Goal: Task Accomplishment & Management: Complete application form

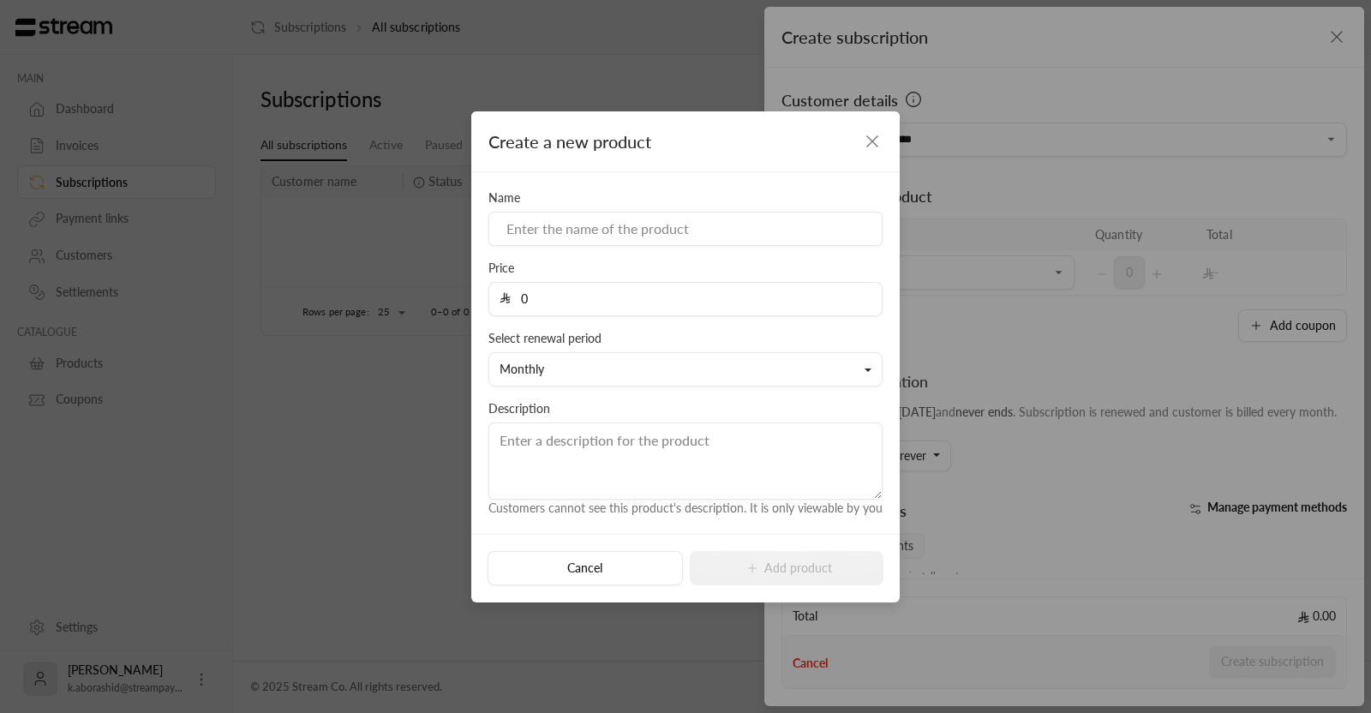
scroll to position [16, 0]
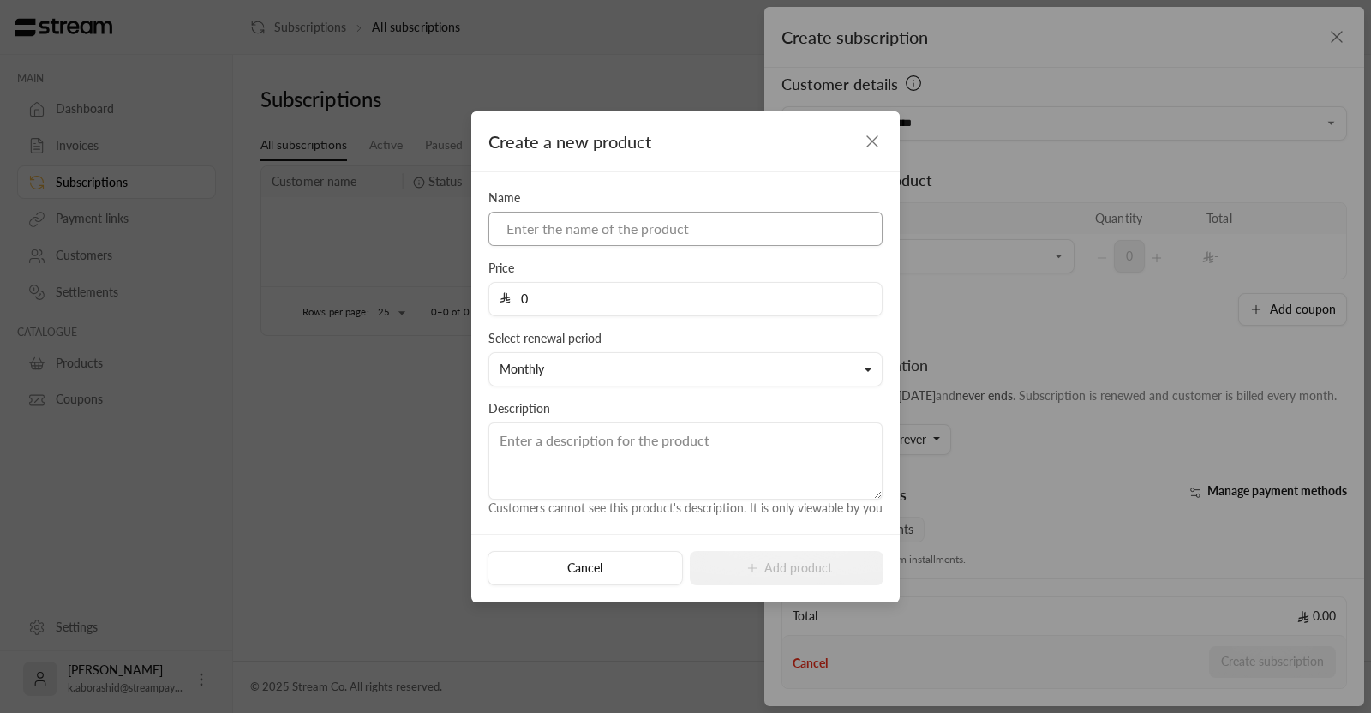
click at [607, 226] on input at bounding box center [685, 229] width 394 height 34
type input "test"
click at [547, 310] on input "0" at bounding box center [691, 299] width 361 height 33
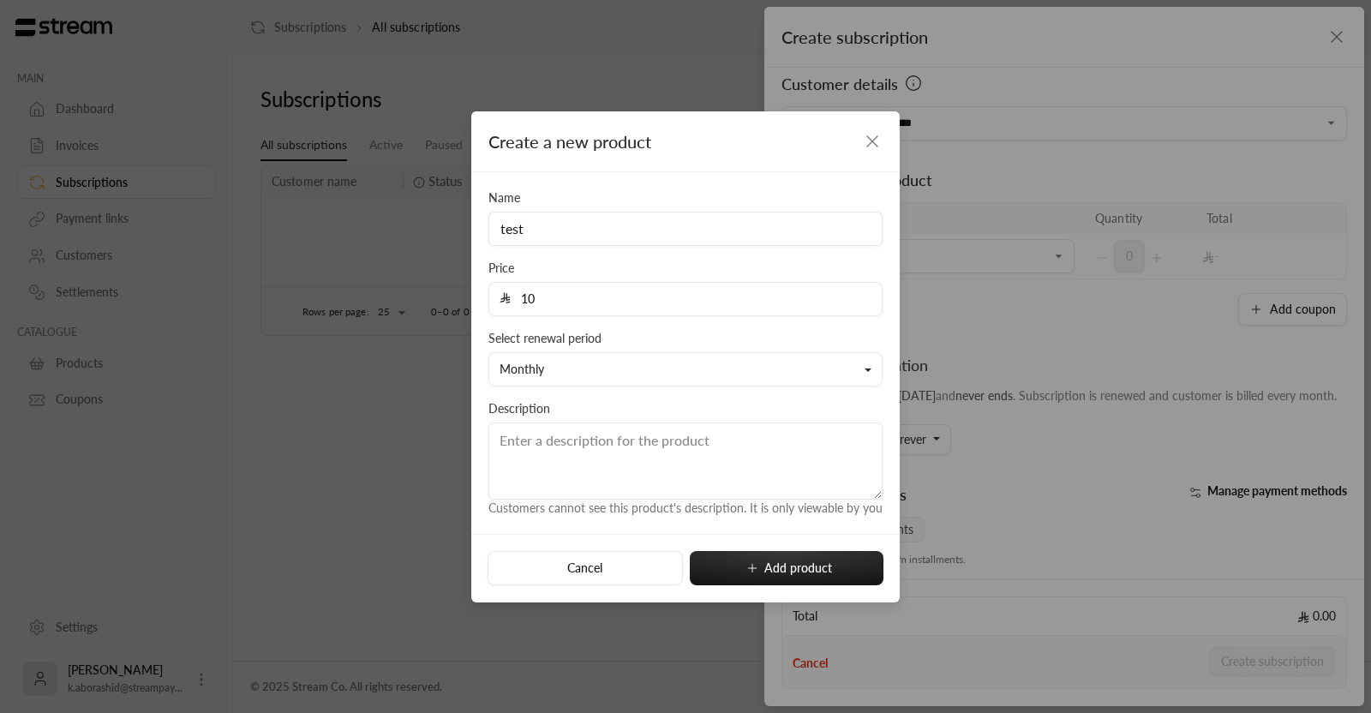
type input "10"
click at [679, 374] on button "Monthly" at bounding box center [685, 369] width 394 height 34
click at [672, 150] on div "Create a new product" at bounding box center [685, 141] width 428 height 61
click at [619, 362] on button "Monthly" at bounding box center [685, 369] width 394 height 34
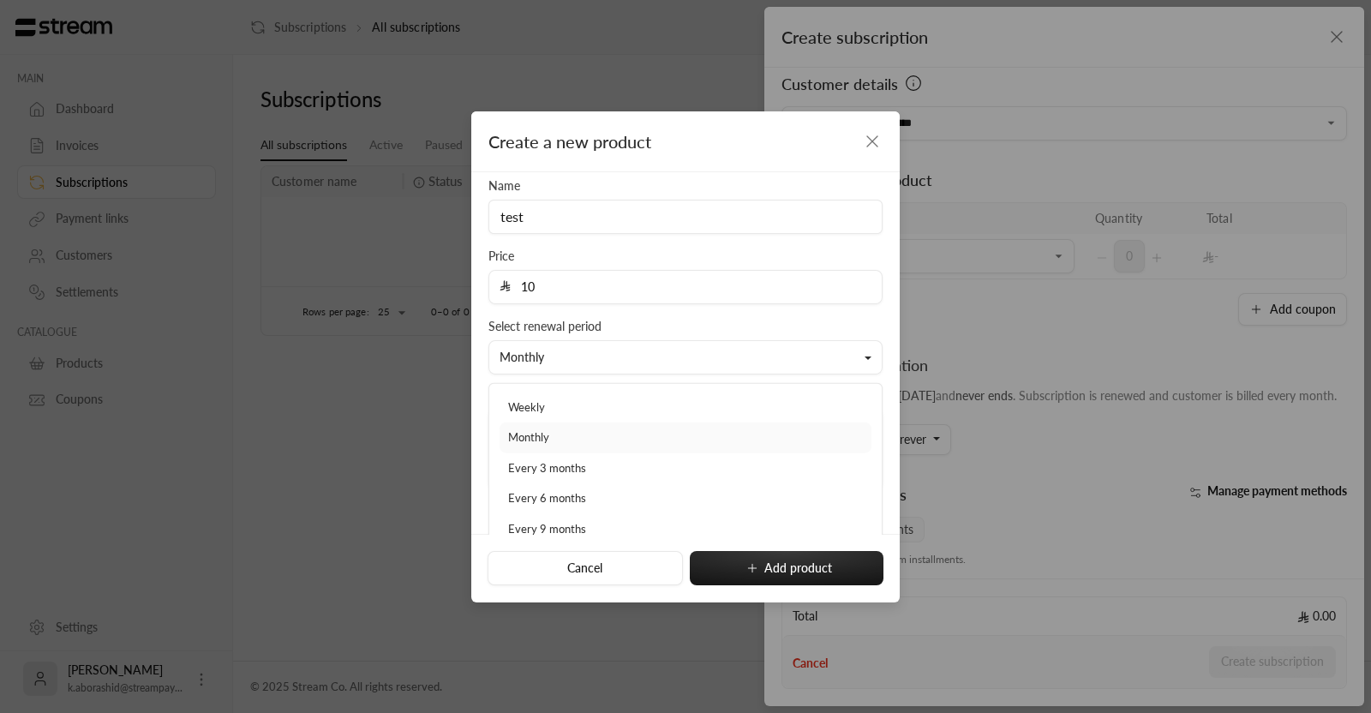
scroll to position [0, 0]
click at [578, 446] on link "Monthly" at bounding box center [685, 449] width 372 height 31
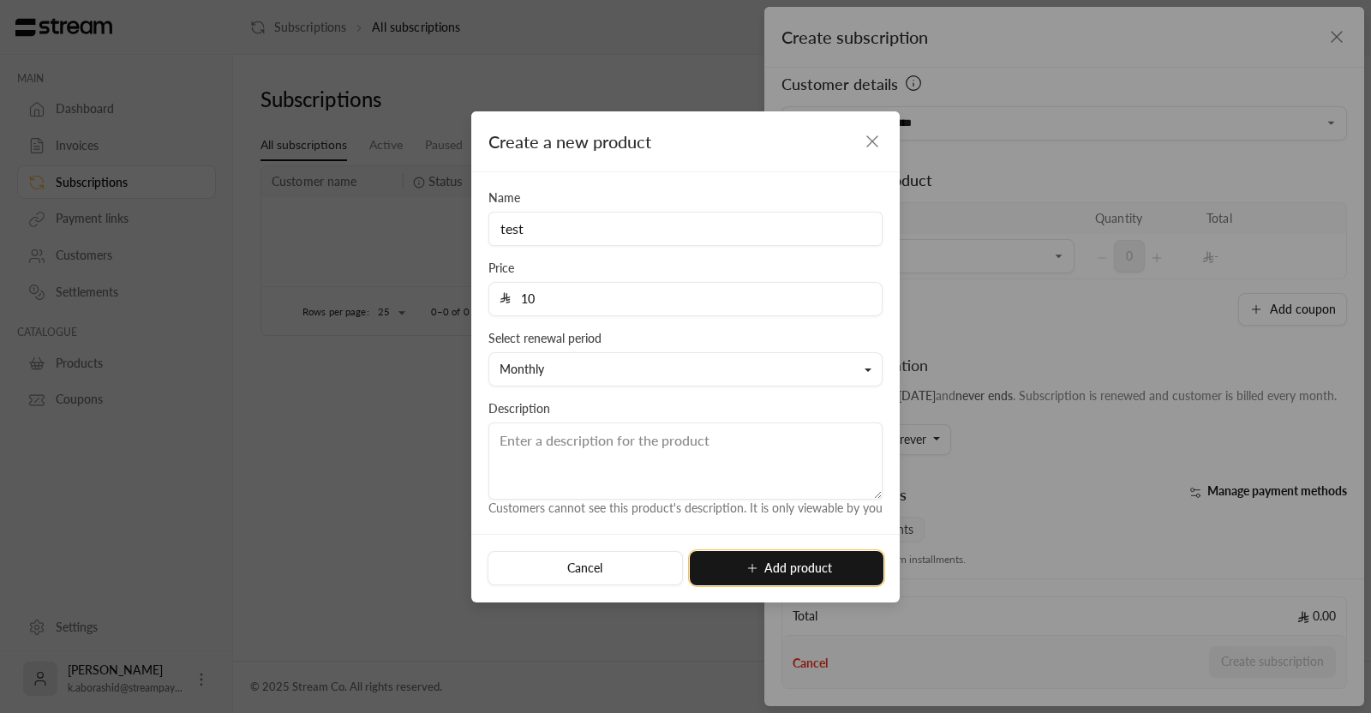
click at [758, 567] on icon "submit" at bounding box center [752, 568] width 14 height 14
type input "0"
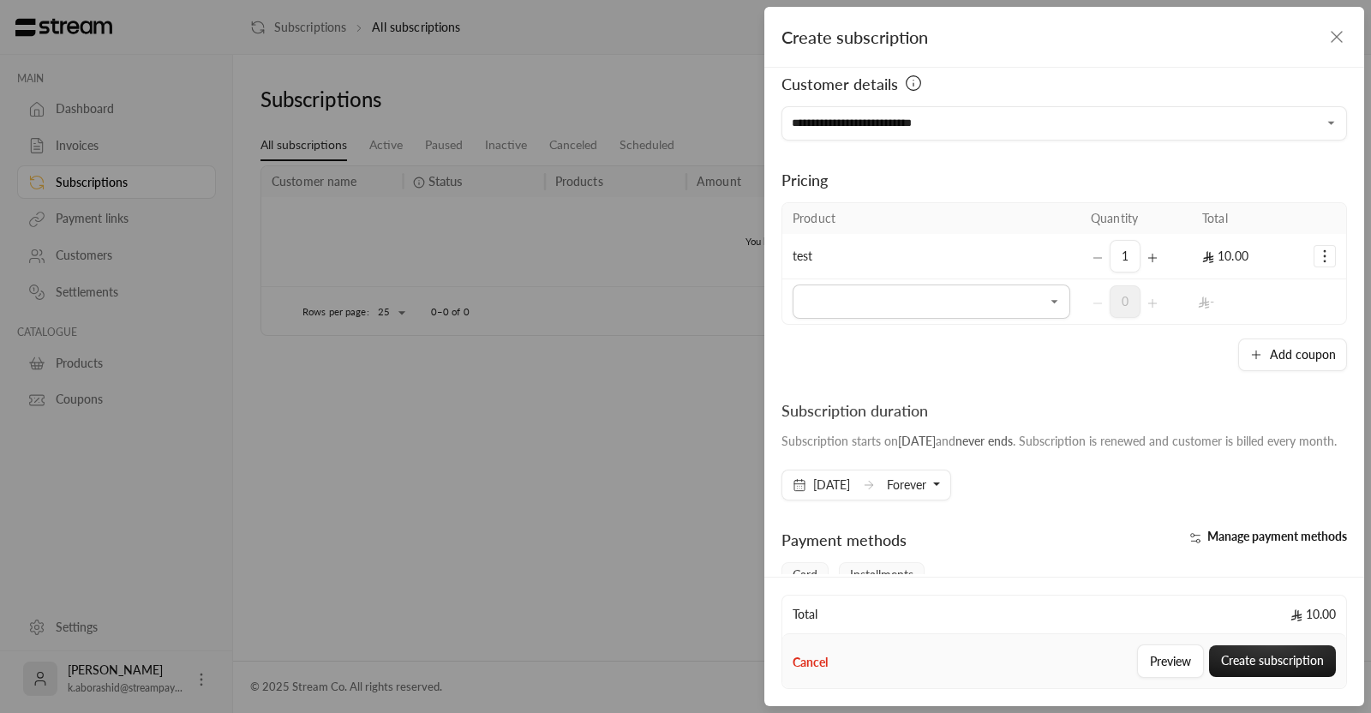
click at [1016, 362] on div "Add coupon" at bounding box center [1063, 354] width 565 height 33
click at [1127, 370] on div "**********" at bounding box center [1064, 320] width 600 height 505
click at [778, 306] on div "**********" at bounding box center [1064, 320] width 600 height 505
click at [563, 464] on div "**********" at bounding box center [685, 356] width 1371 height 713
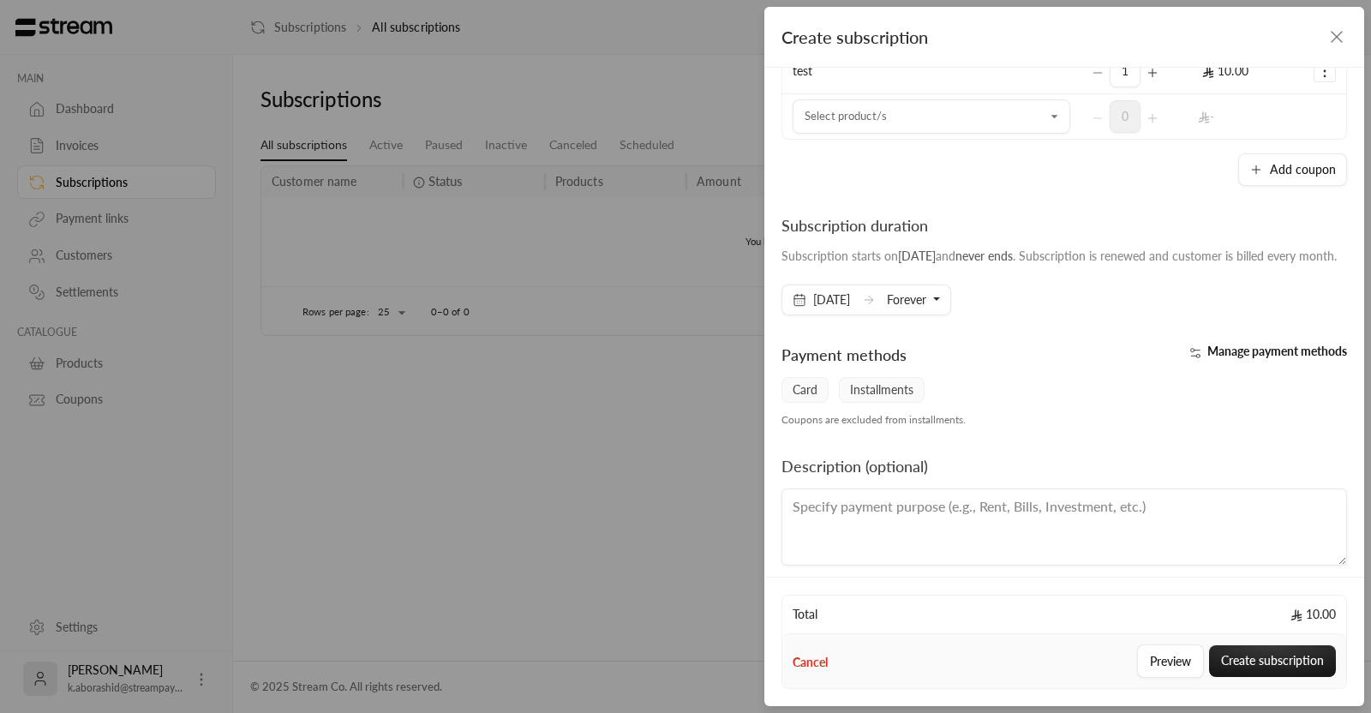
scroll to position [229, 0]
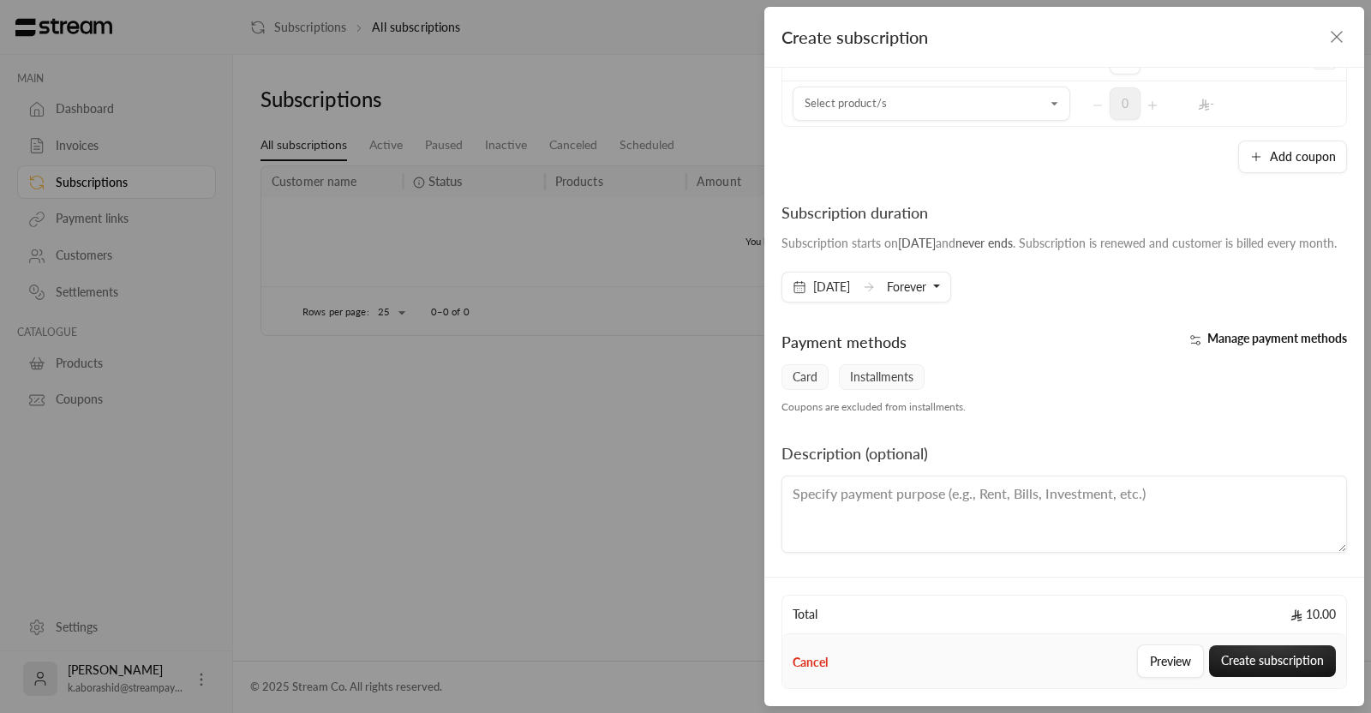
click at [926, 284] on span "Forever" at bounding box center [906, 286] width 39 height 15
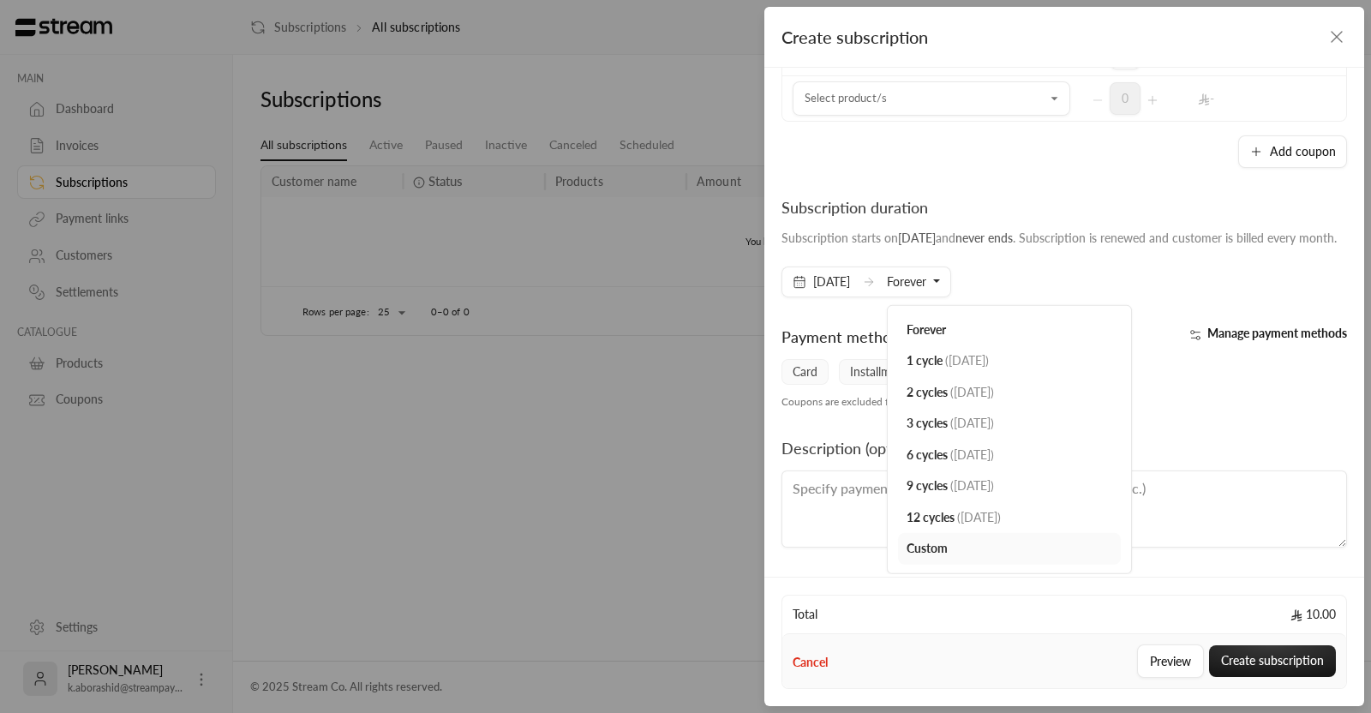
click at [870, 312] on div "**********" at bounding box center [1064, 320] width 600 height 505
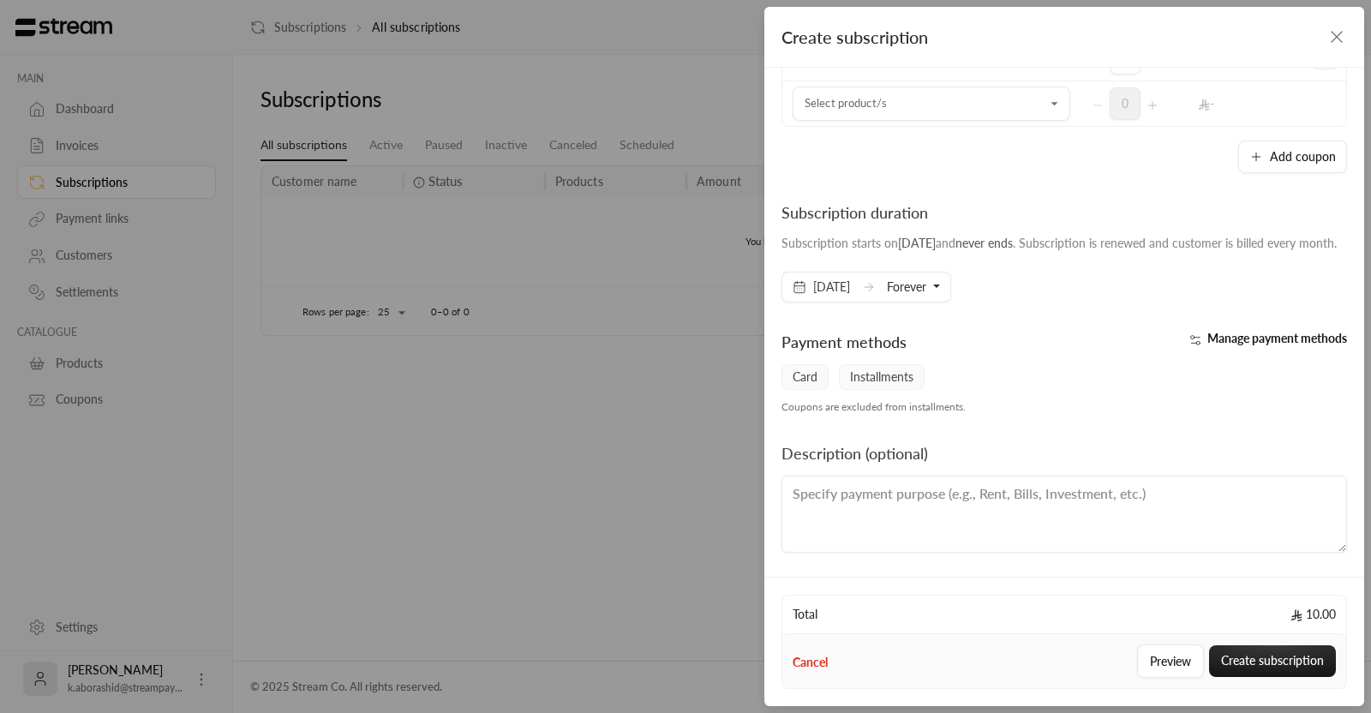
click at [815, 292] on span "[DATE]" at bounding box center [831, 286] width 37 height 17
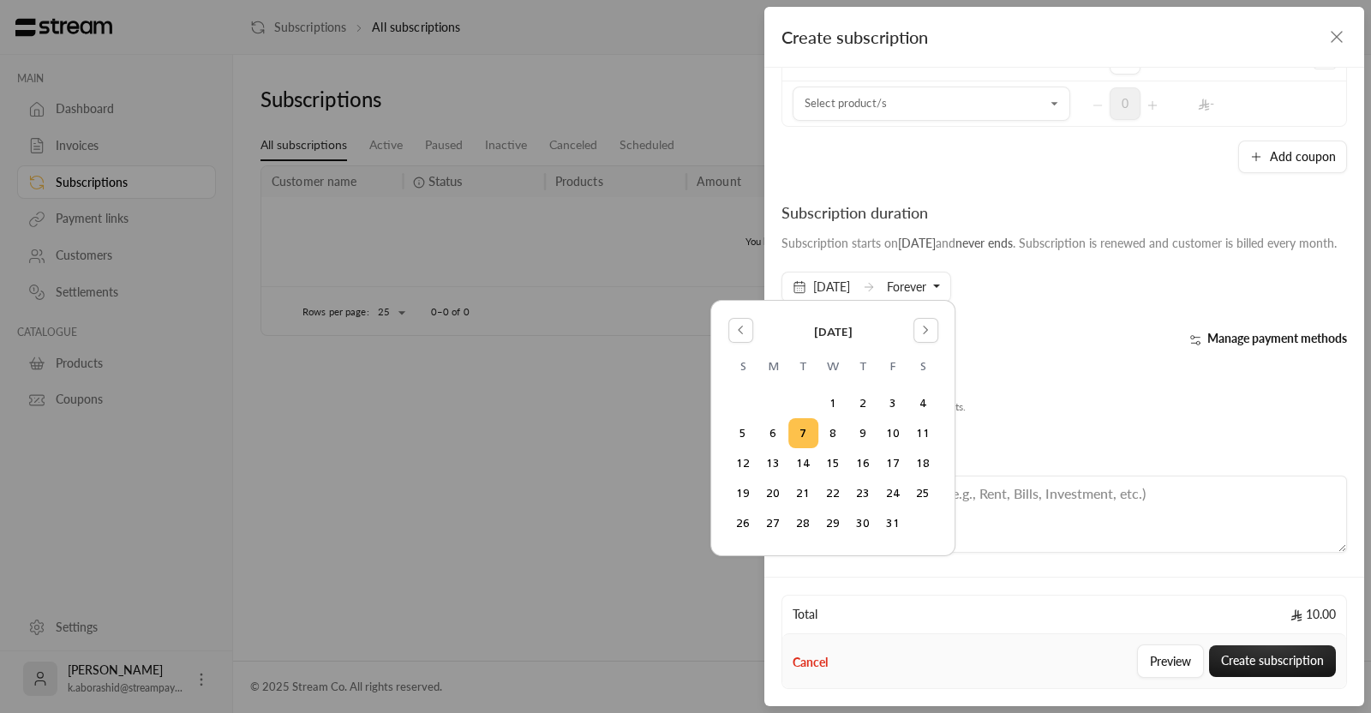
click at [1044, 327] on div "**********" at bounding box center [1064, 320] width 600 height 505
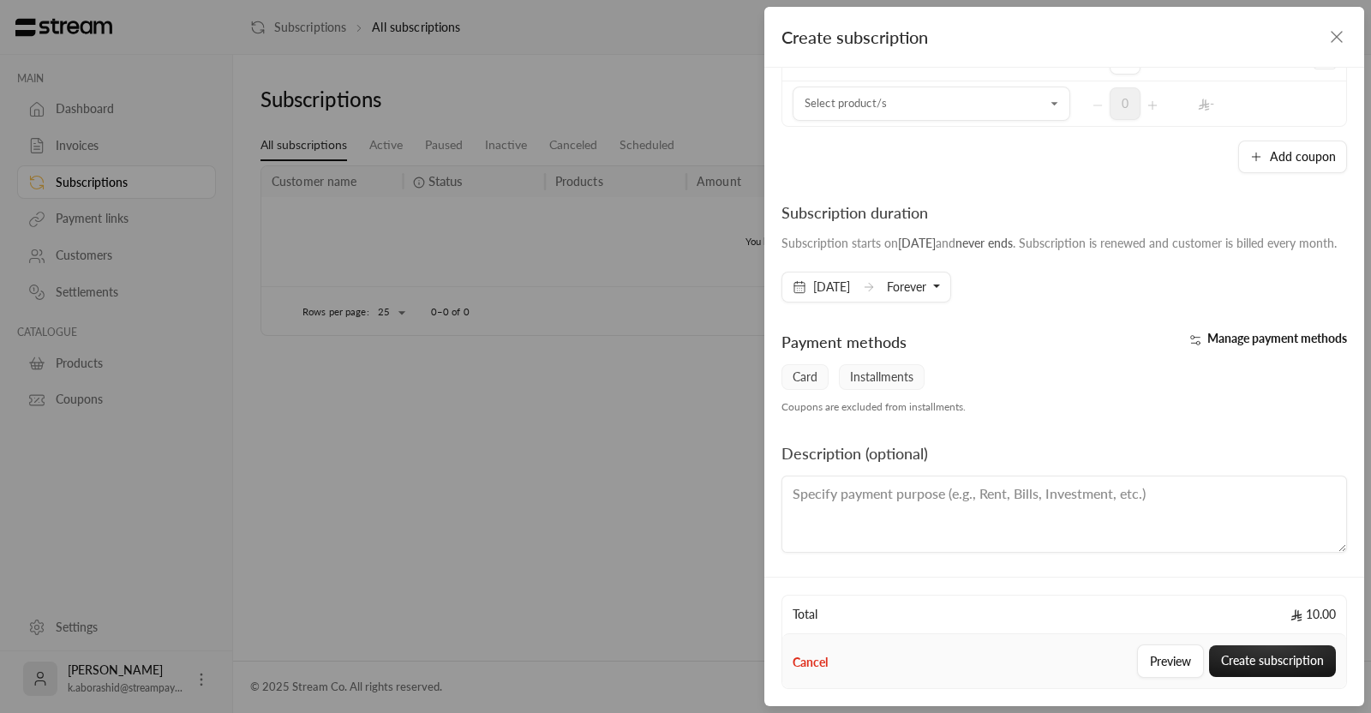
click at [926, 289] on span "Forever" at bounding box center [906, 286] width 39 height 15
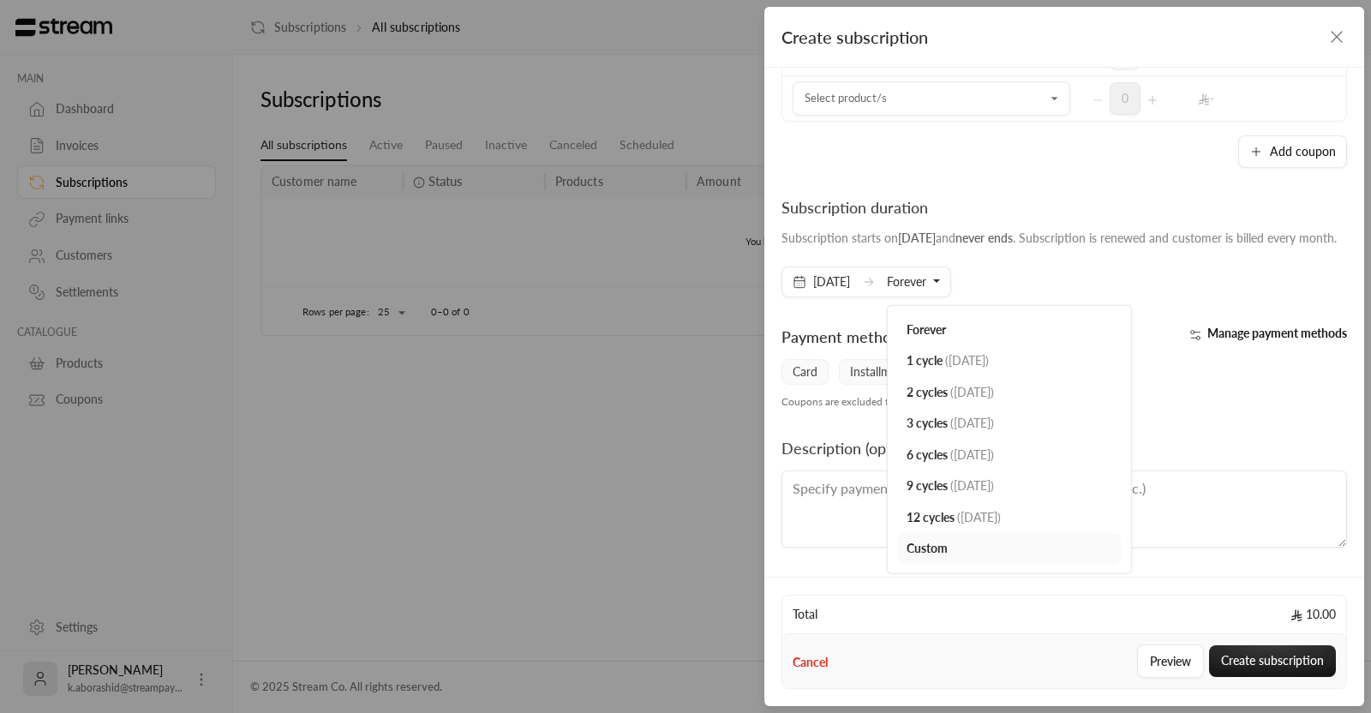
click at [1011, 289] on div "Subscription duration Subscription starts on [DATE] and never ends . Subscripti…" at bounding box center [1064, 246] width 583 height 102
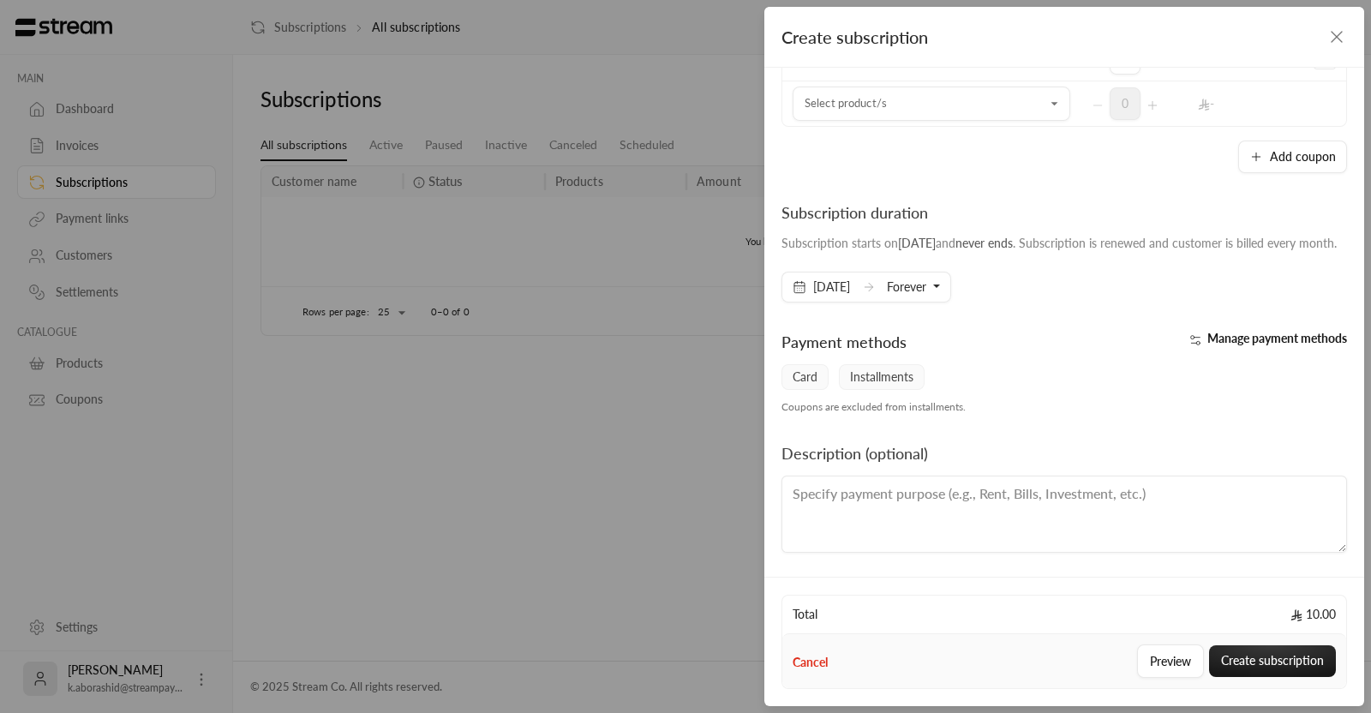
click at [929, 296] on button "Forever" at bounding box center [913, 286] width 53 height 29
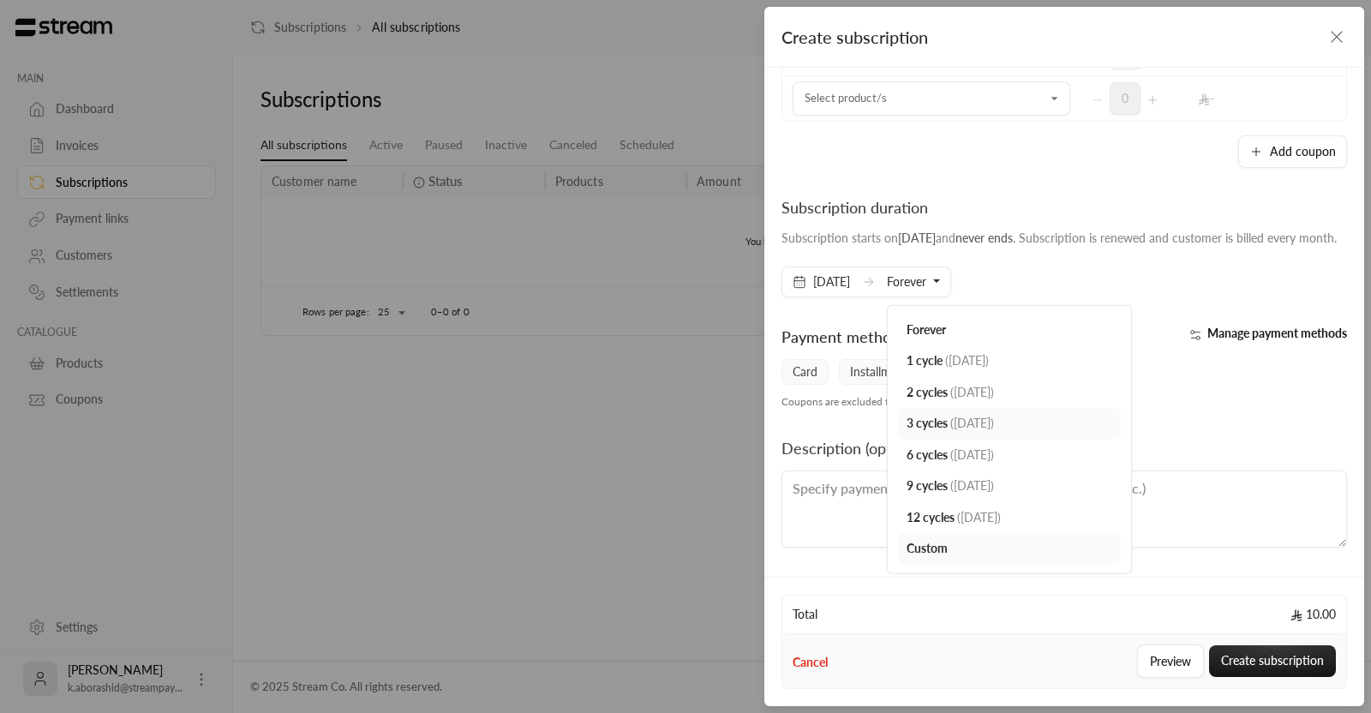
scroll to position [234, 0]
click at [942, 367] on span "1 cycle" at bounding box center [924, 360] width 36 height 15
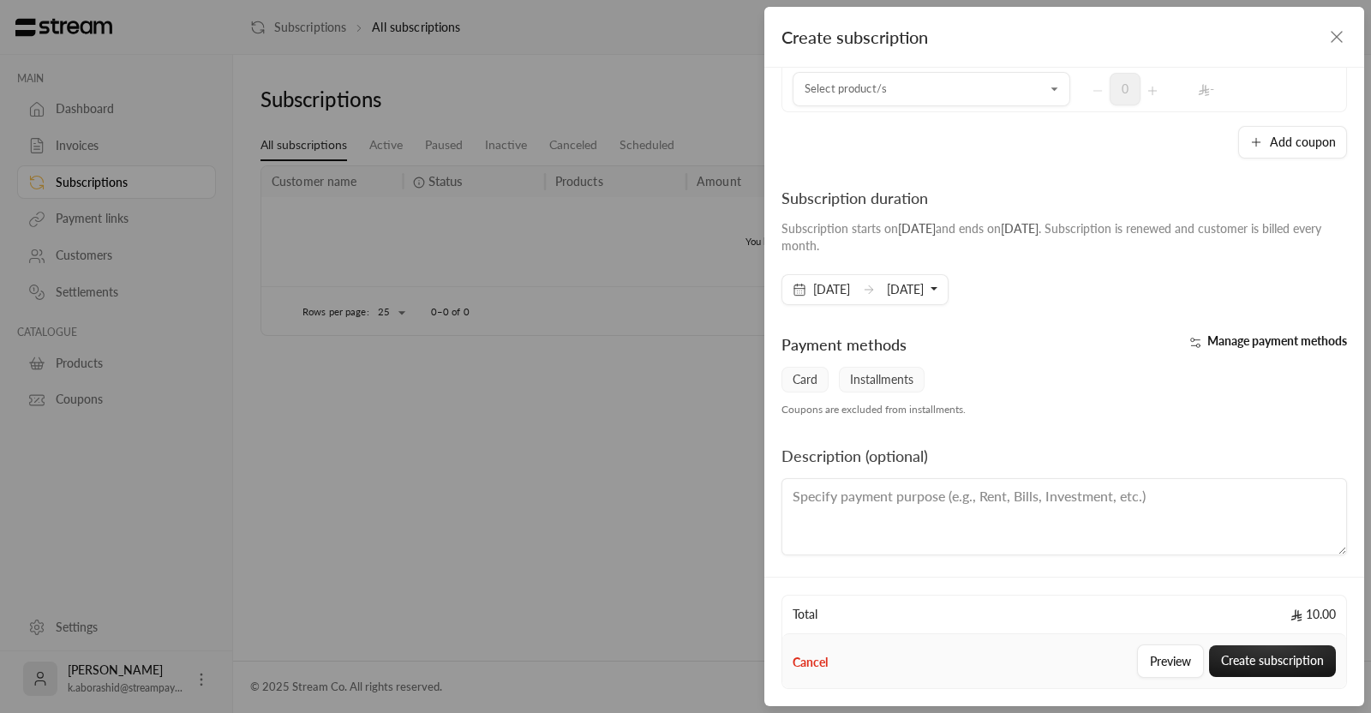
click at [0, 413] on div "**********" at bounding box center [685, 356] width 1371 height 713
click at [1207, 343] on span "Manage payment methods" at bounding box center [1277, 340] width 140 height 15
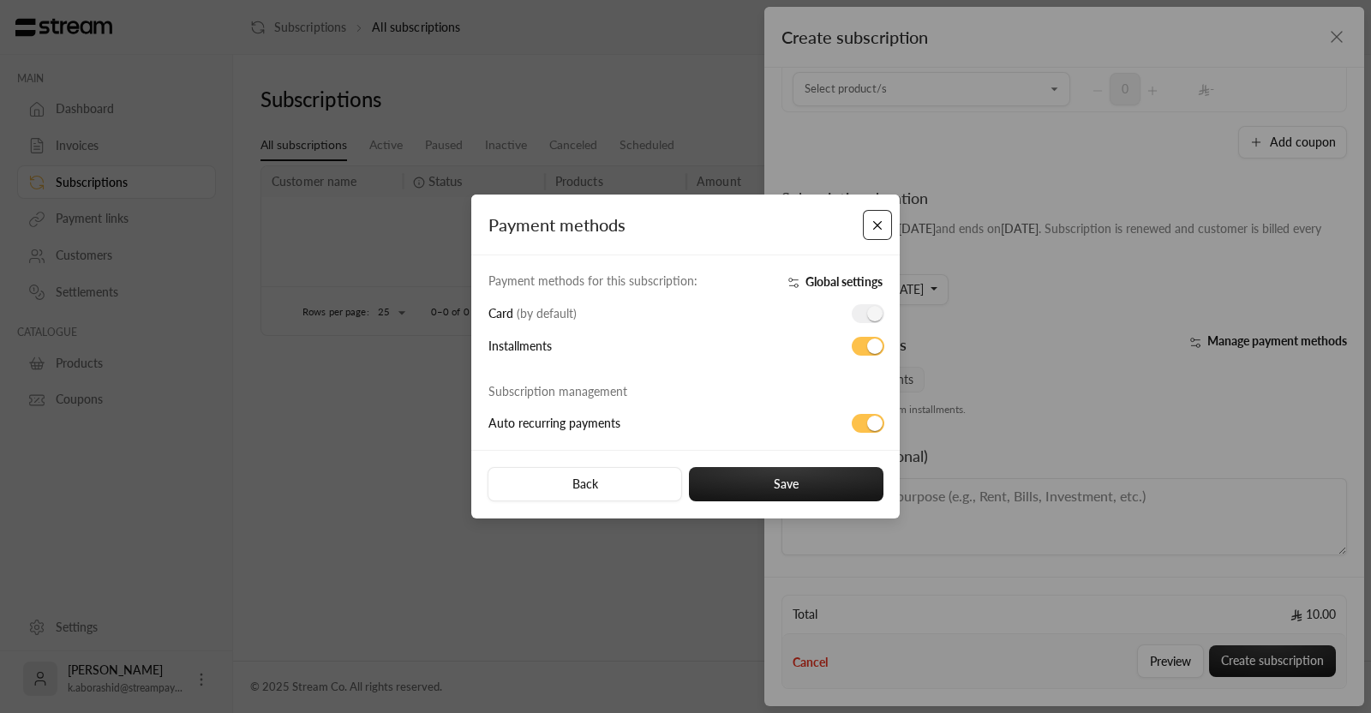
click at [880, 226] on button "Close" at bounding box center [878, 225] width 30 height 30
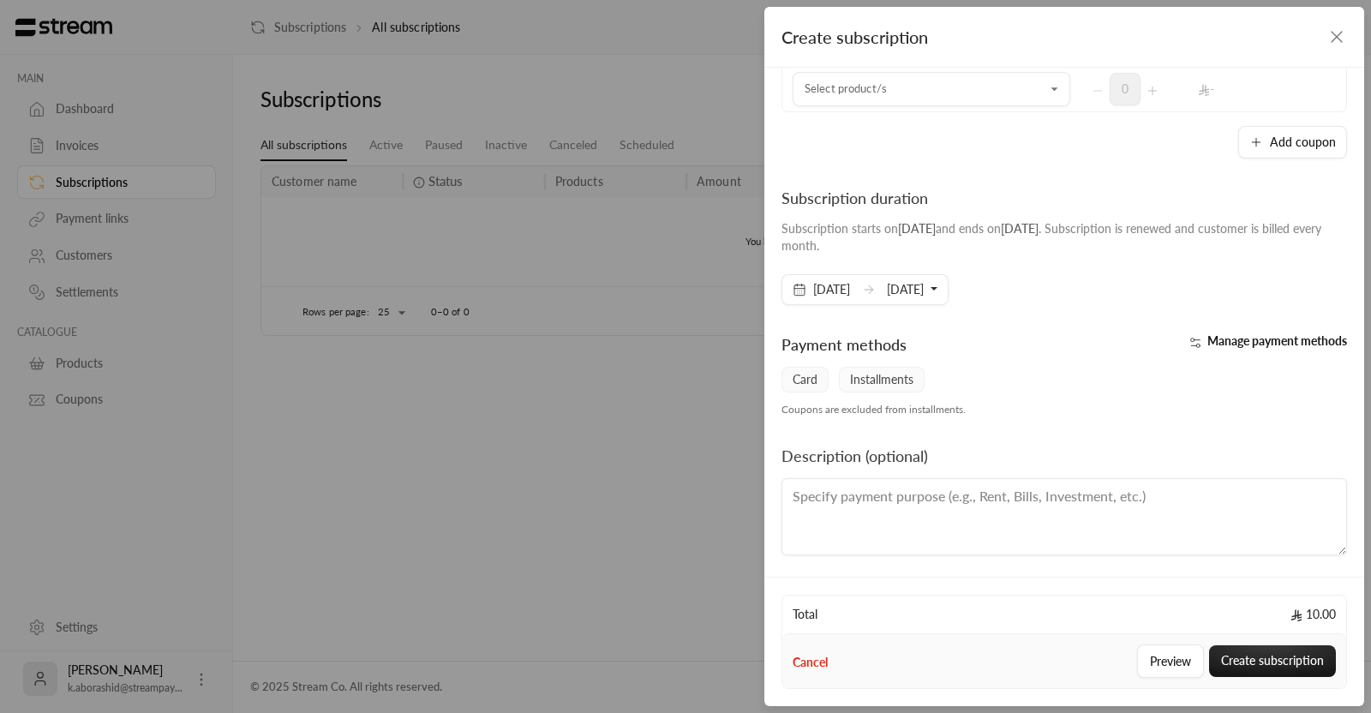
click at [1333, 43] on icon "button" at bounding box center [1336, 37] width 21 height 21
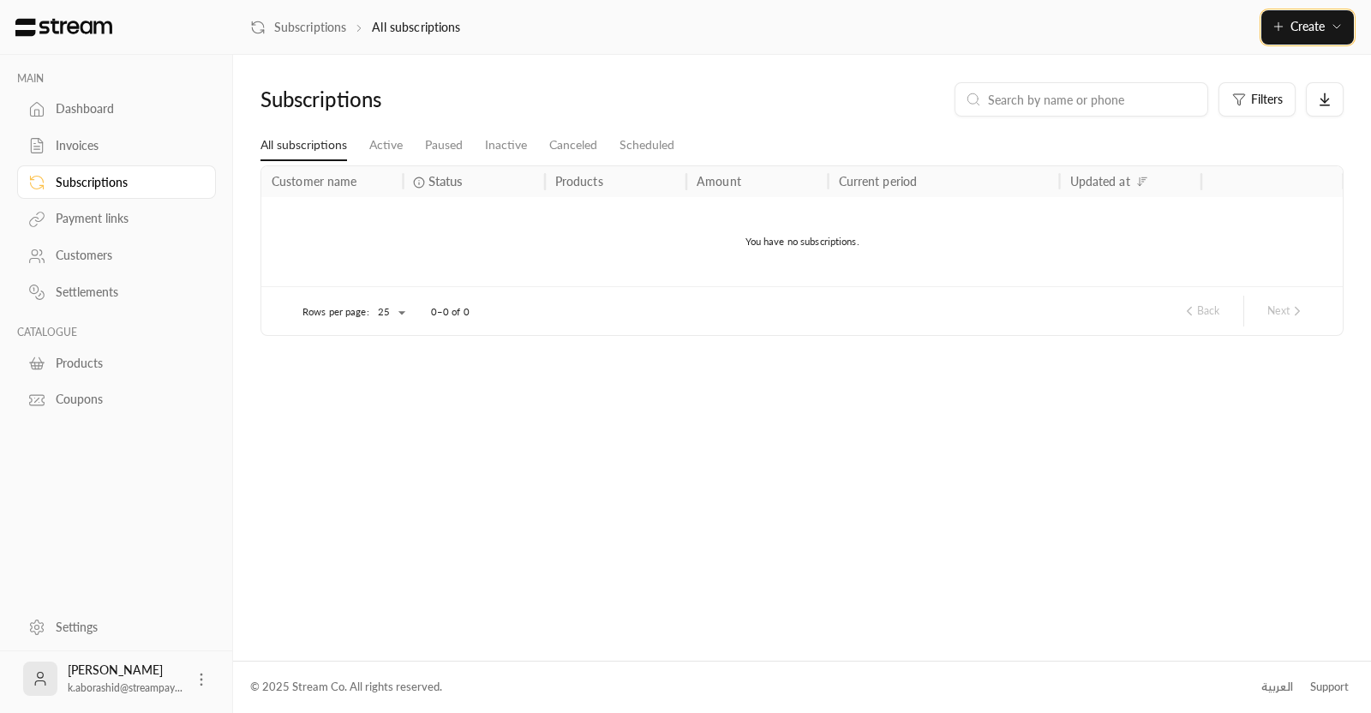
click at [1282, 35] on button "Create" at bounding box center [1307, 27] width 93 height 34
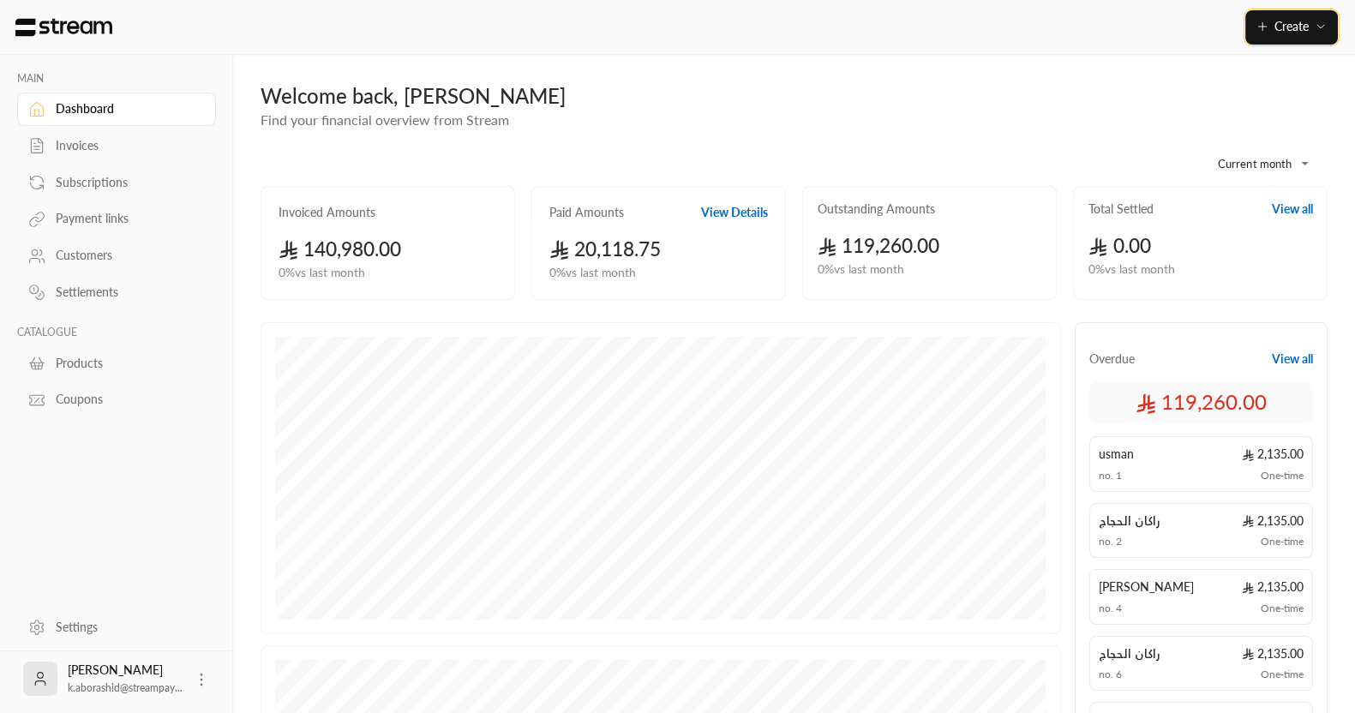
click at [1250, 27] on button "Create" at bounding box center [1291, 27] width 93 height 34
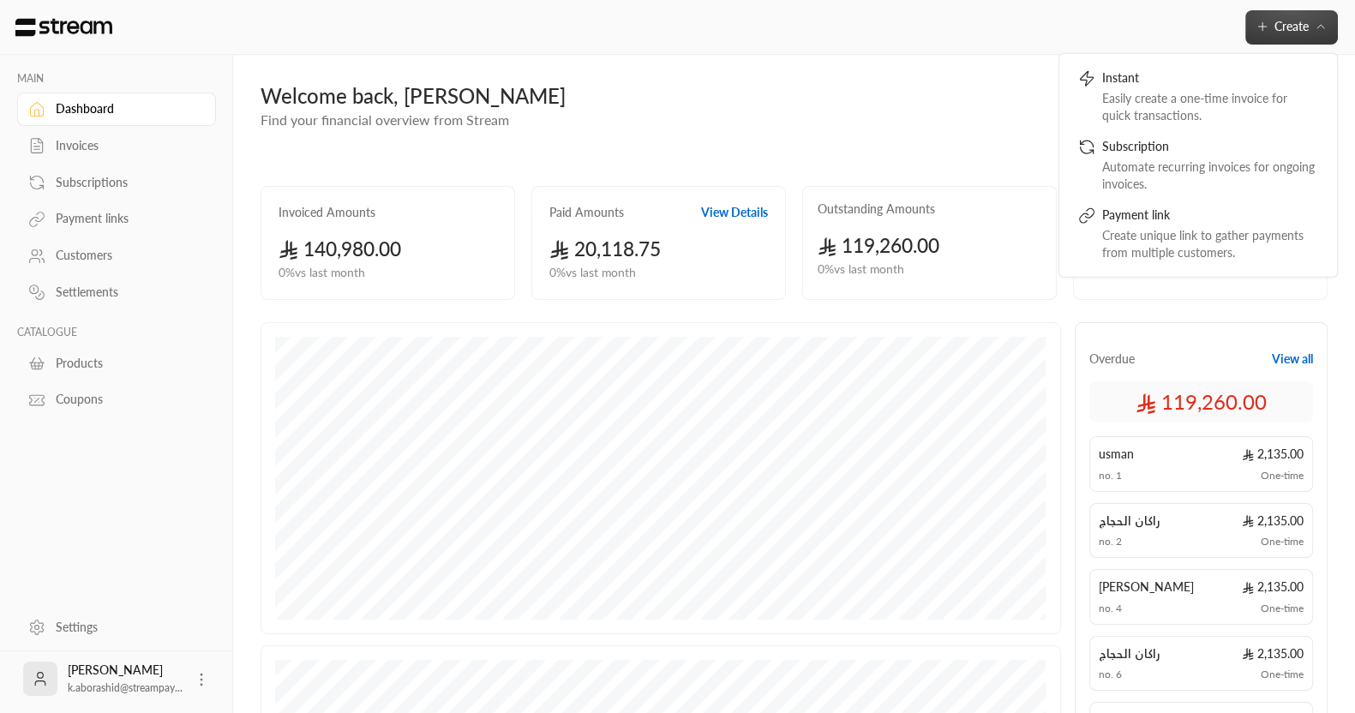
click at [580, 110] on div "Welcome back, [PERSON_NAME] Find your financial overview from Stream" at bounding box center [794, 106] width 1084 height 48
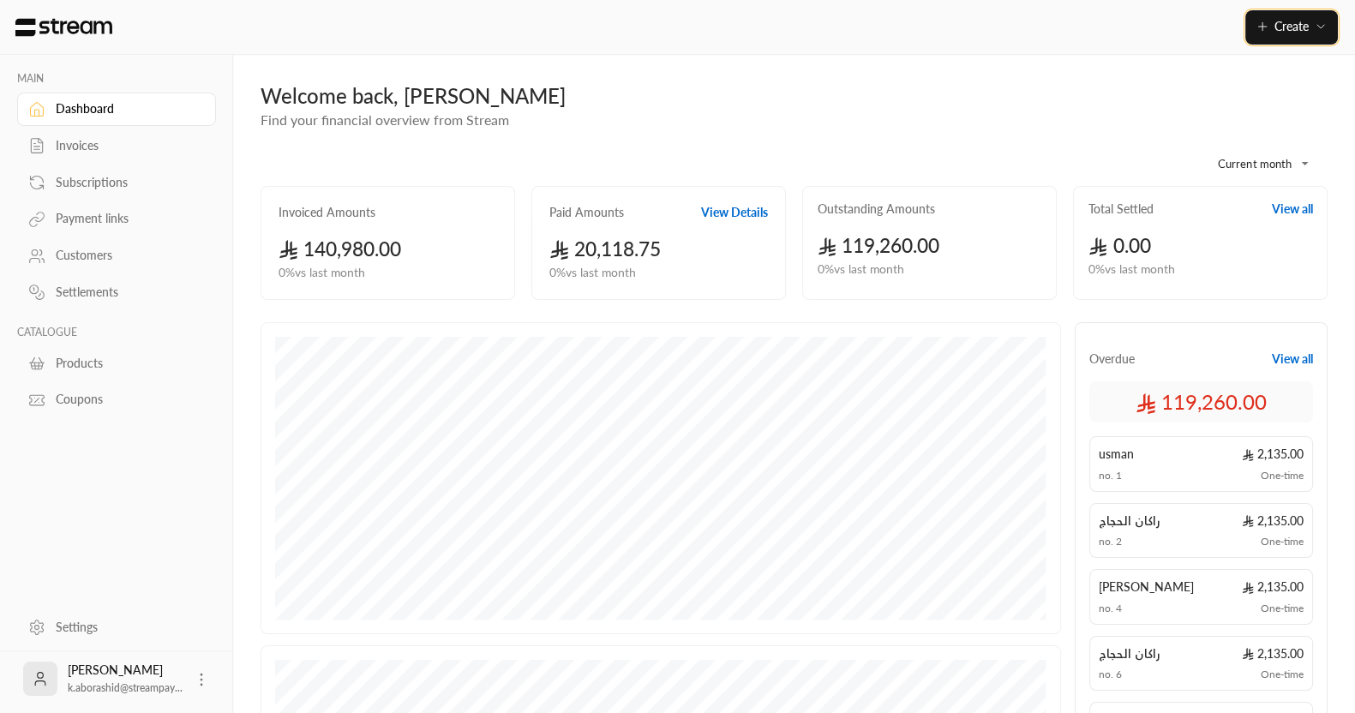
click at [1255, 32] on icon "button" at bounding box center [1262, 27] width 14 height 14
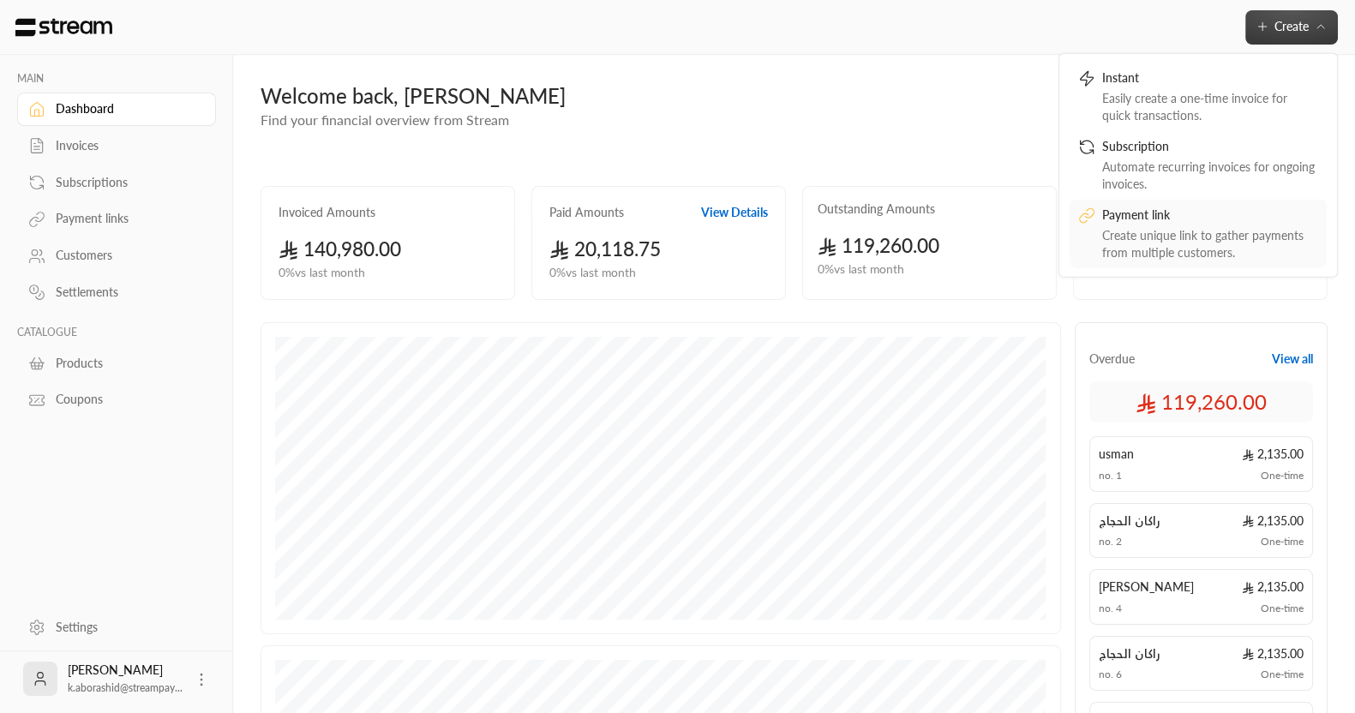
click at [1128, 214] on div "Payment link" at bounding box center [1210, 216] width 216 height 21
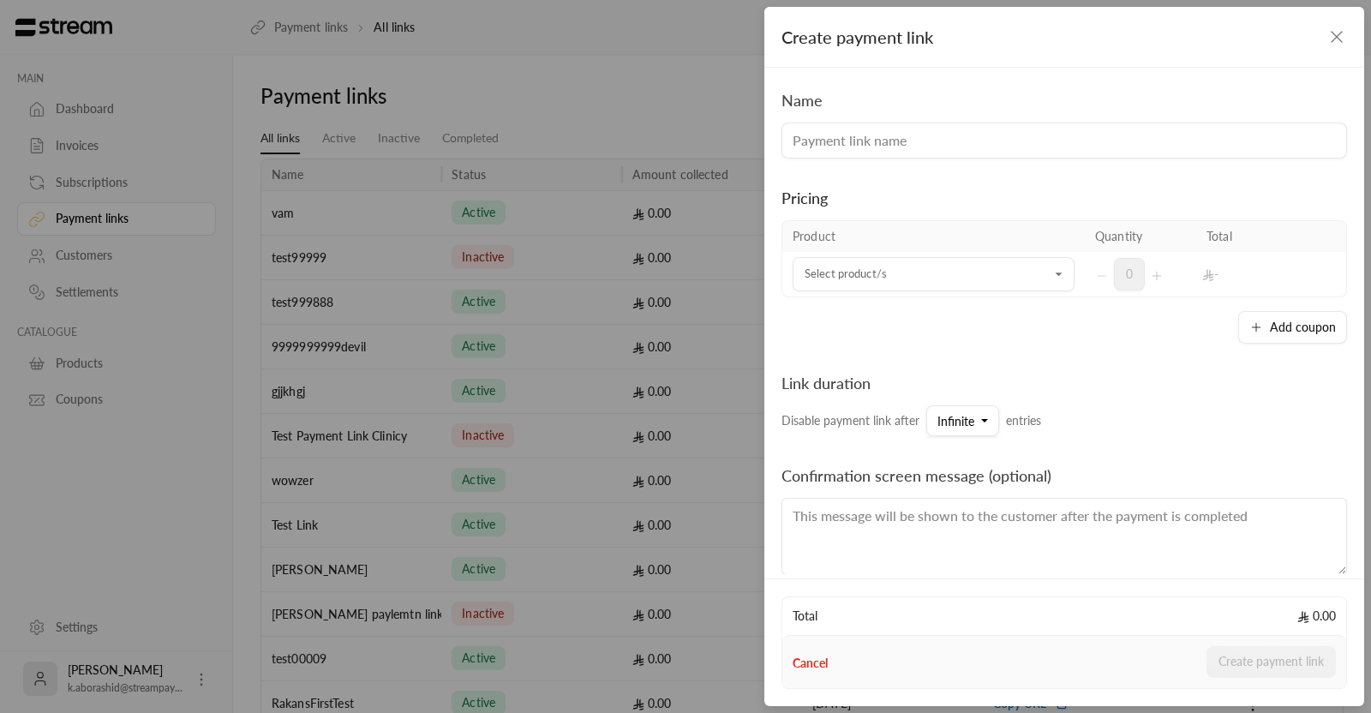
click at [971, 140] on input at bounding box center [1063, 141] width 565 height 36
click at [822, 326] on div "Add coupon" at bounding box center [1063, 327] width 565 height 33
click at [1067, 320] on div "Add coupon" at bounding box center [1063, 327] width 565 height 33
click at [867, 276] on input "Select product/s" at bounding box center [933, 275] width 282 height 30
click at [840, 144] on input at bounding box center [1063, 141] width 565 height 36
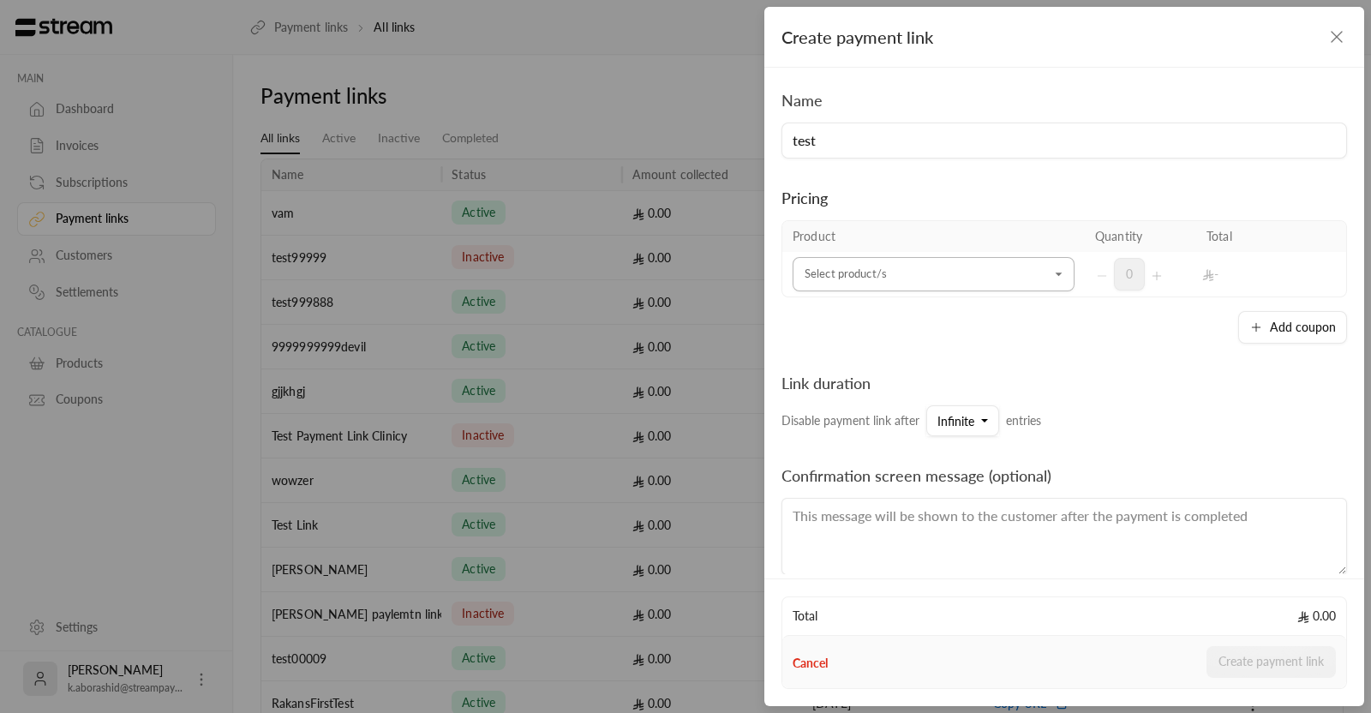
type input "test"
click at [914, 269] on input "Select product/s" at bounding box center [933, 275] width 282 height 30
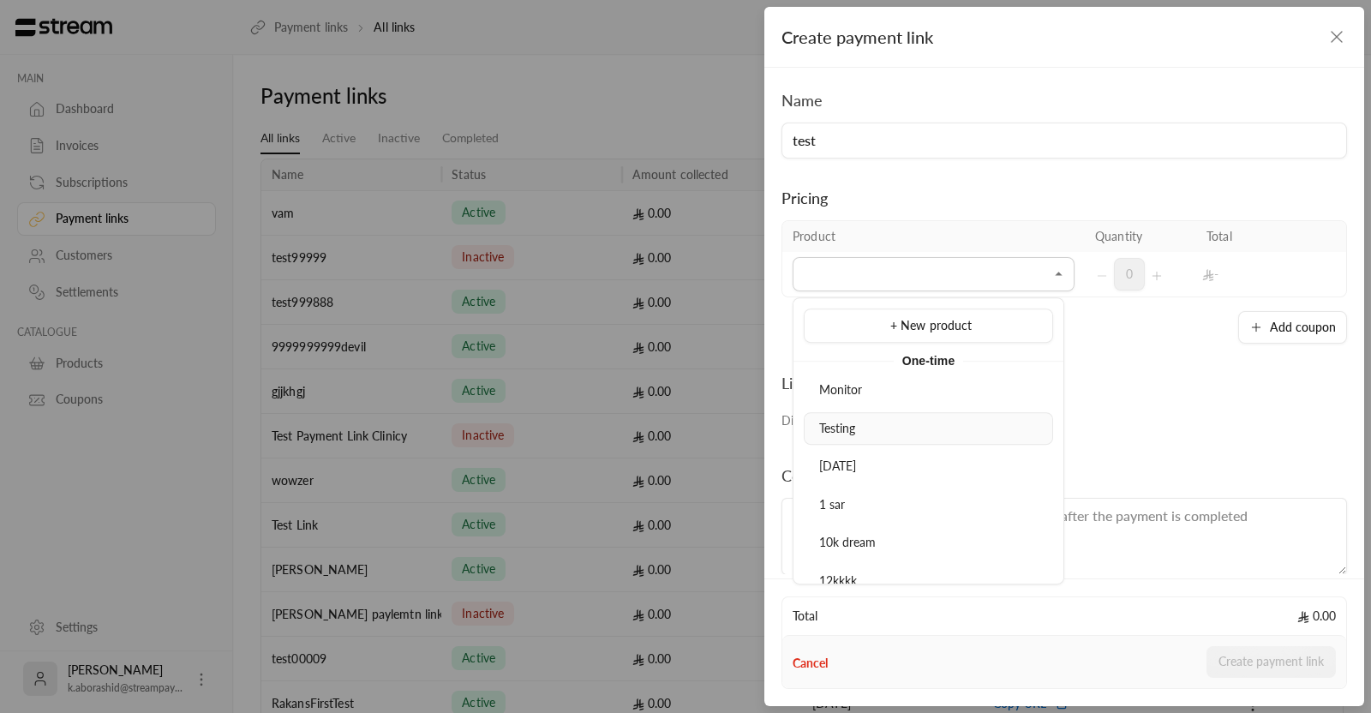
click at [856, 433] on div "Testing" at bounding box center [928, 429] width 230 height 18
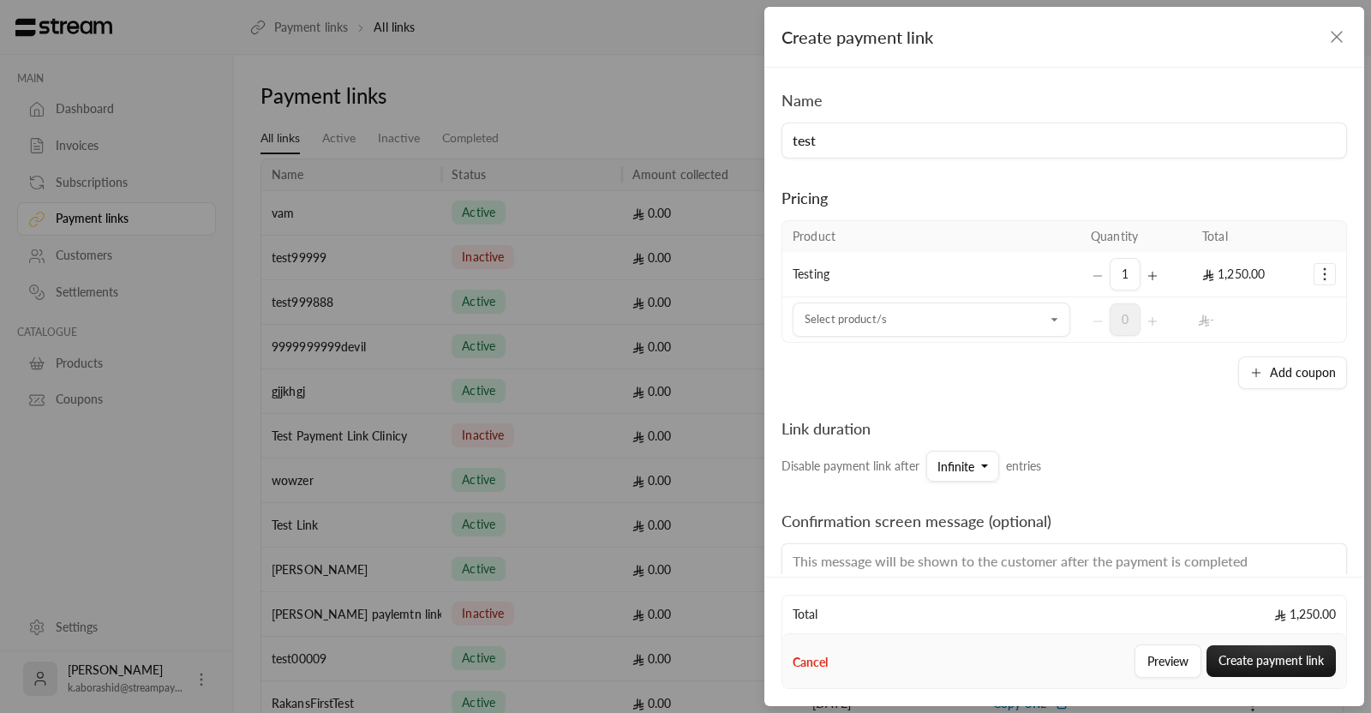
click at [1135, 404] on div "Link duration Disable payment link after Infinite entries" at bounding box center [1063, 435] width 565 height 93
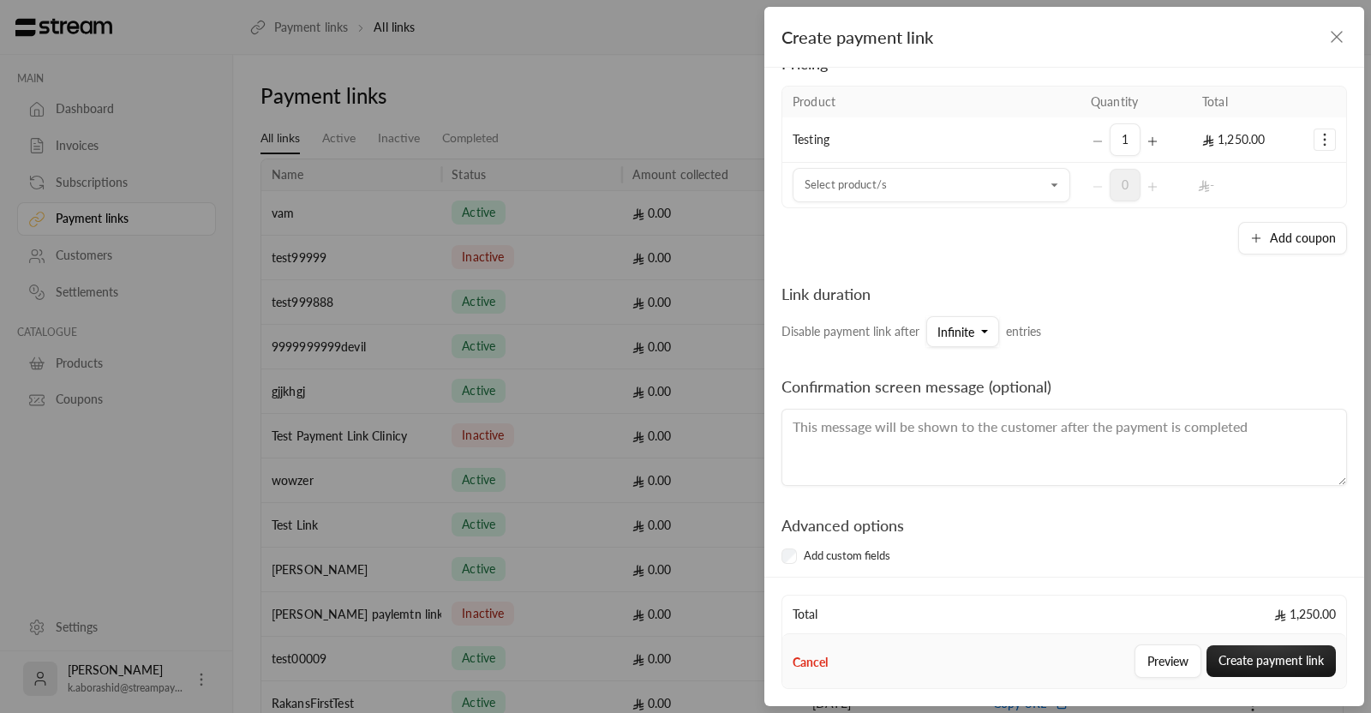
scroll to position [151, 0]
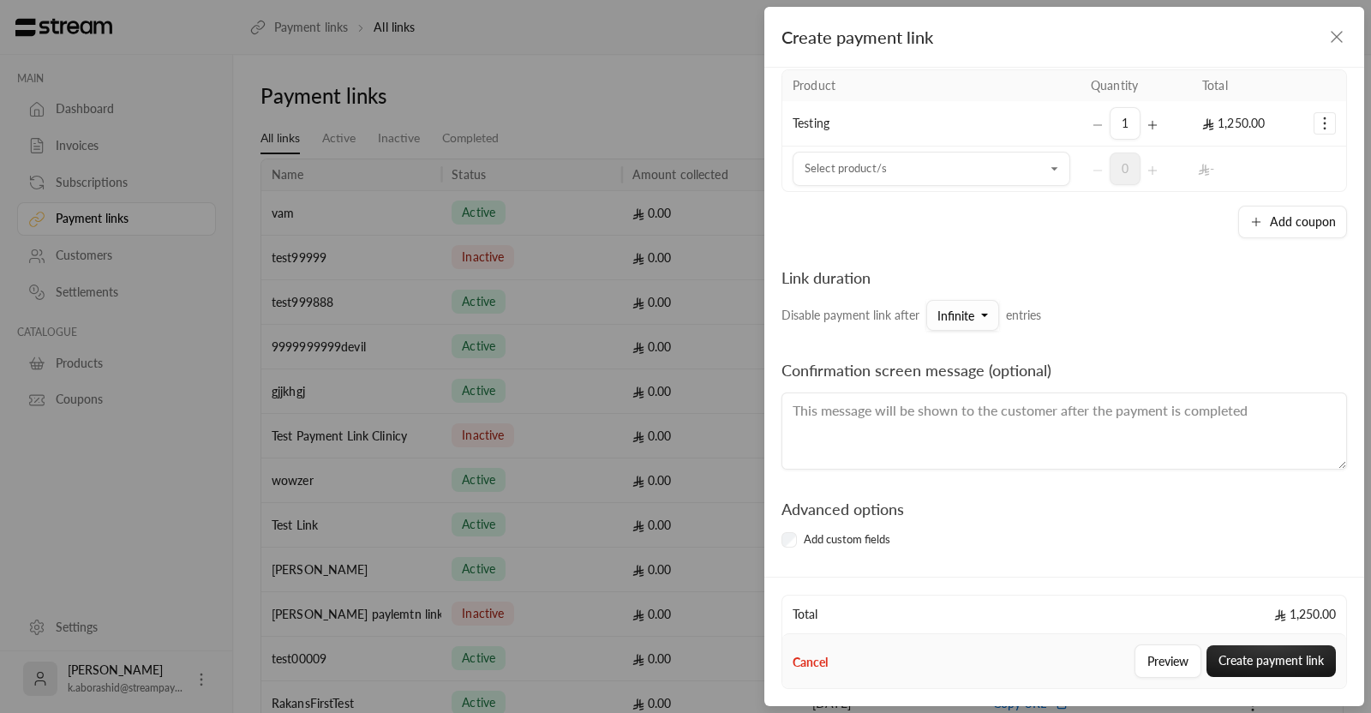
click at [975, 310] on button "Infinite" at bounding box center [962, 315] width 73 height 31
click at [973, 254] on div "Link duration Disable payment link after Infinite Infinite 10 25 50 100 250 500…" at bounding box center [1063, 284] width 565 height 93
click at [972, 308] on span "Infinite" at bounding box center [955, 315] width 37 height 15
click at [0, 560] on div "Create payment link Name test Pricing Product Quantity Total Testing 1 1,250.00…" at bounding box center [685, 356] width 1371 height 713
click at [964, 320] on span "Infinite" at bounding box center [955, 315] width 37 height 15
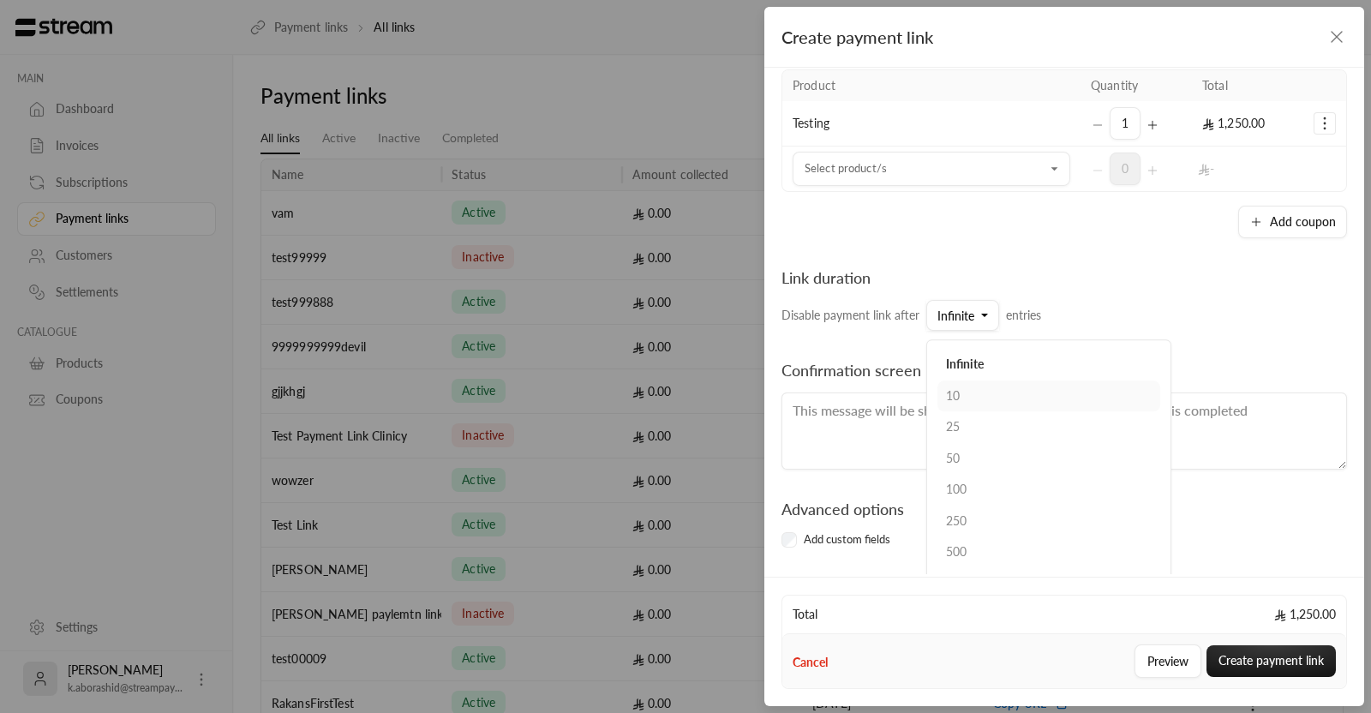
click at [977, 389] on div "10" at bounding box center [1049, 396] width 206 height 18
click at [1351, 35] on div "Create payment link" at bounding box center [1064, 37] width 600 height 61
click at [1327, 39] on icon "button" at bounding box center [1336, 37] width 21 height 21
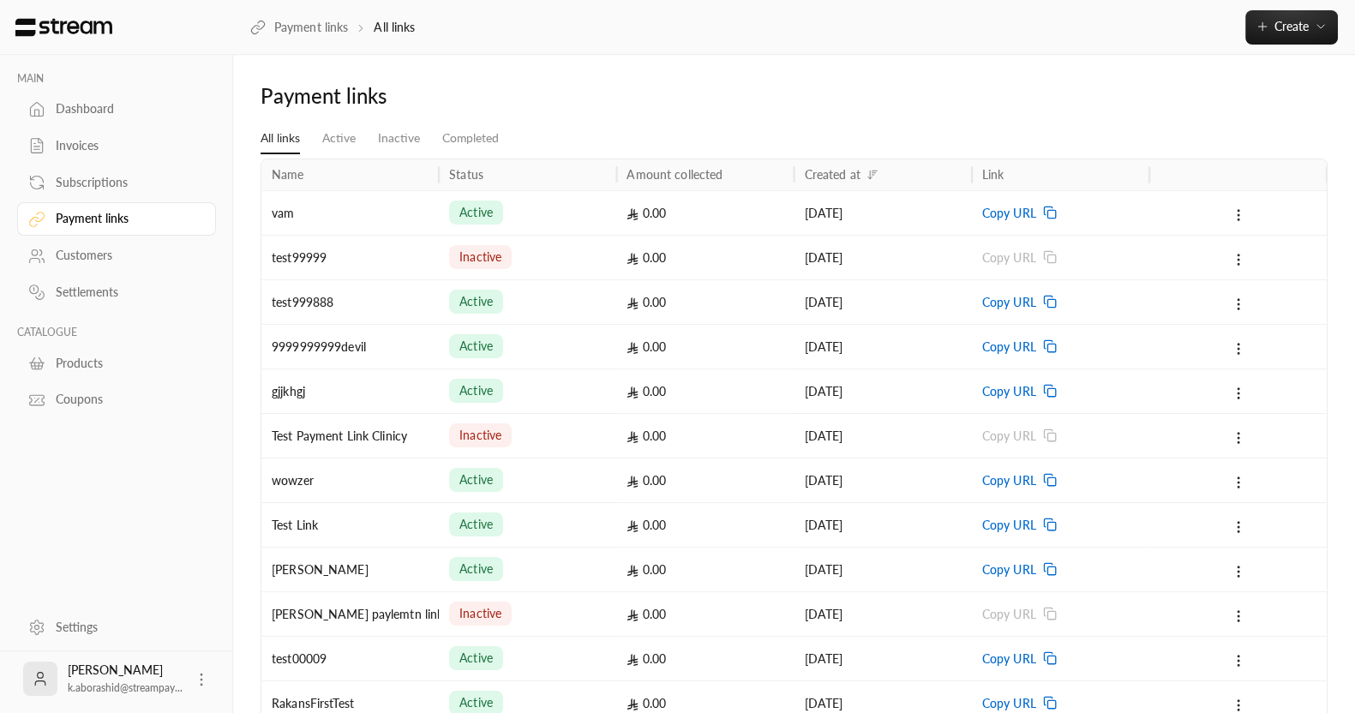
click at [81, 254] on div "Customers" at bounding box center [125, 255] width 139 height 17
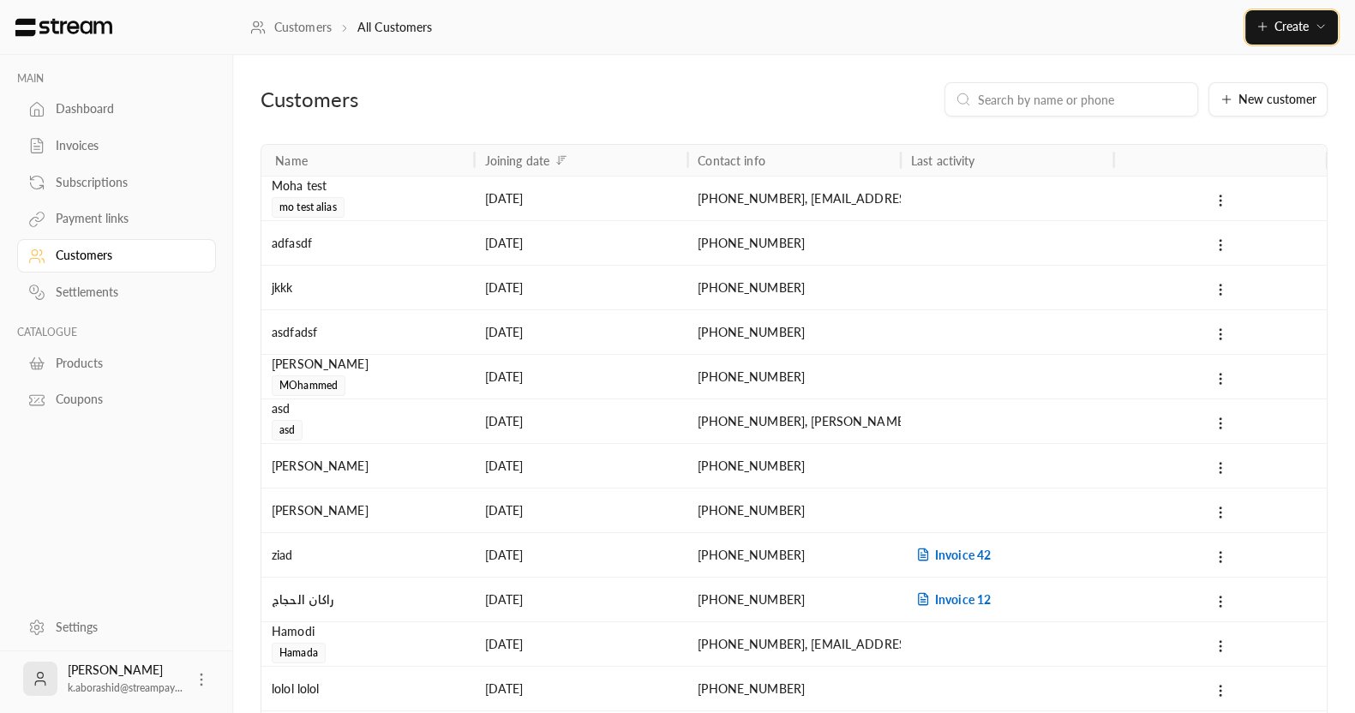
click at [1274, 27] on span "Create" at bounding box center [1291, 26] width 34 height 15
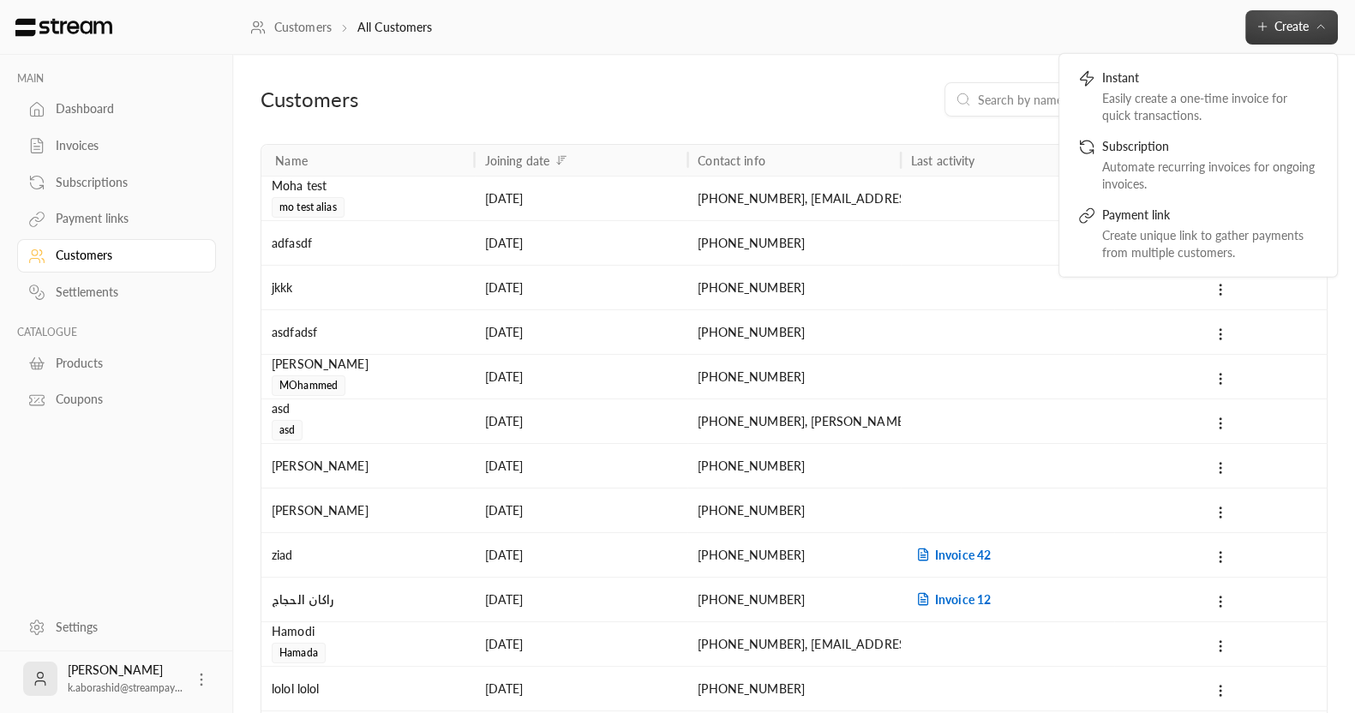
click at [1032, 45] on div "Customers All Customers Create Instant Easily create a one-time invoice for qui…" at bounding box center [793, 27] width 1121 height 55
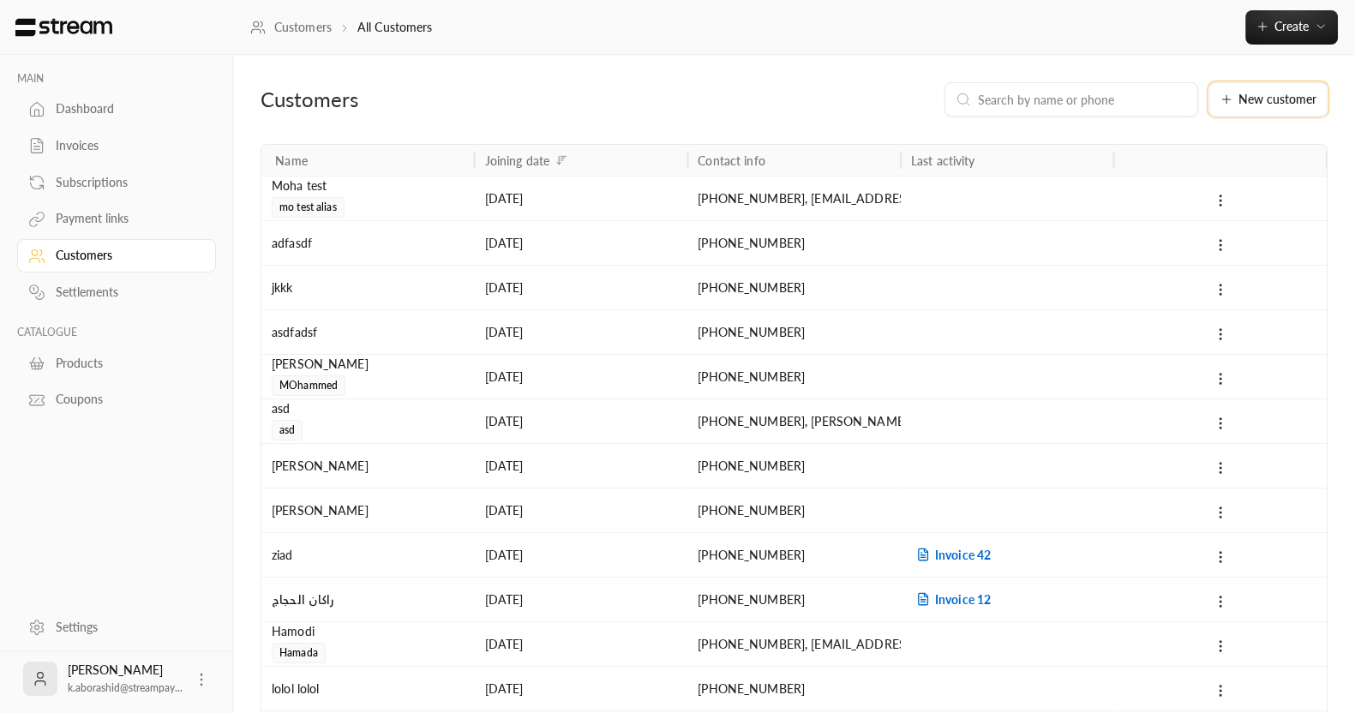
click at [1253, 100] on span "New customer" at bounding box center [1277, 99] width 78 height 12
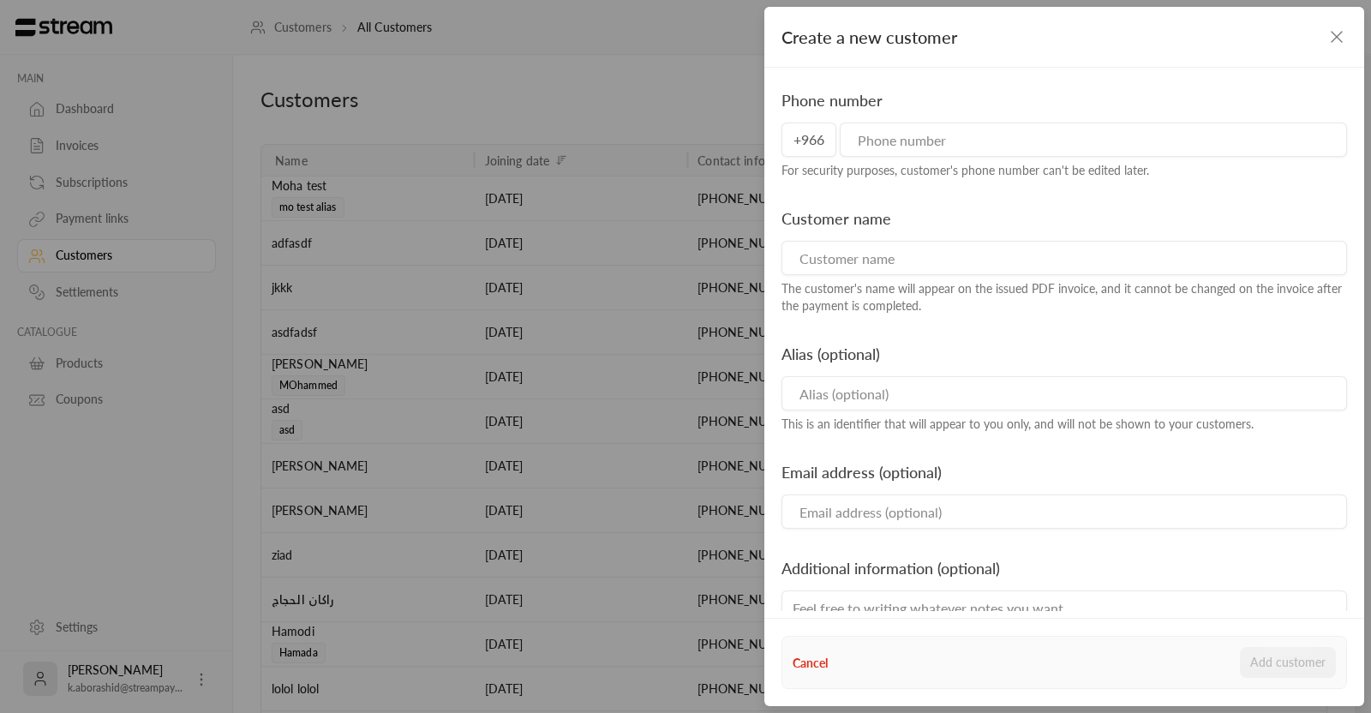
click at [150, 469] on div "Create a new customer Phone number +966 For security purposes, customer's phone…" at bounding box center [685, 356] width 1371 height 713
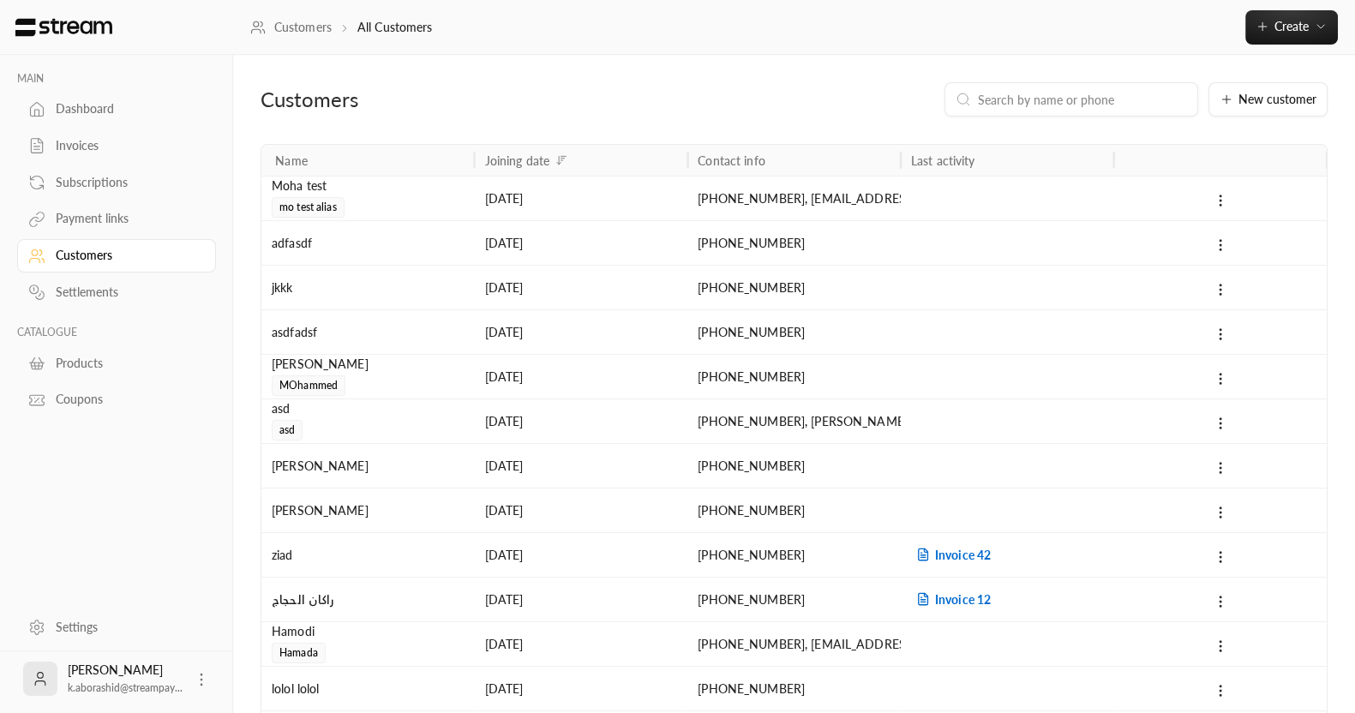
click at [123, 437] on div "MAIN Dashboard Invoices Subscriptions Payment links Customers Settlements CATAL…" at bounding box center [116, 328] width 233 height 547
click at [51, 105] on link "Dashboard" at bounding box center [116, 109] width 199 height 33
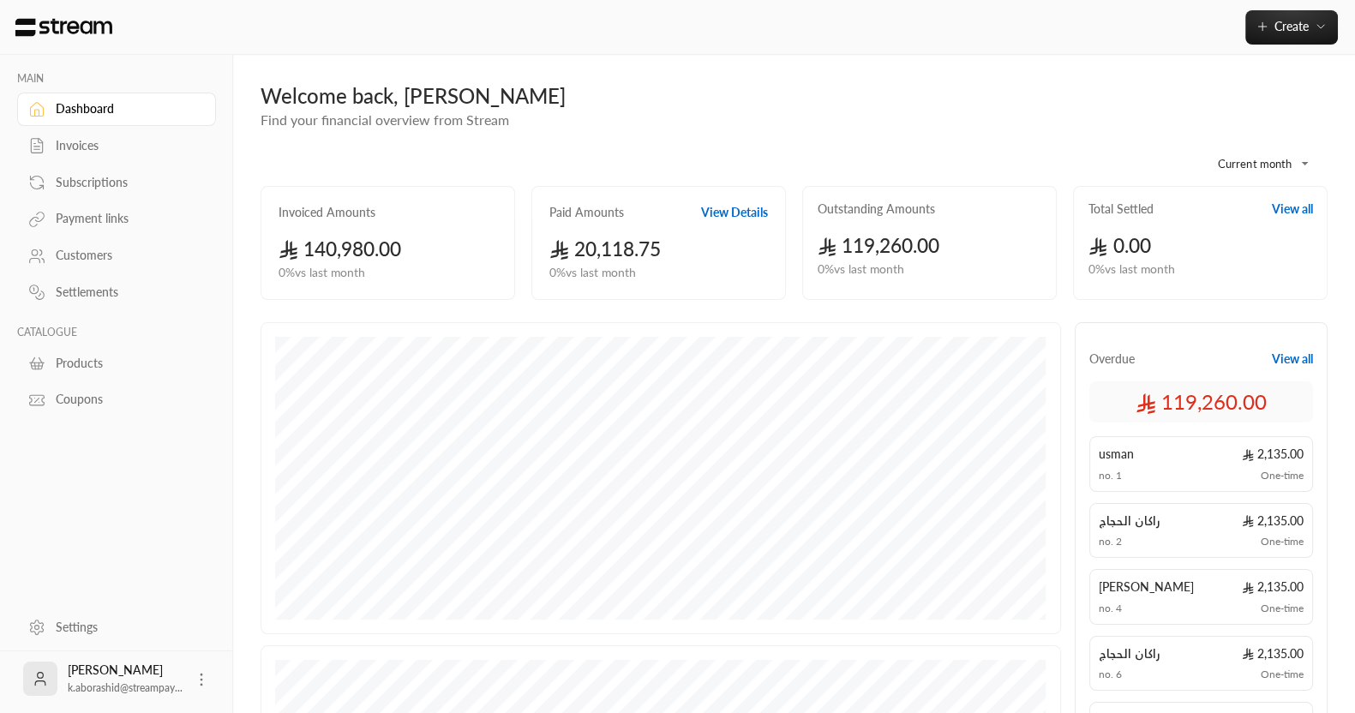
click at [86, 460] on div "MAIN Dashboard Invoices Subscriptions Payment links Customers Settlements CATAL…" at bounding box center [116, 328] width 233 height 547
click at [64, 259] on div "Customers" at bounding box center [125, 255] width 139 height 17
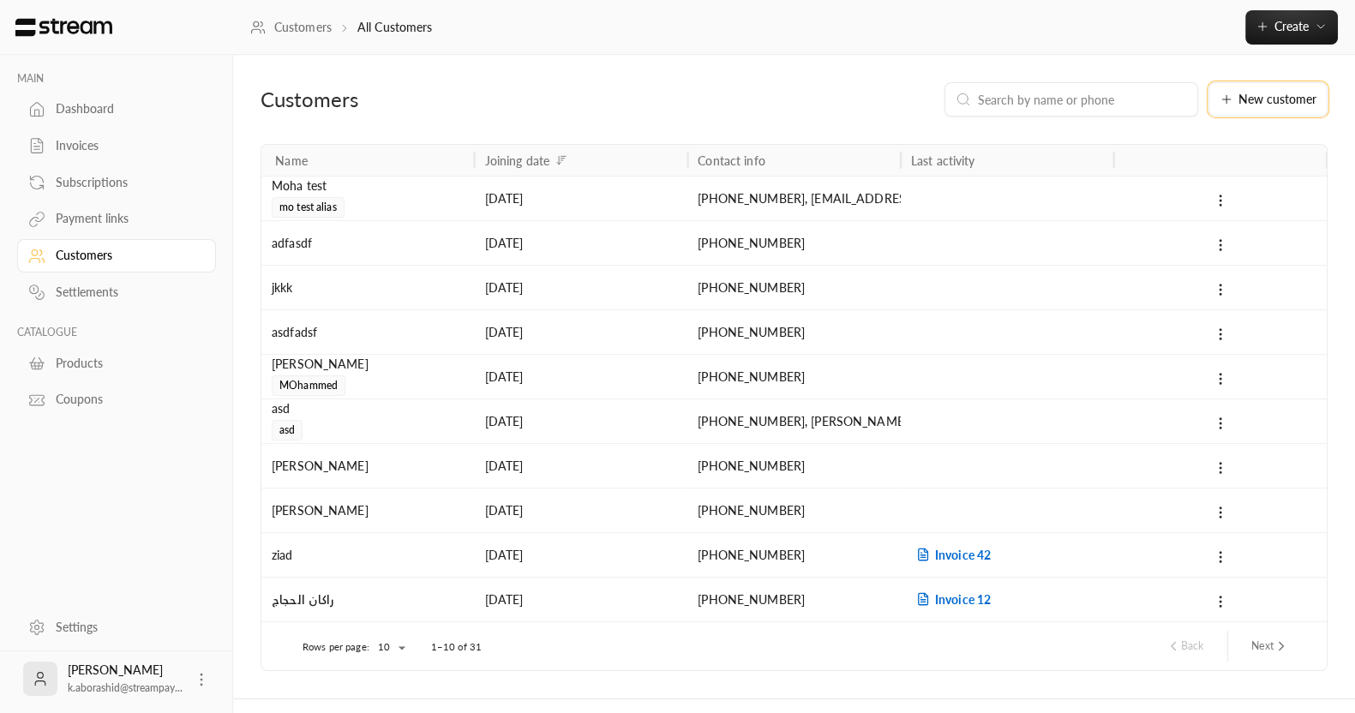
click at [1240, 93] on span "New customer" at bounding box center [1277, 99] width 78 height 12
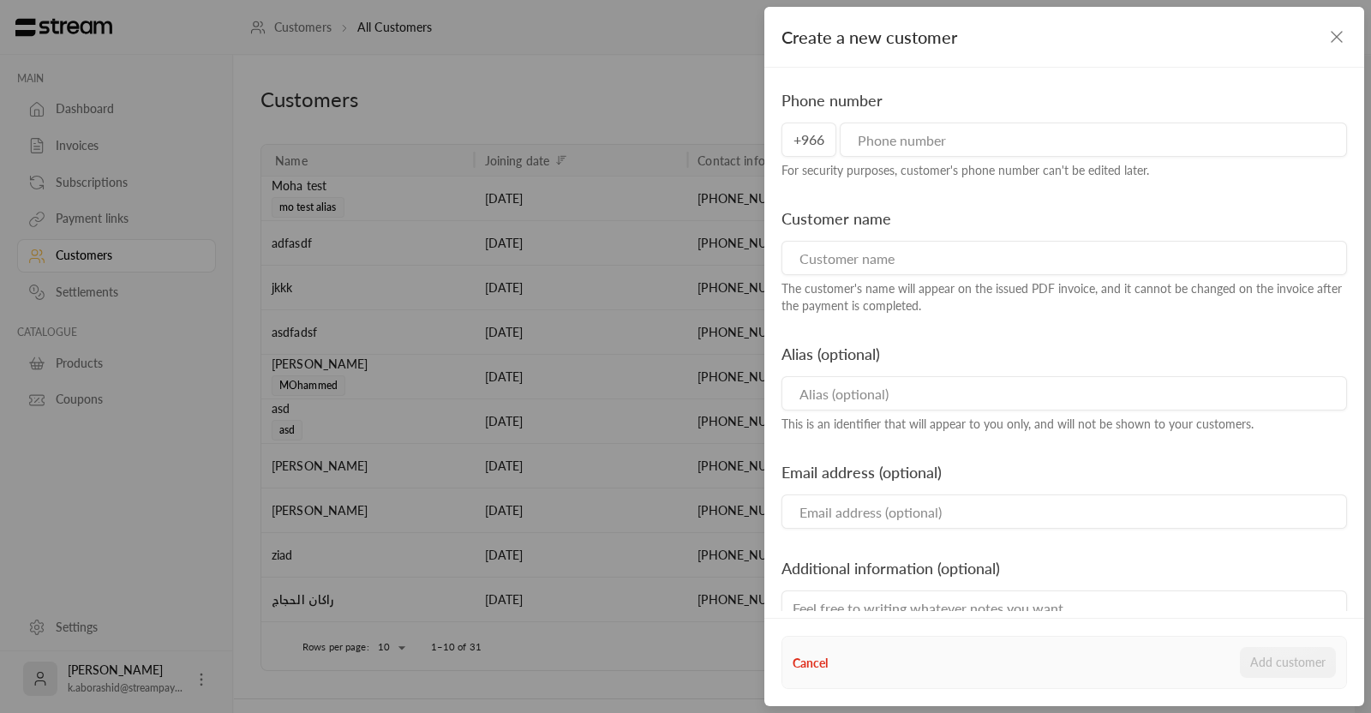
click at [930, 162] on div "For security purposes, customer's phone number can't be edited later." at bounding box center [1063, 170] width 565 height 17
click at [919, 137] on input "tel" at bounding box center [1093, 140] width 507 height 34
type input "17654098868"
type input "KHALID SAMI ABURASHID"
type input "khalidaborashid9@gmail.com"
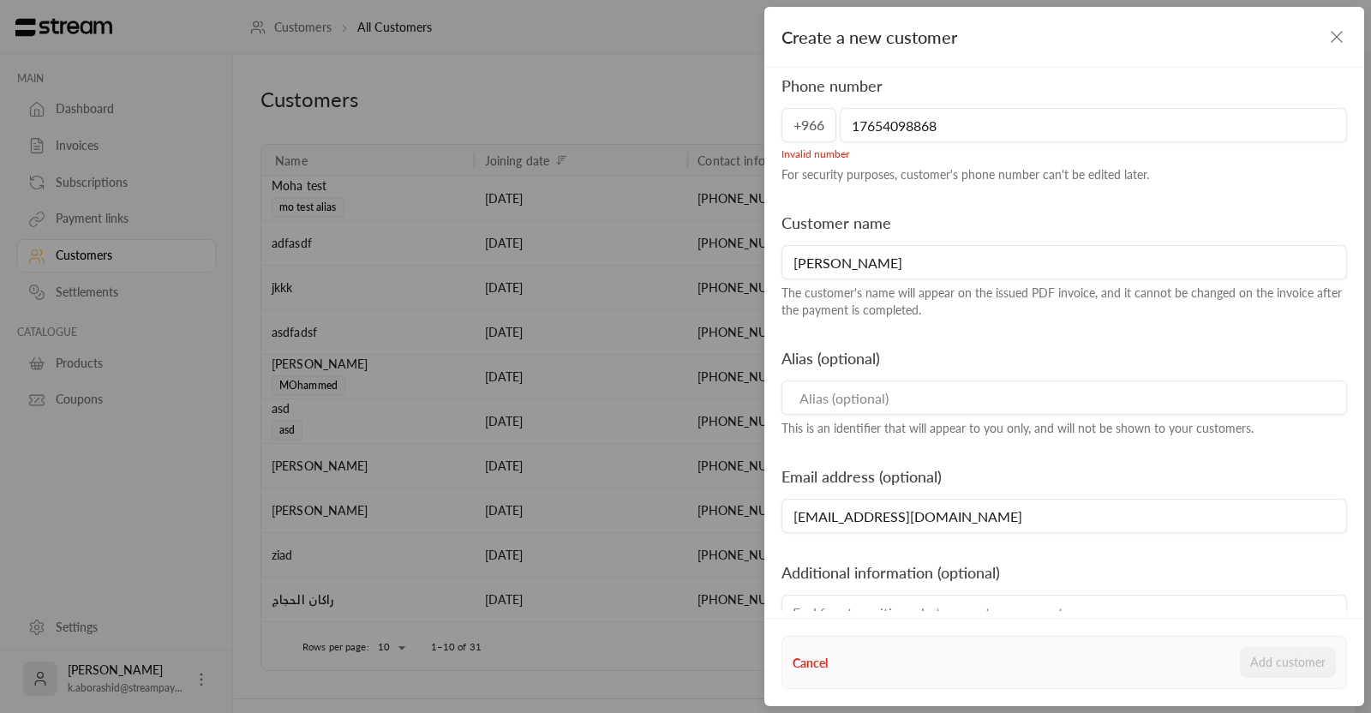
scroll to position [16, 0]
type input "1"
type input "0"
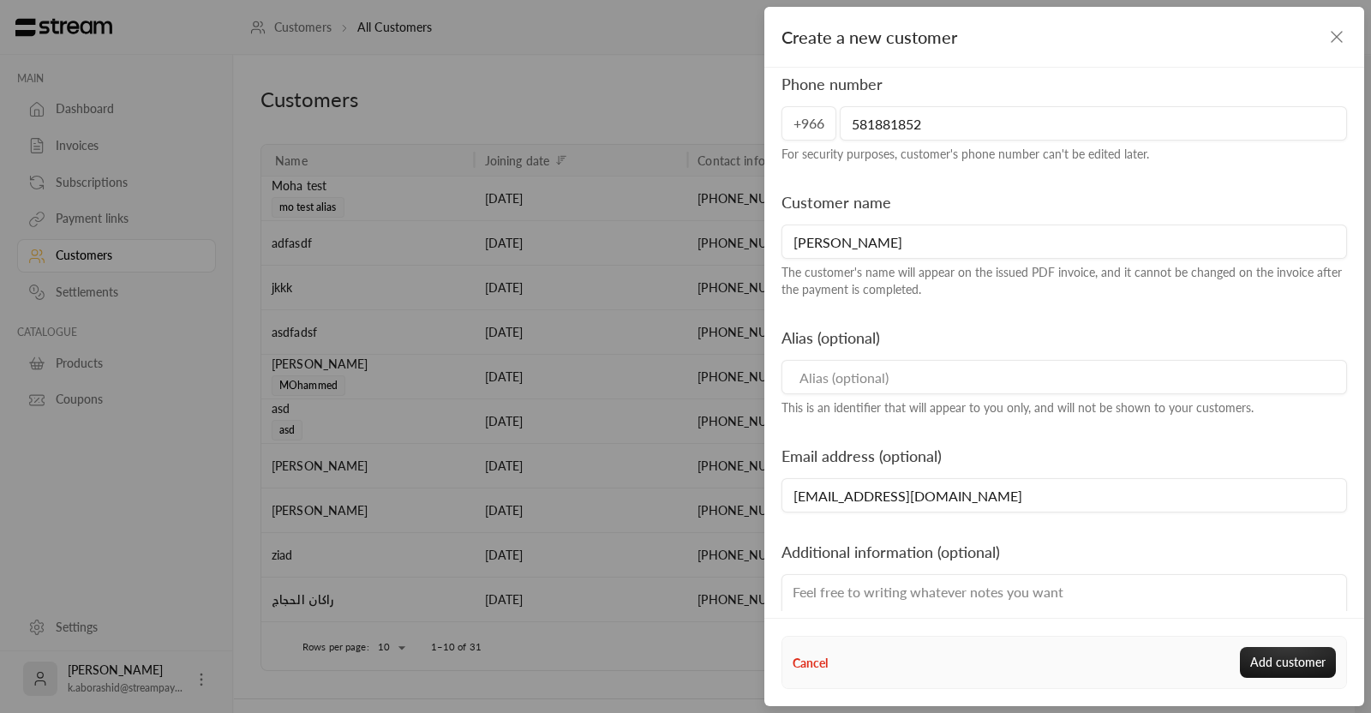
click at [846, 123] on input "581881852" at bounding box center [1093, 123] width 507 height 34
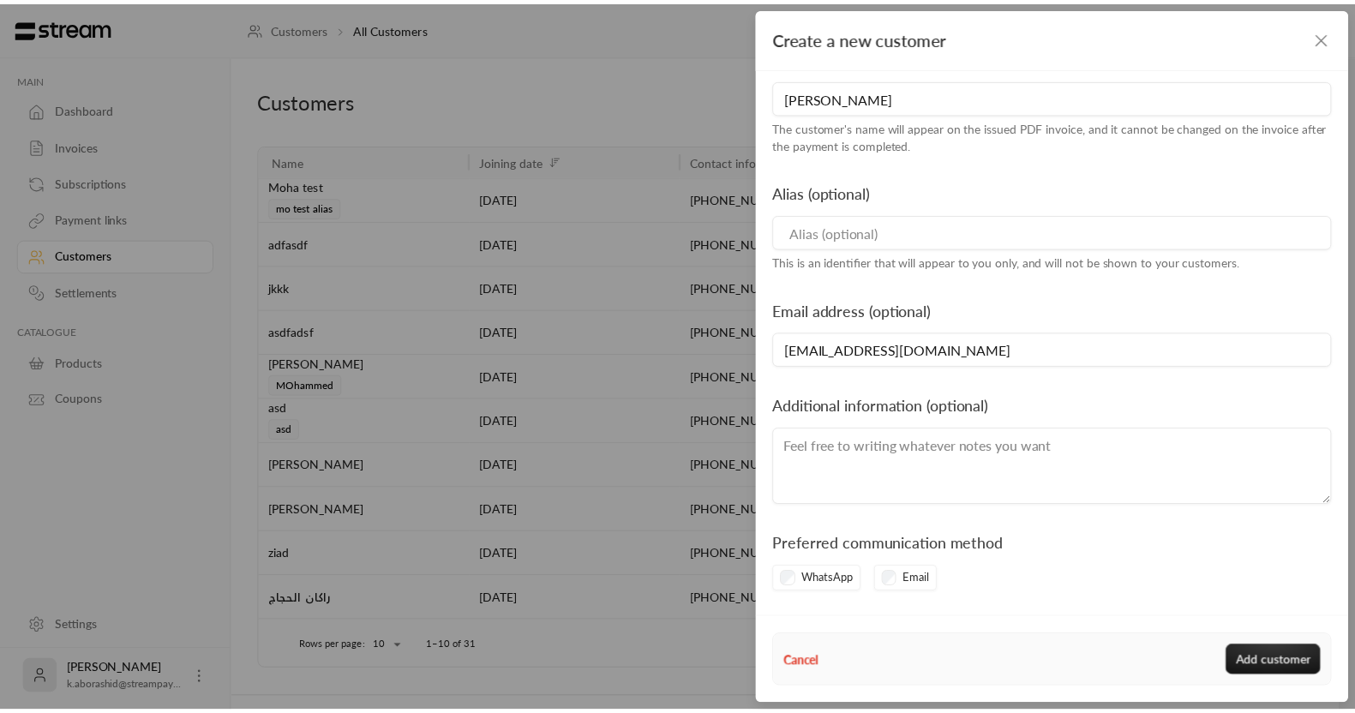
scroll to position [163, 0]
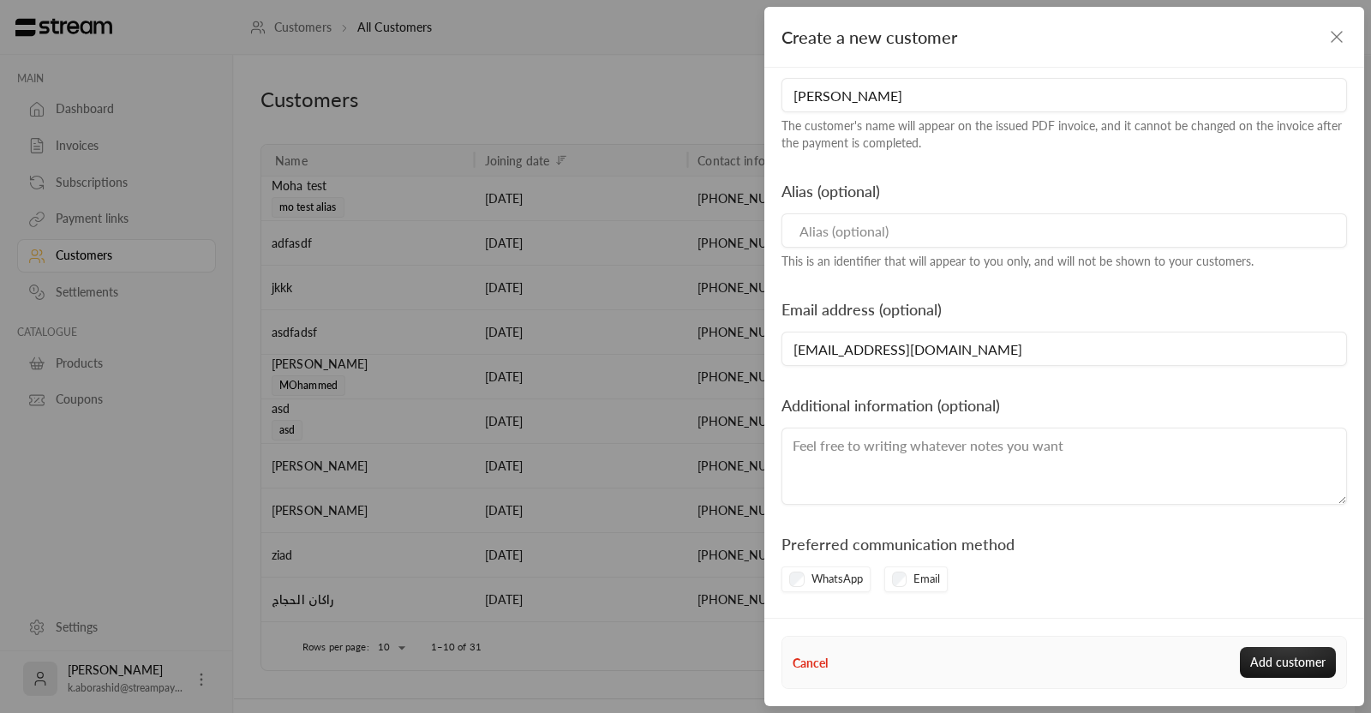
type input "581881852"
click at [1032, 349] on input "khalidaborashid9@gmail.com" at bounding box center [1063, 349] width 565 height 34
click at [951, 93] on input "KHALID SAMI ABURASHID" at bounding box center [1063, 95] width 565 height 34
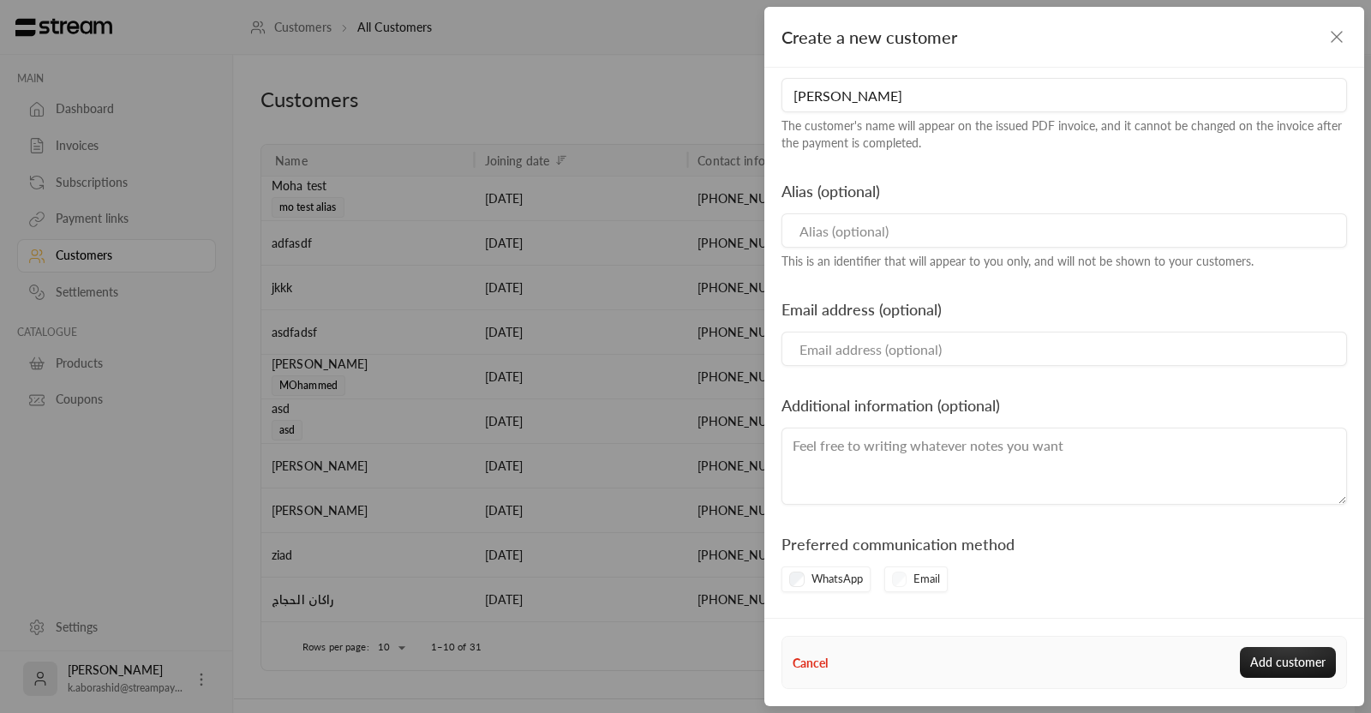
click at [951, 93] on input "KHALID SAMI ABURASHID" at bounding box center [1063, 95] width 565 height 34
type input "X"
click at [719, 290] on div "Create a new customer Phone number +966 581881852 For security purposes, custom…" at bounding box center [685, 356] width 1371 height 713
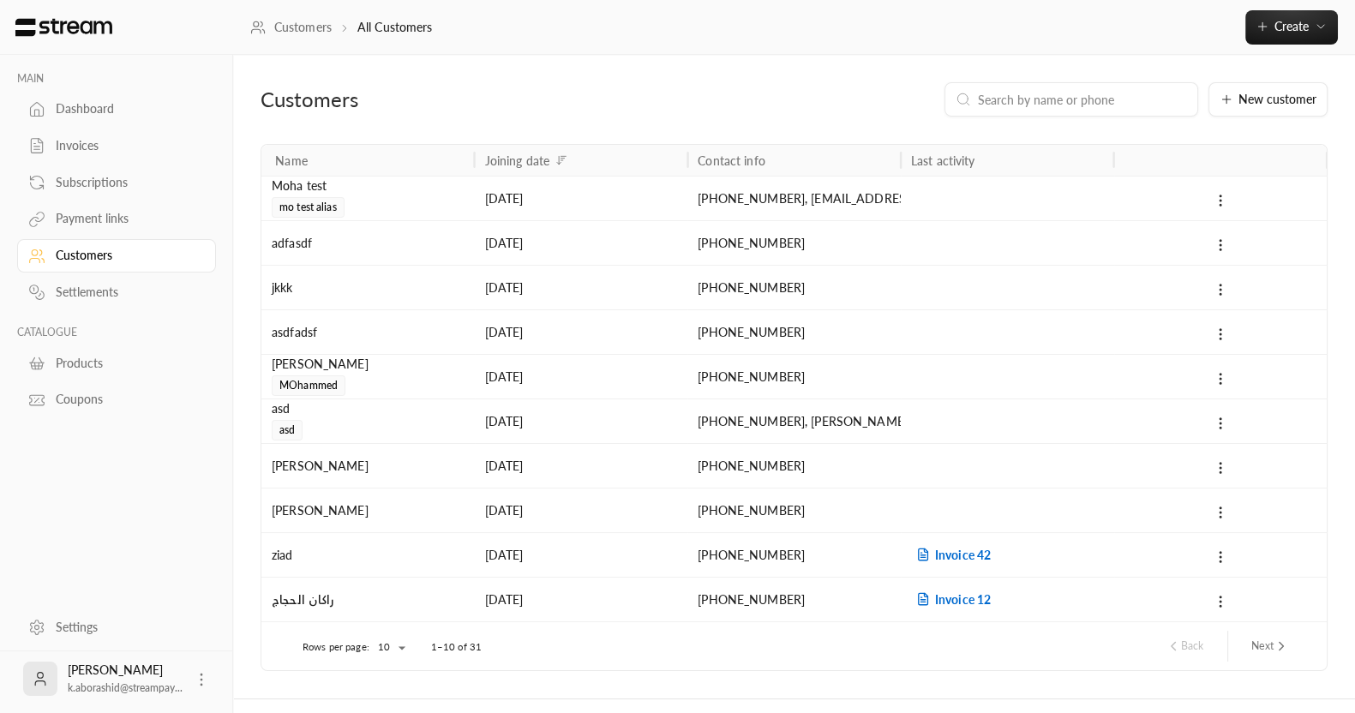
click at [87, 362] on div "Products" at bounding box center [125, 363] width 139 height 17
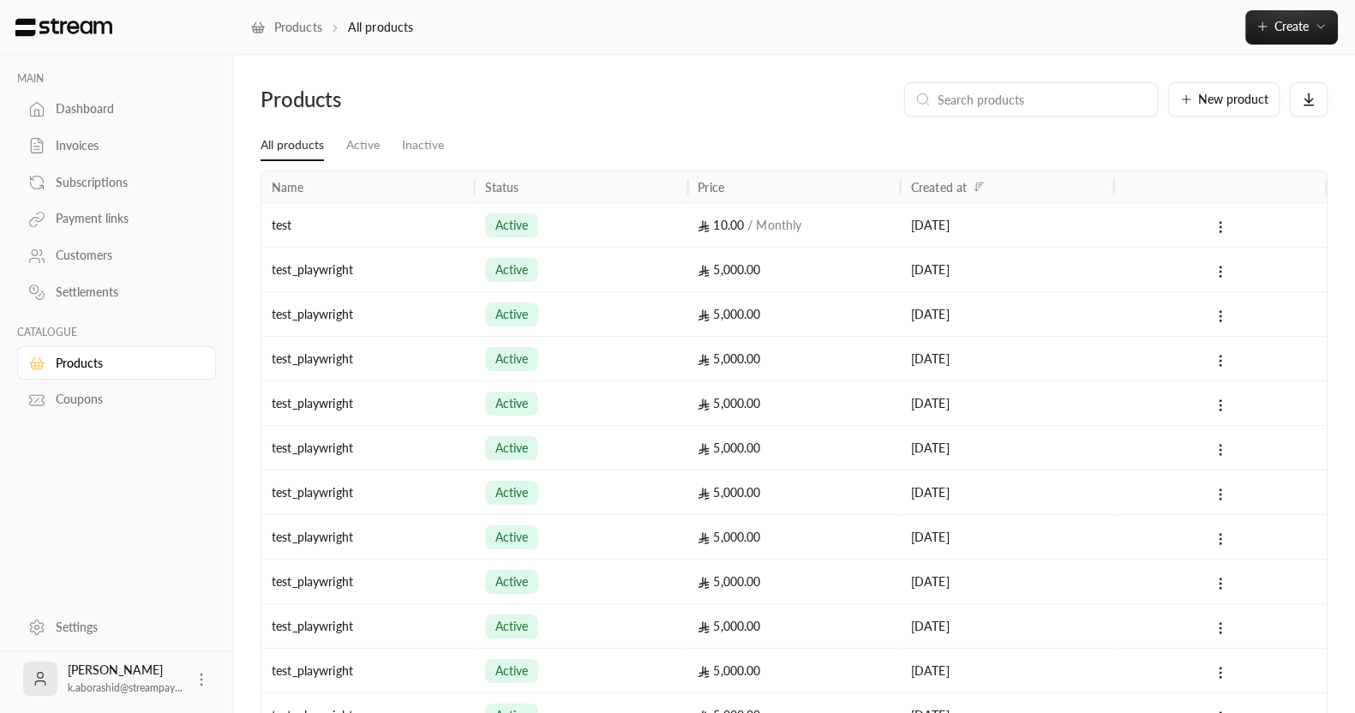
click at [94, 516] on div "MAIN Dashboard Invoices Subscriptions Payment links Customers Settlements CATAL…" at bounding box center [116, 328] width 233 height 547
click at [67, 114] on div "Dashboard" at bounding box center [125, 108] width 139 height 17
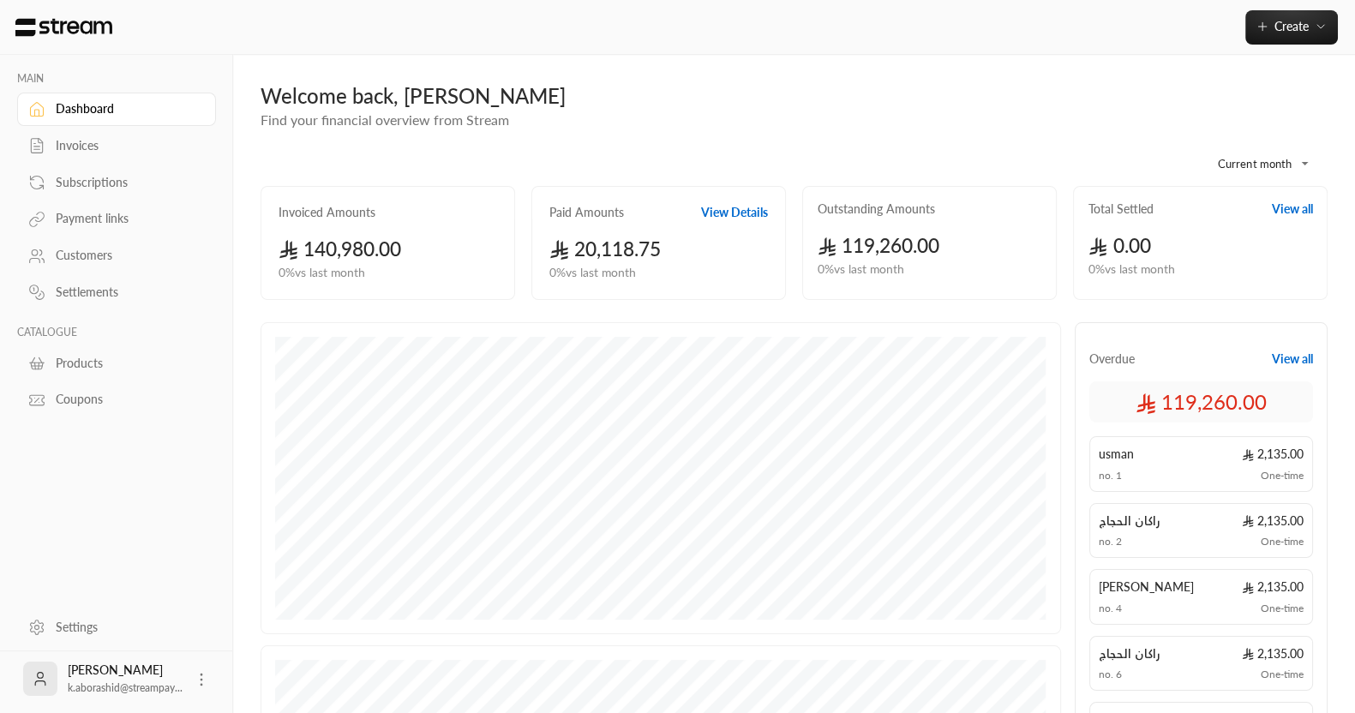
click at [107, 541] on div "MAIN Dashboard Invoices Subscriptions Payment links Customers Settlements CATAL…" at bounding box center [116, 328] width 233 height 547
click at [63, 363] on div "Products" at bounding box center [125, 363] width 139 height 17
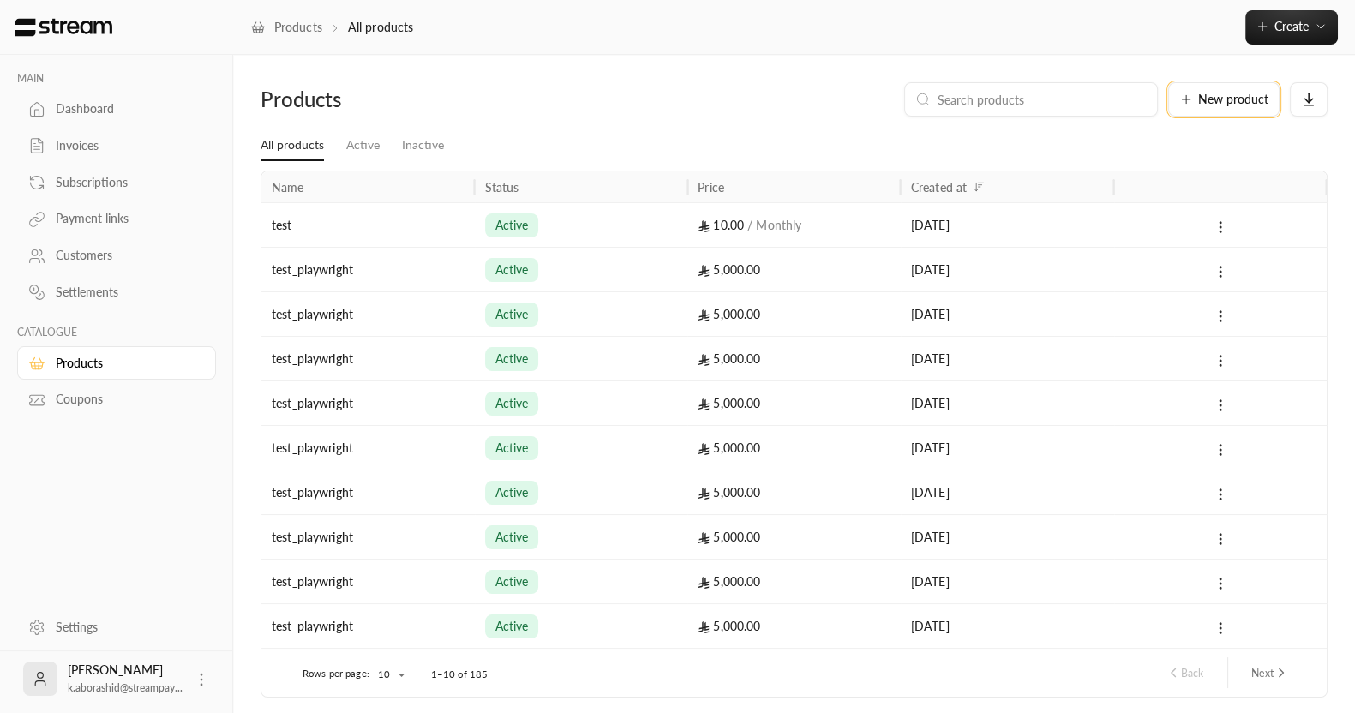
click at [1222, 101] on span "New product" at bounding box center [1233, 99] width 70 height 12
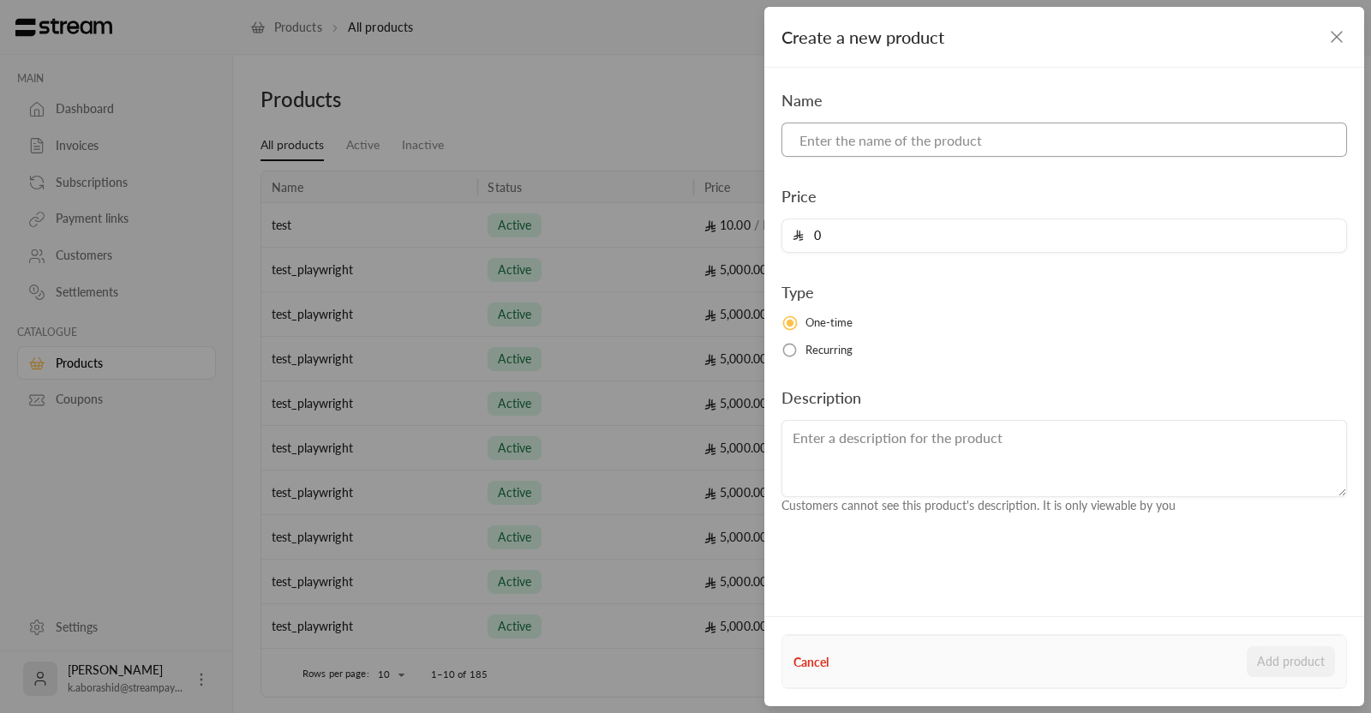
click at [844, 141] on input at bounding box center [1063, 140] width 565 height 34
type input "test"
click at [833, 227] on input "0" at bounding box center [1070, 235] width 532 height 33
type input "1000"
click at [1247, 646] on button "Add product" at bounding box center [1291, 661] width 88 height 31
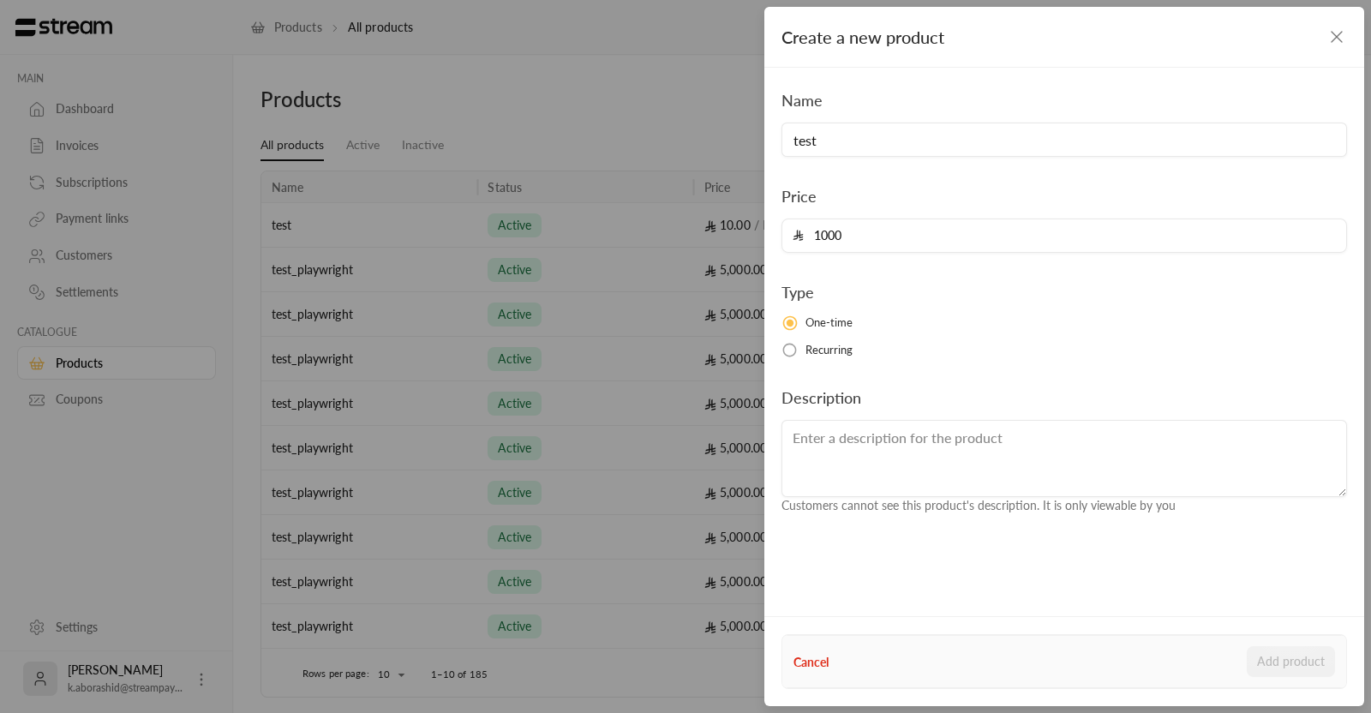
type input "0"
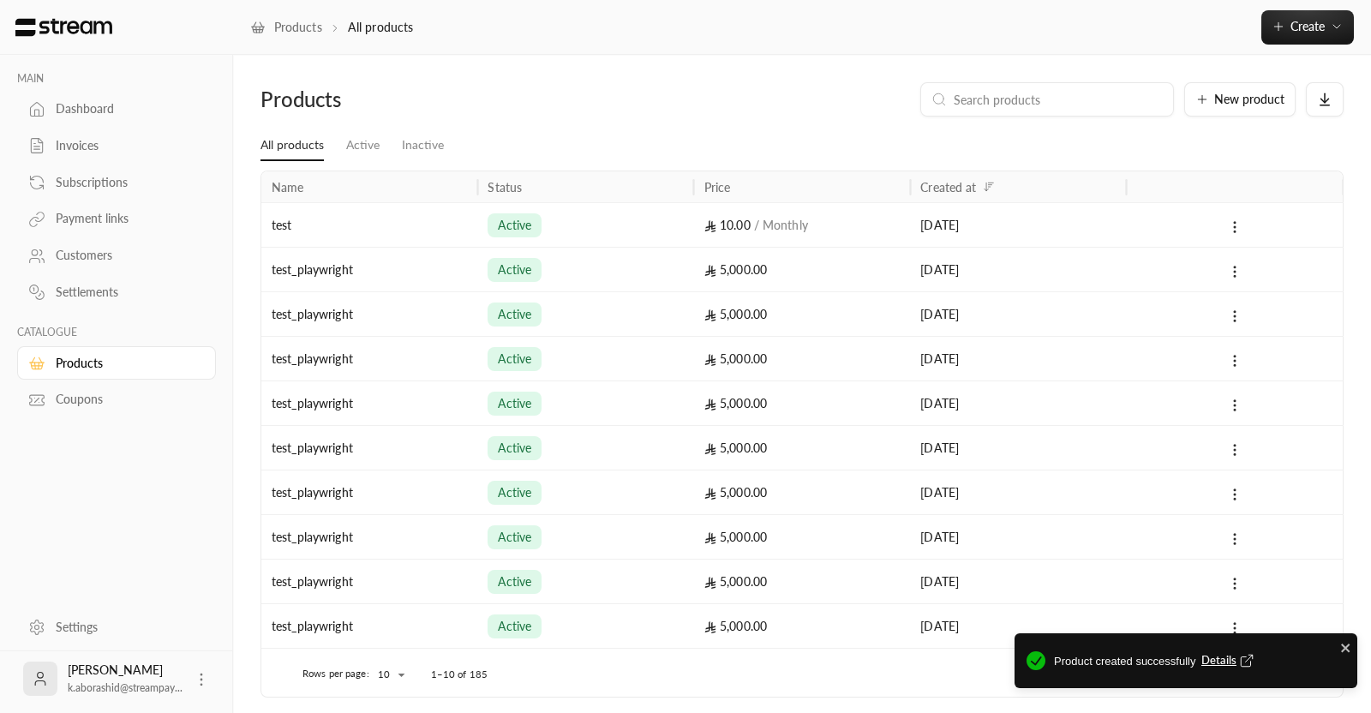
click at [918, 266] on div "Name Price 0 Type One-time Recurring Description Customers cannot see this prod…" at bounding box center [1064, 258] width 583 height 427
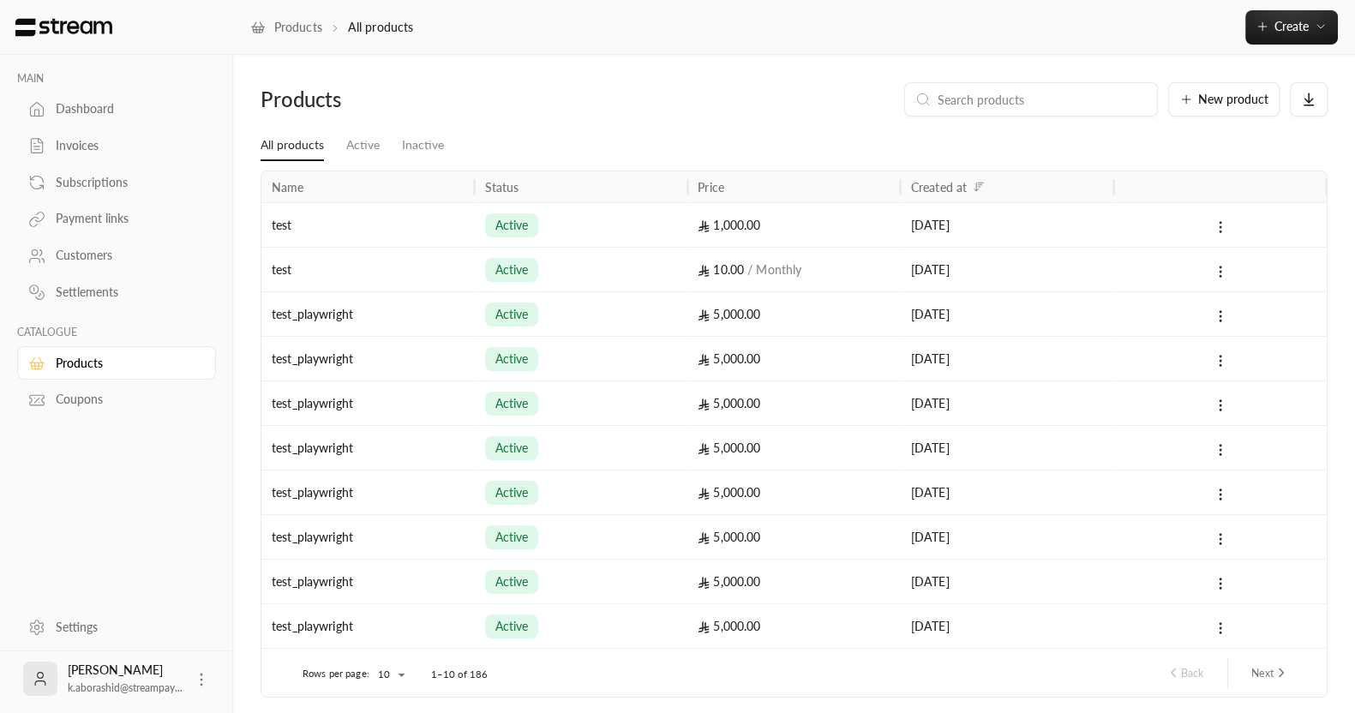
click at [1211, 230] on button at bounding box center [1220, 227] width 19 height 20
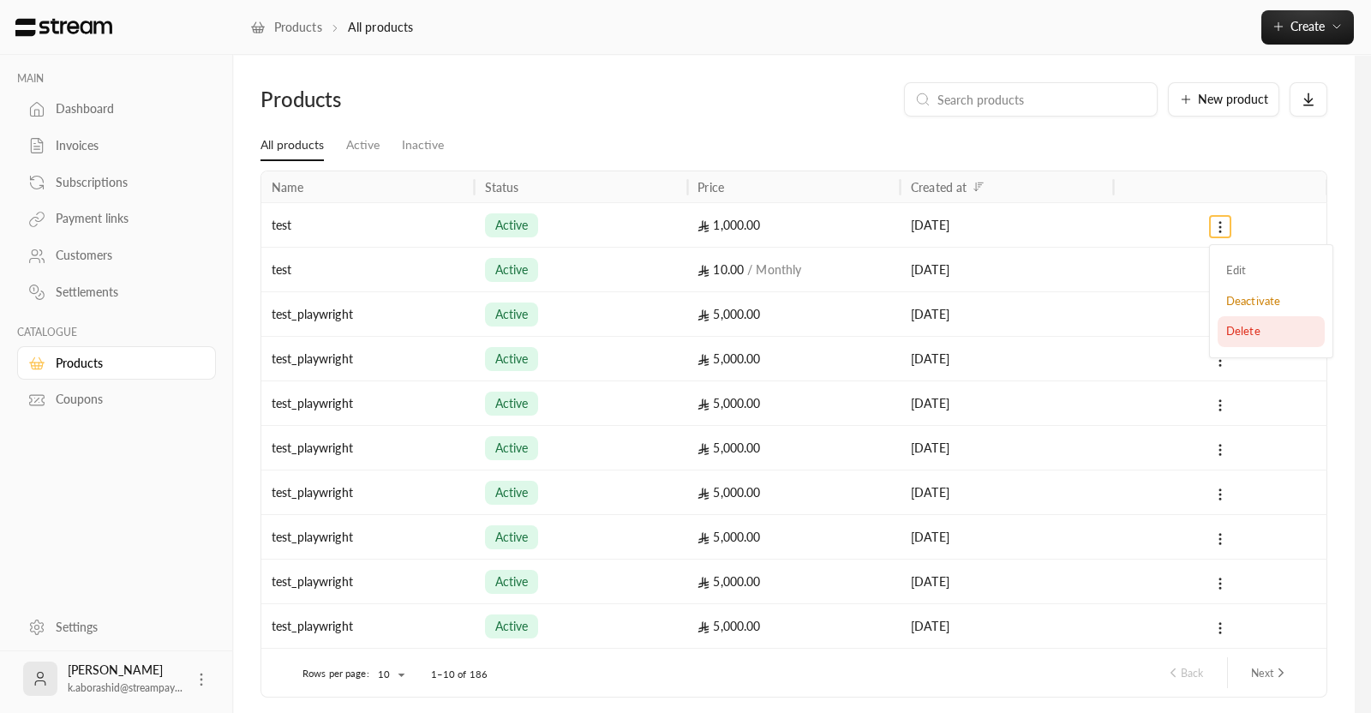
click at [1241, 331] on li "Delete" at bounding box center [1270, 331] width 107 height 31
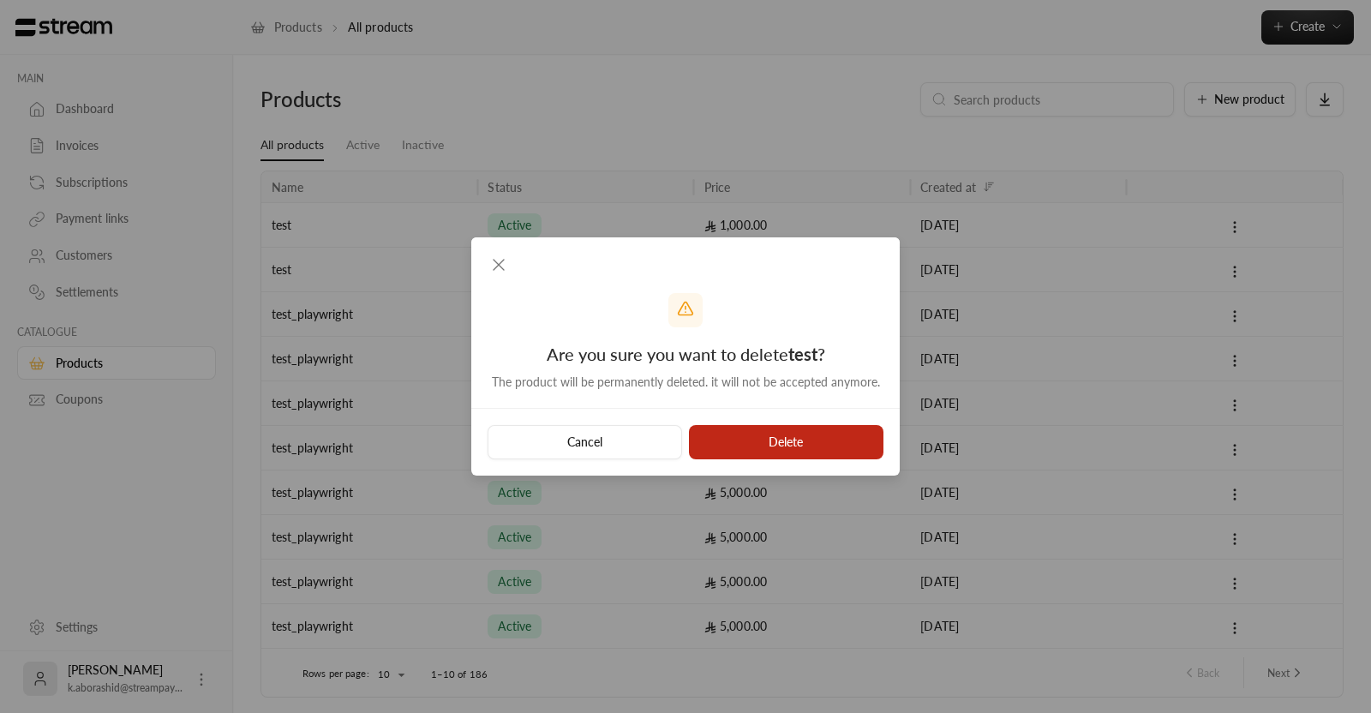
click at [757, 435] on button "Delete" at bounding box center [786, 442] width 194 height 34
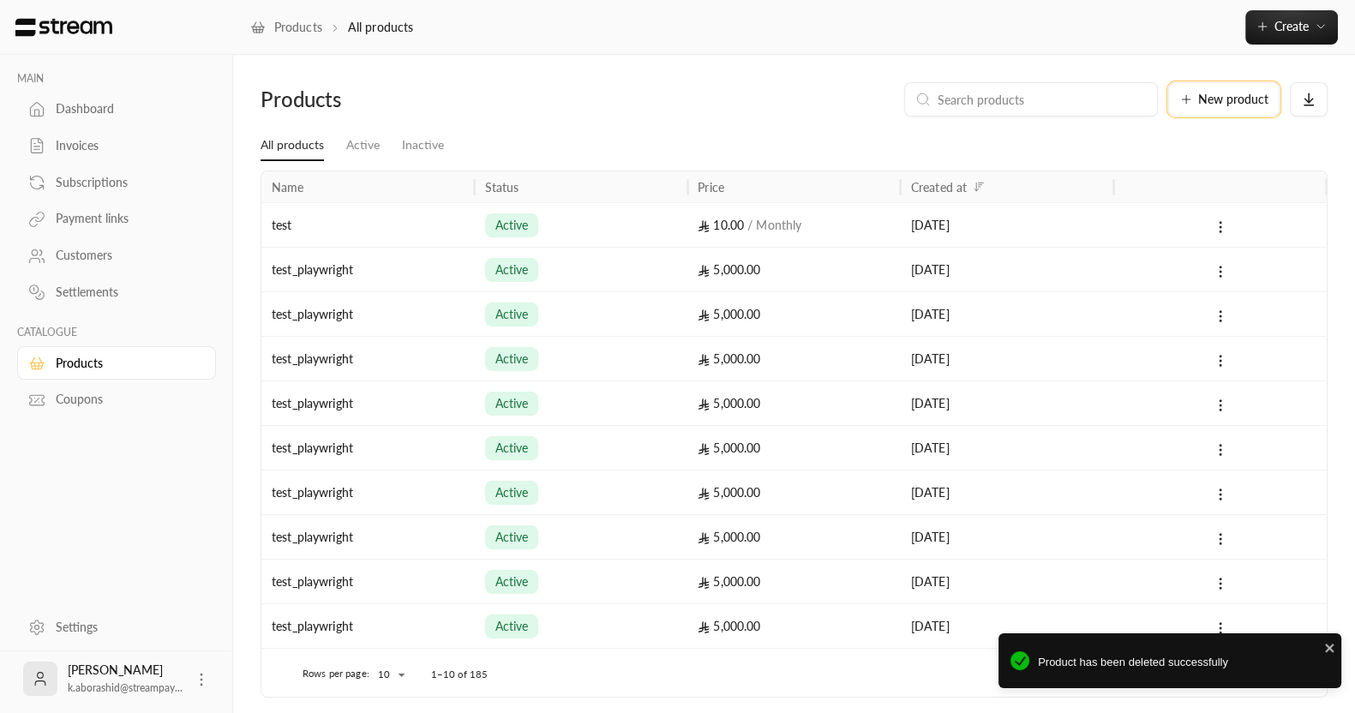
click at [1195, 105] on div "New product" at bounding box center [1223, 100] width 89 height 14
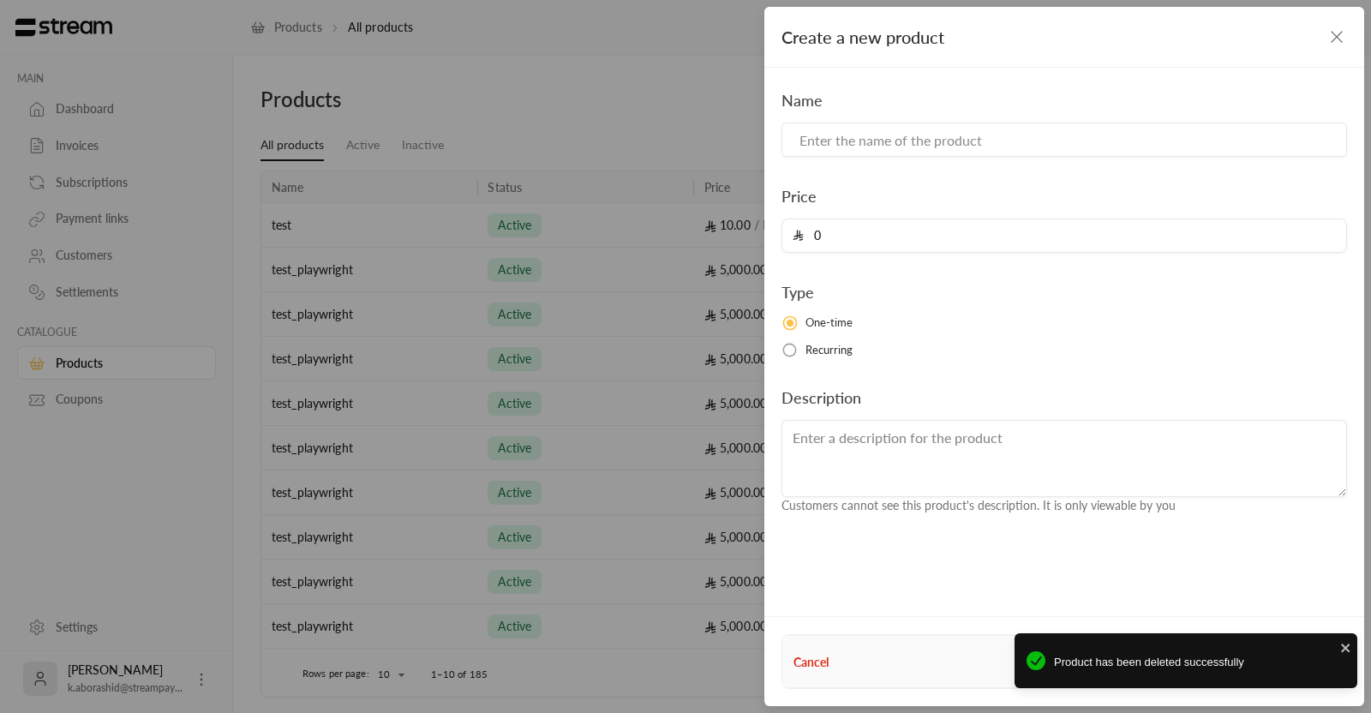
click at [981, 163] on div "Name Price 0 Type One-time Recurring Description Customers cannot see this prod…" at bounding box center [1064, 301] width 583 height 427
click at [969, 157] on div "Name Price 0 Type One-time Recurring Description Customers cannot see this prod…" at bounding box center [1064, 301] width 583 height 427
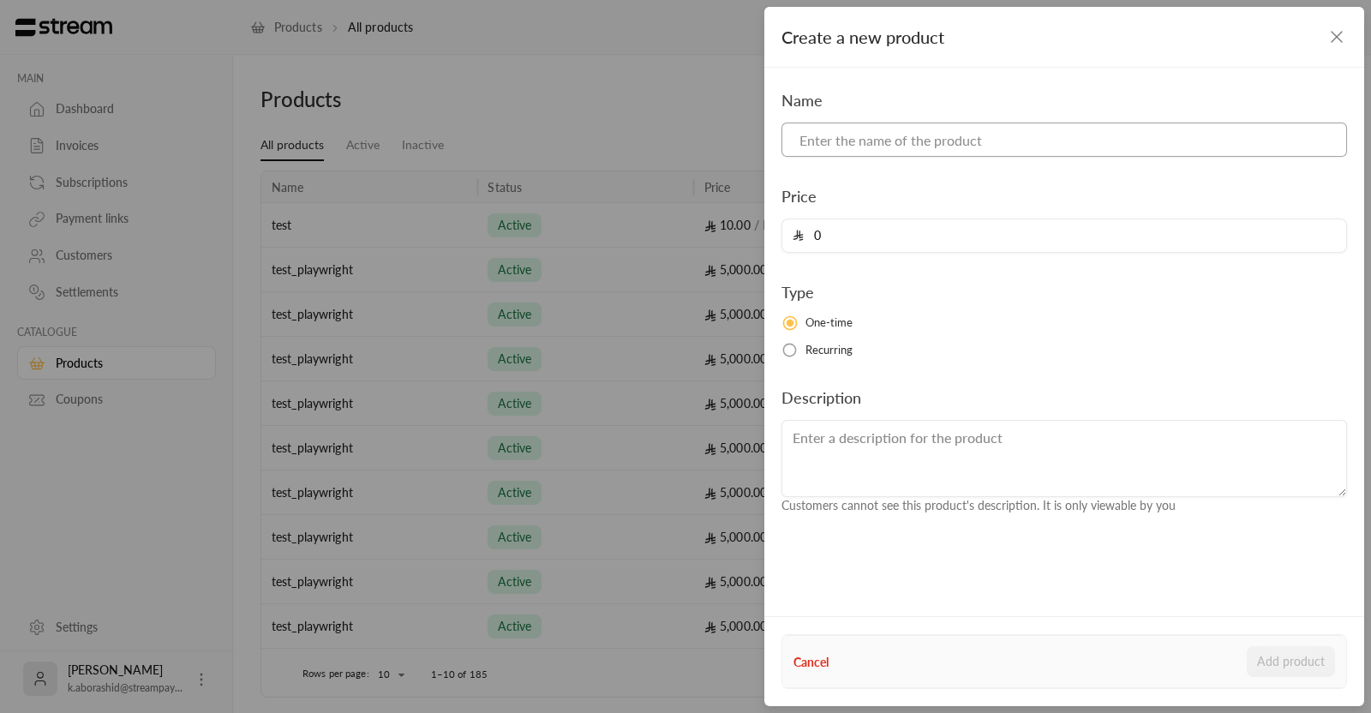
click at [949, 148] on input at bounding box center [1063, 140] width 565 height 34
type input "test"
click at [898, 229] on input "0" at bounding box center [1070, 235] width 532 height 33
type input "1000"
click at [885, 447] on textarea at bounding box center [1063, 458] width 565 height 77
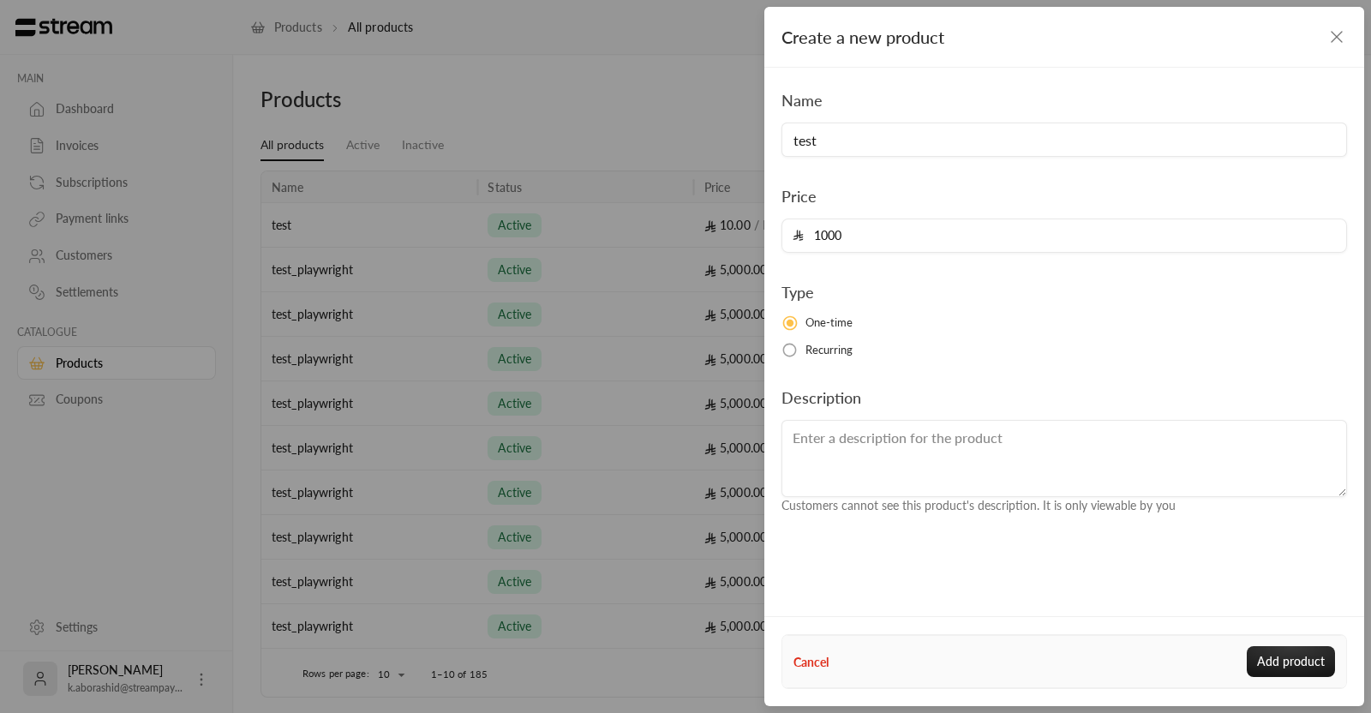
click at [932, 372] on div "Name test Price 1000 Type One-time Recurring Description Customers cannot see t…" at bounding box center [1064, 301] width 583 height 427
click at [882, 381] on div "Name test Price 1000 Type One-time Recurring Description Customers cannot see t…" at bounding box center [1064, 301] width 583 height 427
click at [956, 673] on div "Cancel Add product" at bounding box center [1063, 661] width 541 height 31
click at [730, 343] on div "Create a new product Name test Price 1000 Type One-time Recurring Description C…" at bounding box center [685, 356] width 1371 height 713
type input "0"
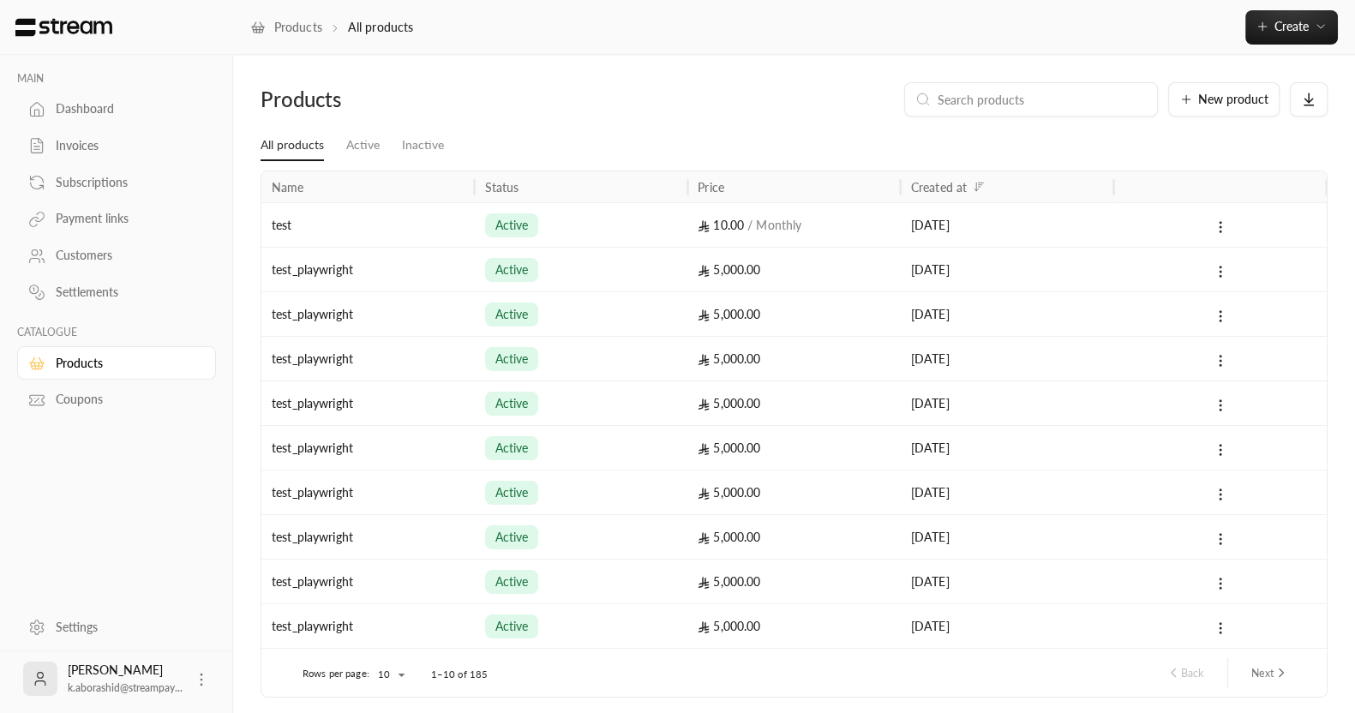
click at [69, 149] on div "Invoices" at bounding box center [125, 145] width 139 height 17
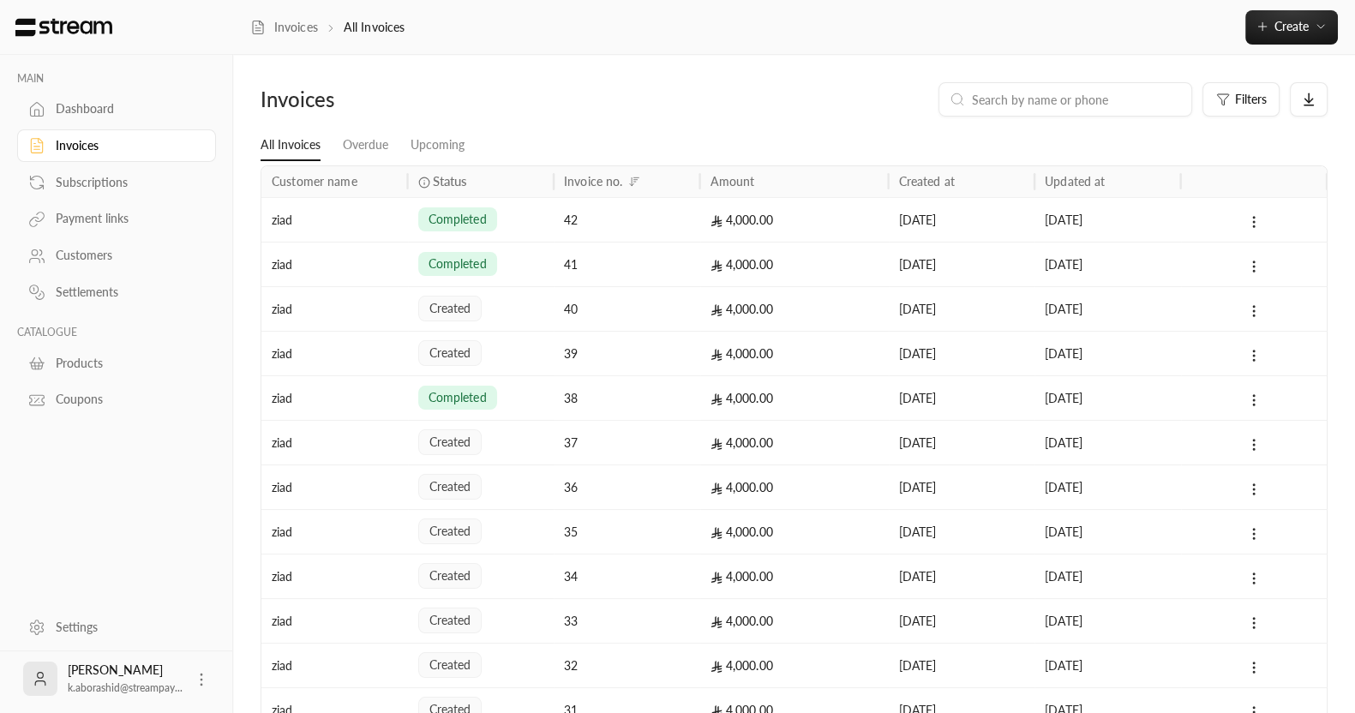
click at [730, 314] on div "4,000.00" at bounding box center [794, 309] width 168 height 44
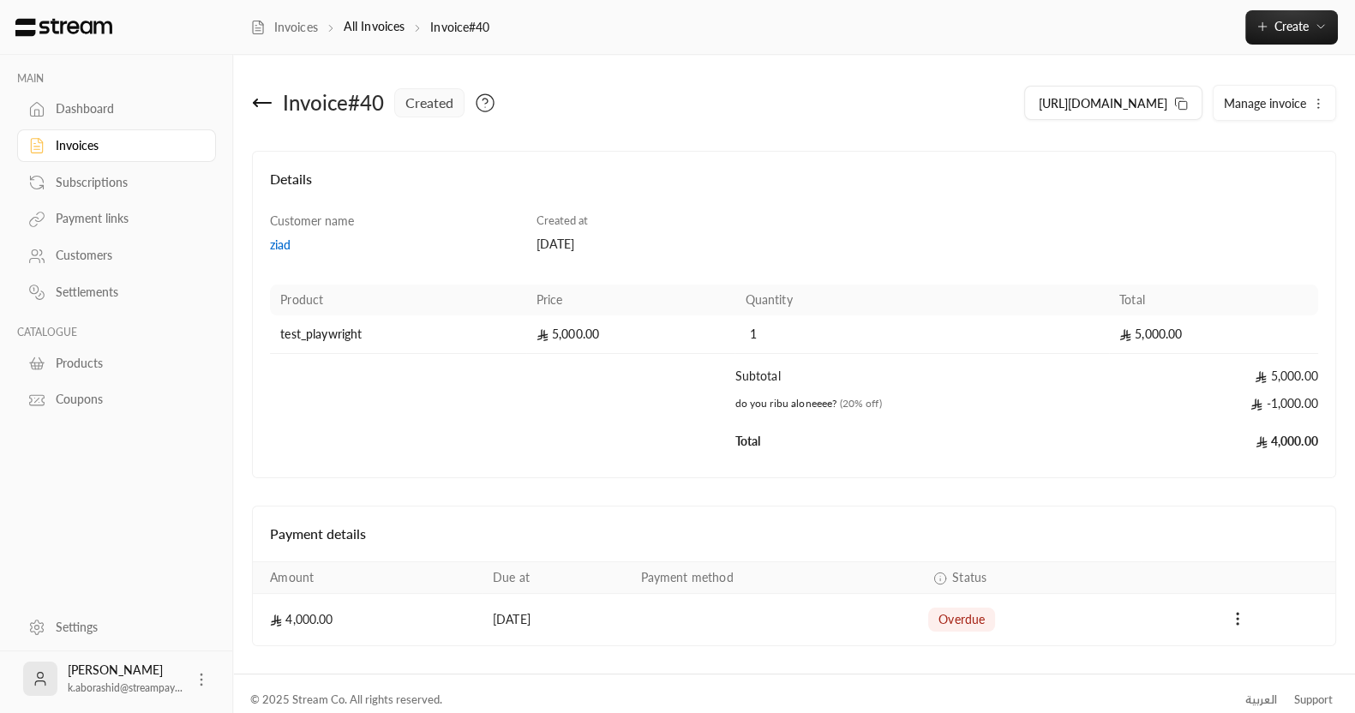
click at [239, 101] on div "Invoice # 40 created https://streampay.sa/ss/N0AtA Manage invoice Details Custo…" at bounding box center [793, 364] width 1121 height 619
click at [260, 101] on icon at bounding box center [262, 103] width 21 height 21
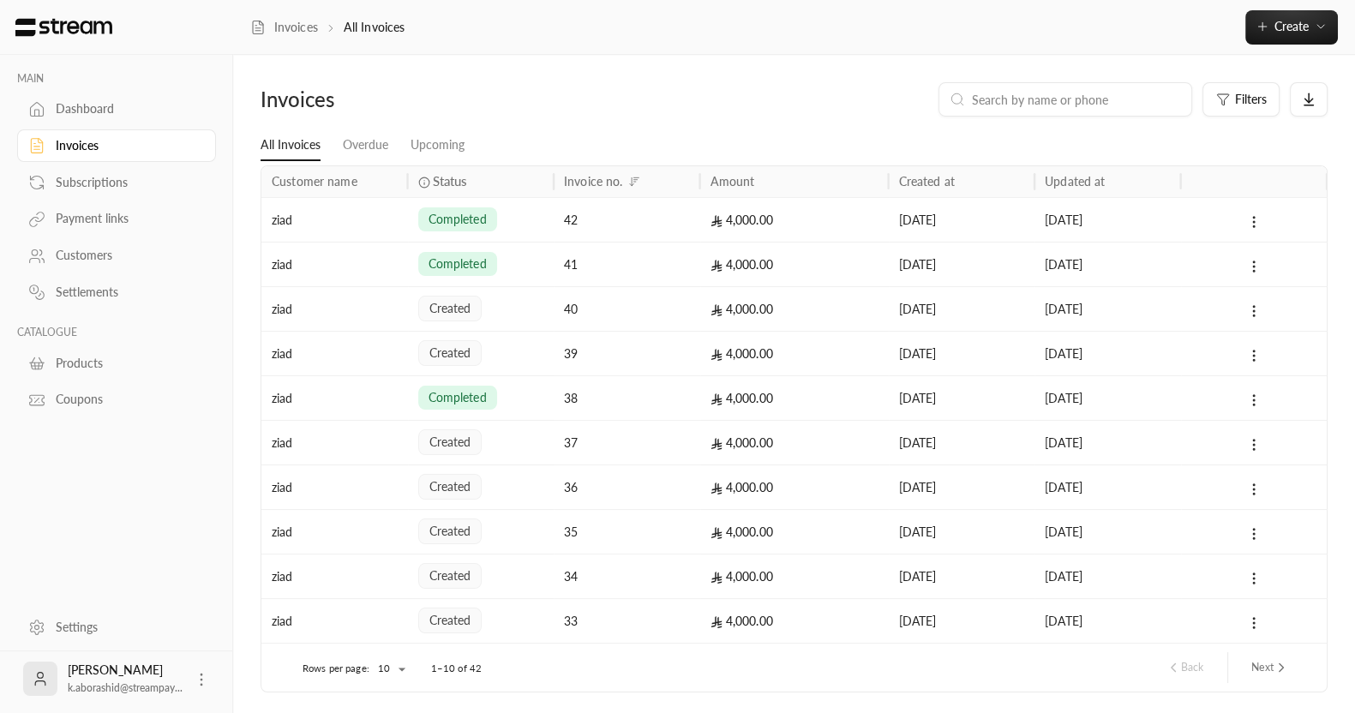
click at [72, 263] on link "Customers" at bounding box center [116, 255] width 199 height 33
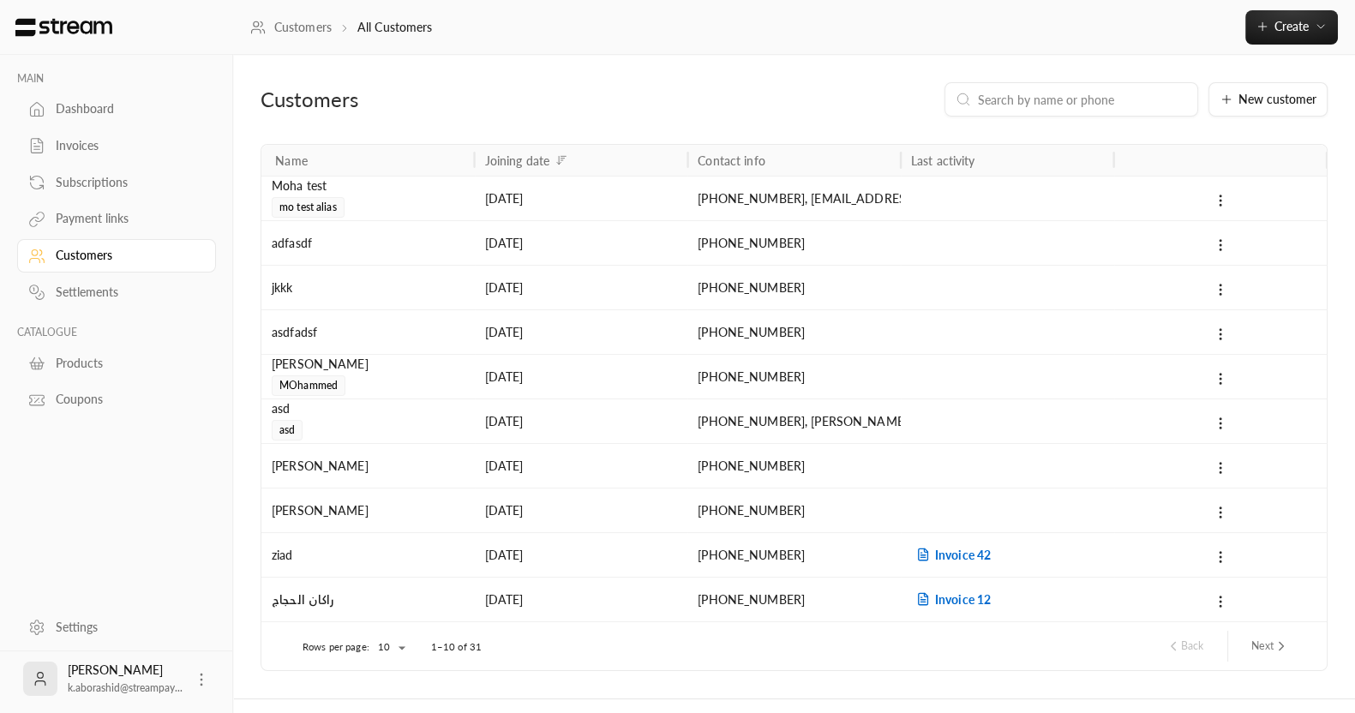
click at [579, 242] on div "1/10/2025" at bounding box center [581, 243] width 193 height 44
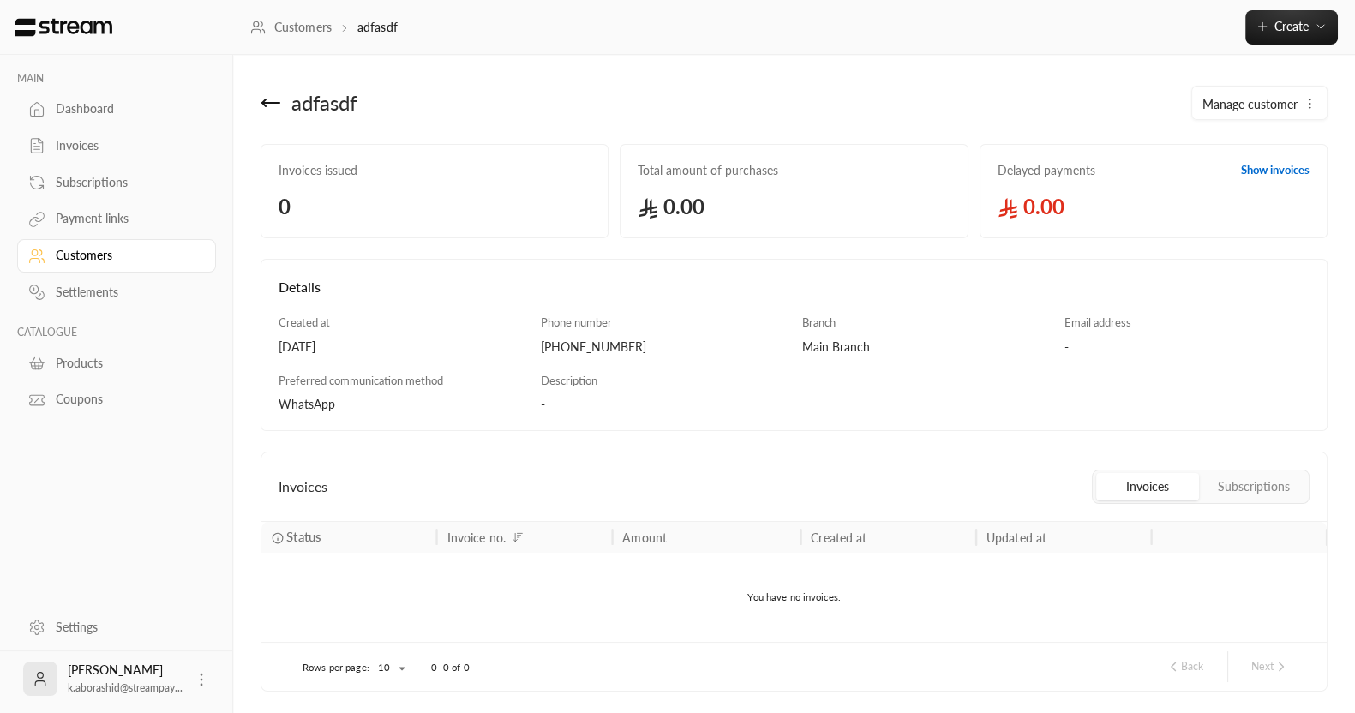
click at [266, 110] on icon at bounding box center [270, 103] width 21 height 21
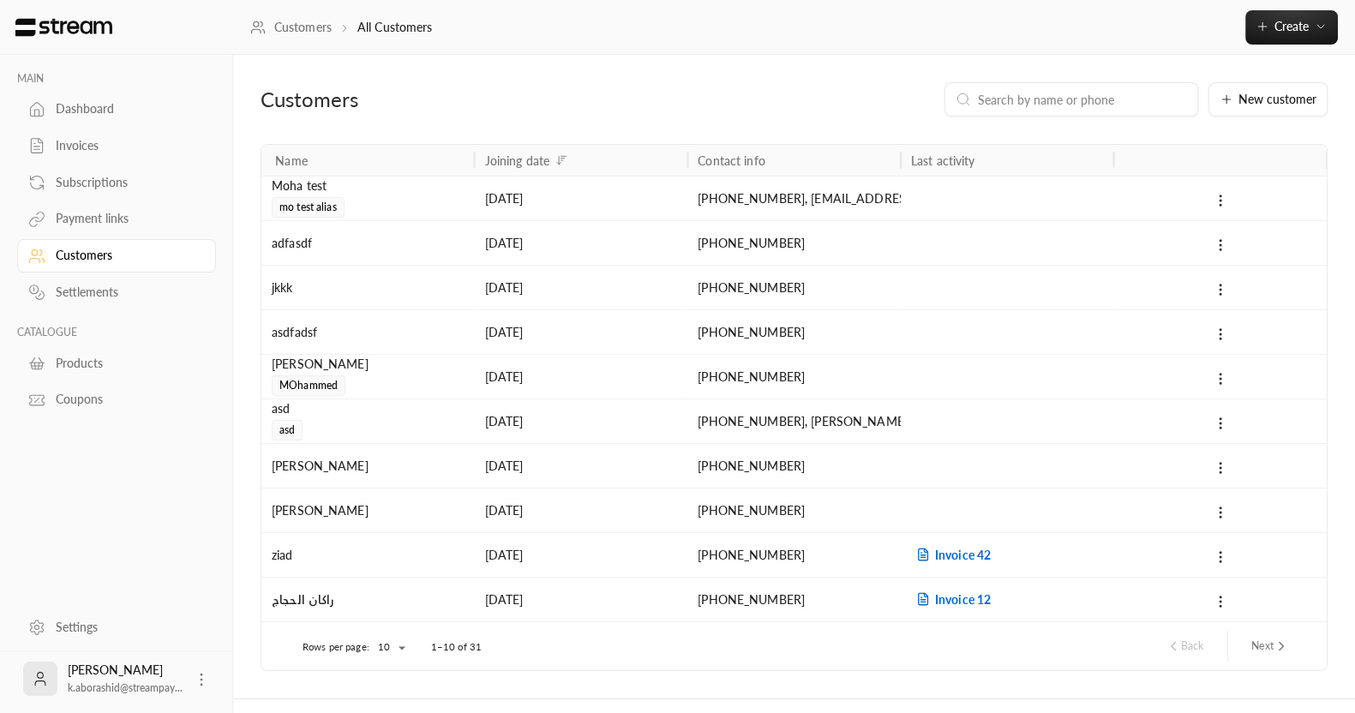
click at [88, 149] on div "Invoices" at bounding box center [125, 145] width 139 height 17
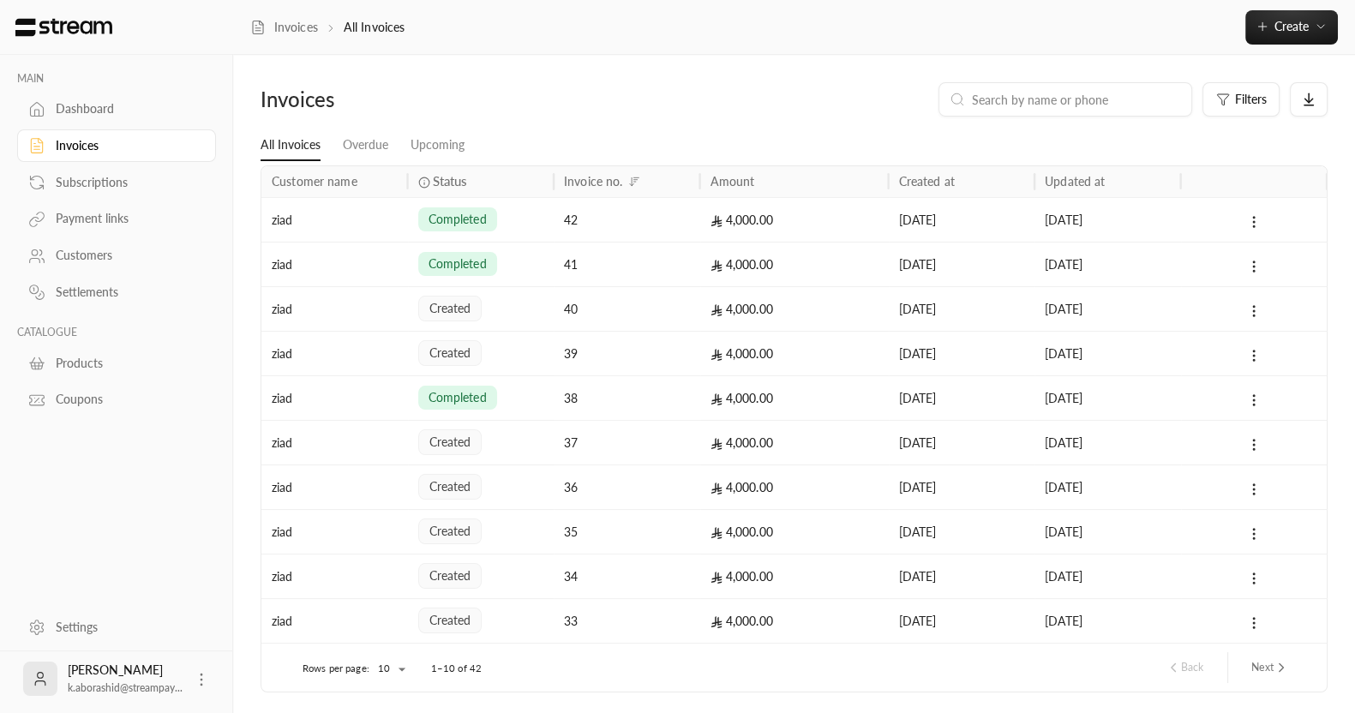
click at [66, 397] on div "Coupons" at bounding box center [125, 399] width 139 height 17
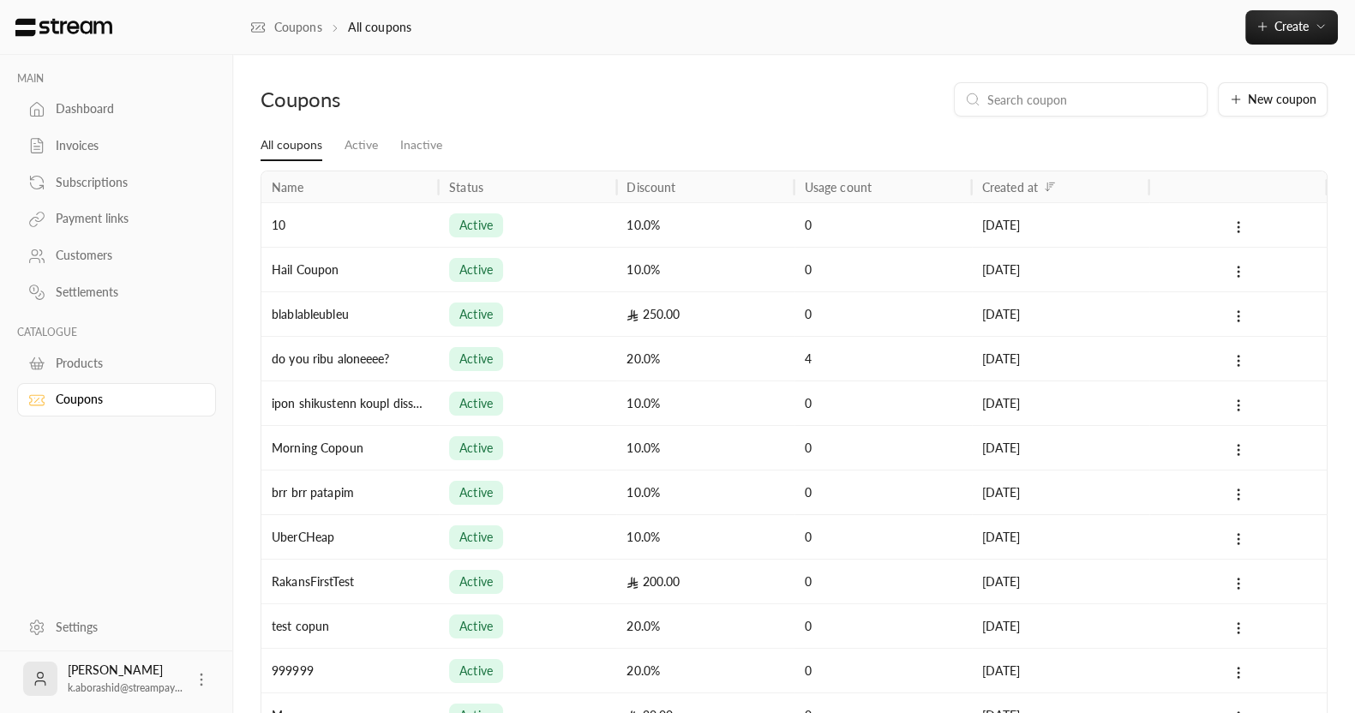
click at [111, 497] on div "MAIN Dashboard Invoices Subscriptions Payment links Customers Settlements CATAL…" at bounding box center [116, 328] width 233 height 547
click at [81, 454] on div "MAIN Dashboard Invoices Subscriptions Payment links Customers Settlements CATAL…" at bounding box center [116, 328] width 233 height 547
click at [69, 109] on div "Dashboard" at bounding box center [125, 108] width 139 height 17
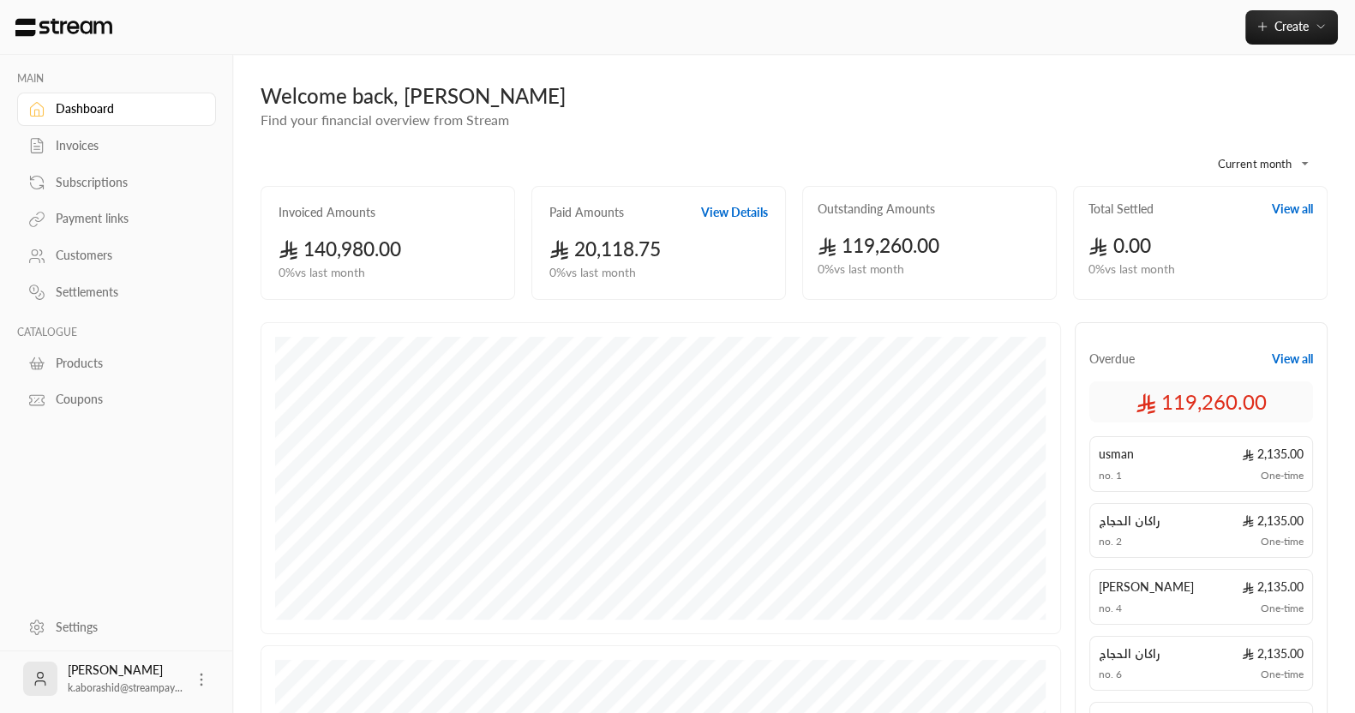
click at [57, 386] on link "Coupons" at bounding box center [116, 399] width 199 height 33
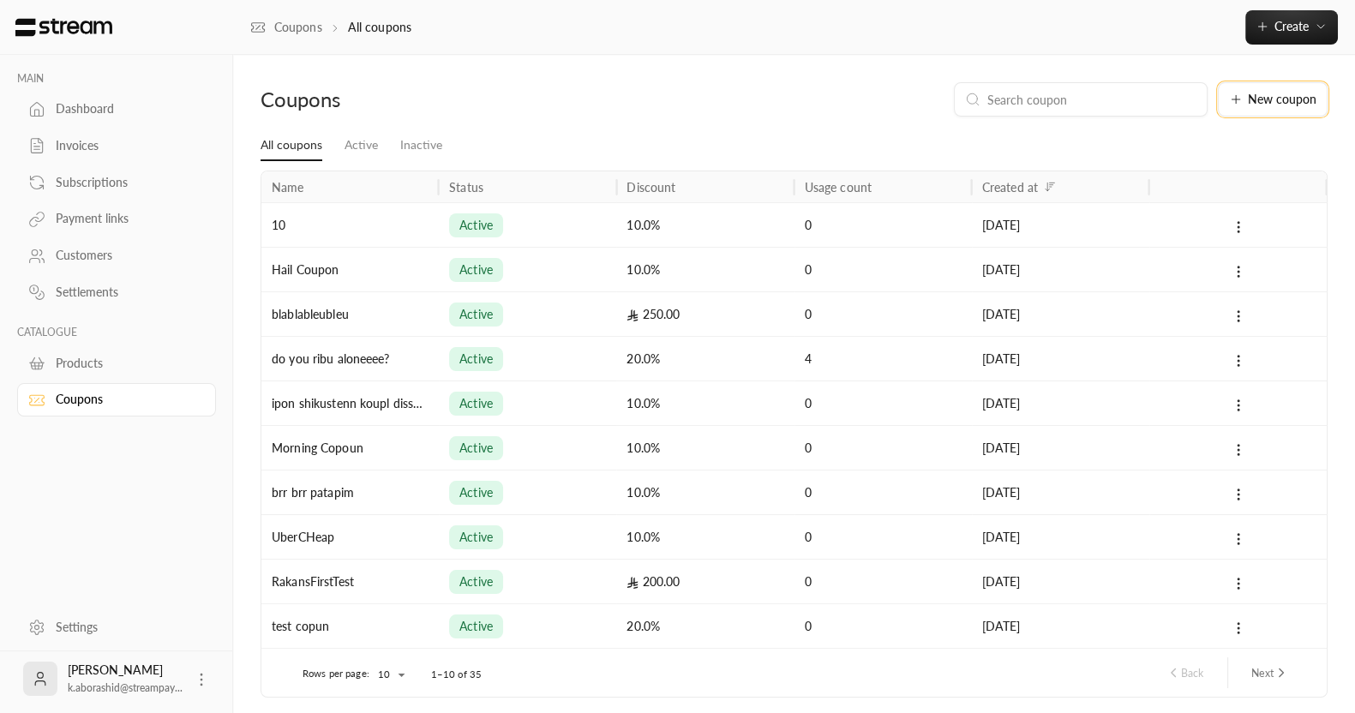
click at [1271, 99] on span "New coupon" at bounding box center [1281, 99] width 69 height 12
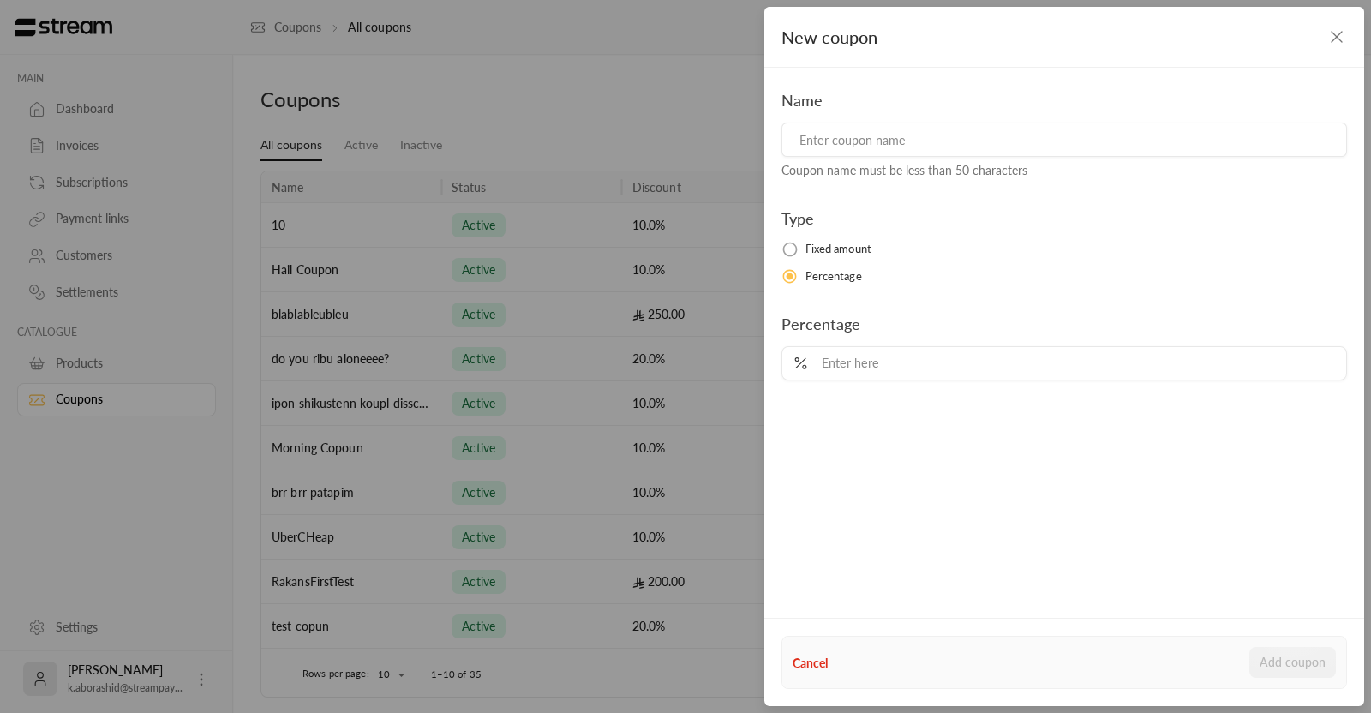
click at [844, 151] on input at bounding box center [1063, 140] width 565 height 34
type input "test"
click at [886, 368] on input "tel" at bounding box center [1076, 363] width 520 height 33
click at [882, 360] on input "tel" at bounding box center [1072, 363] width 525 height 33
type input "50"
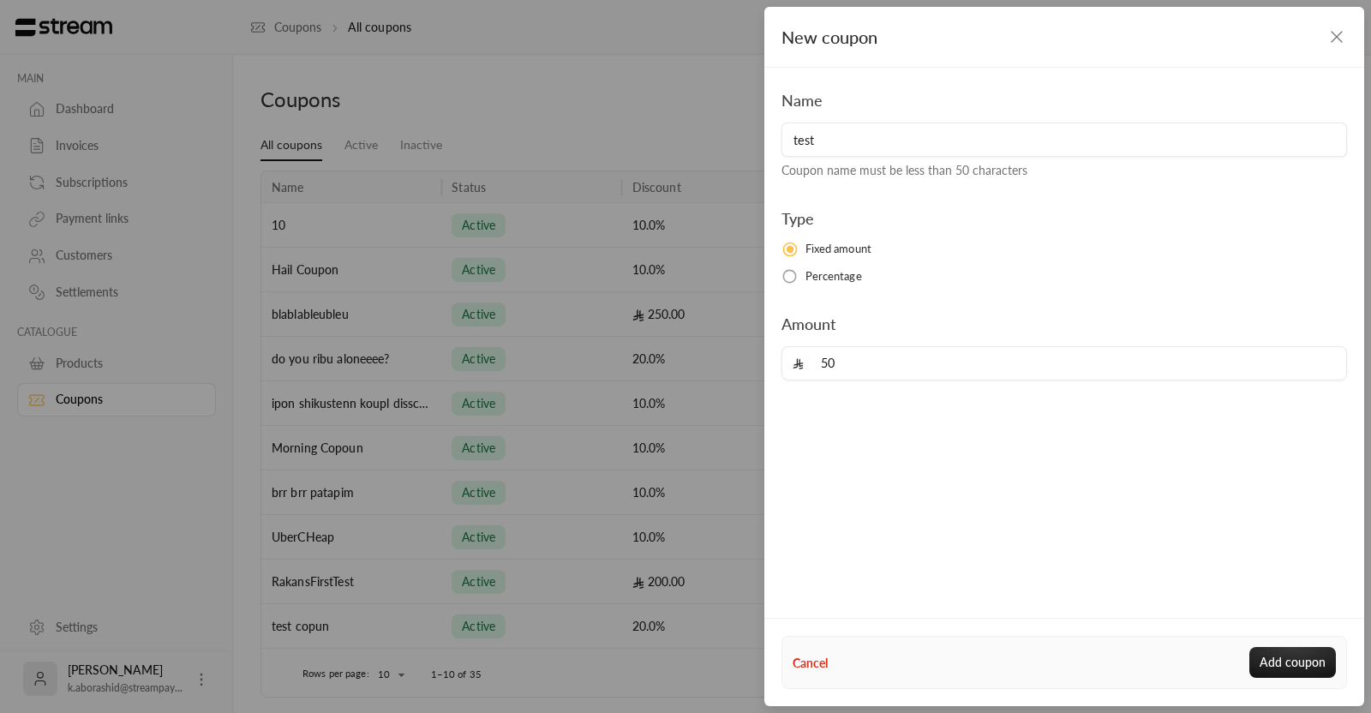
click at [1334, 40] on icon "button" at bounding box center [1336, 37] width 21 height 21
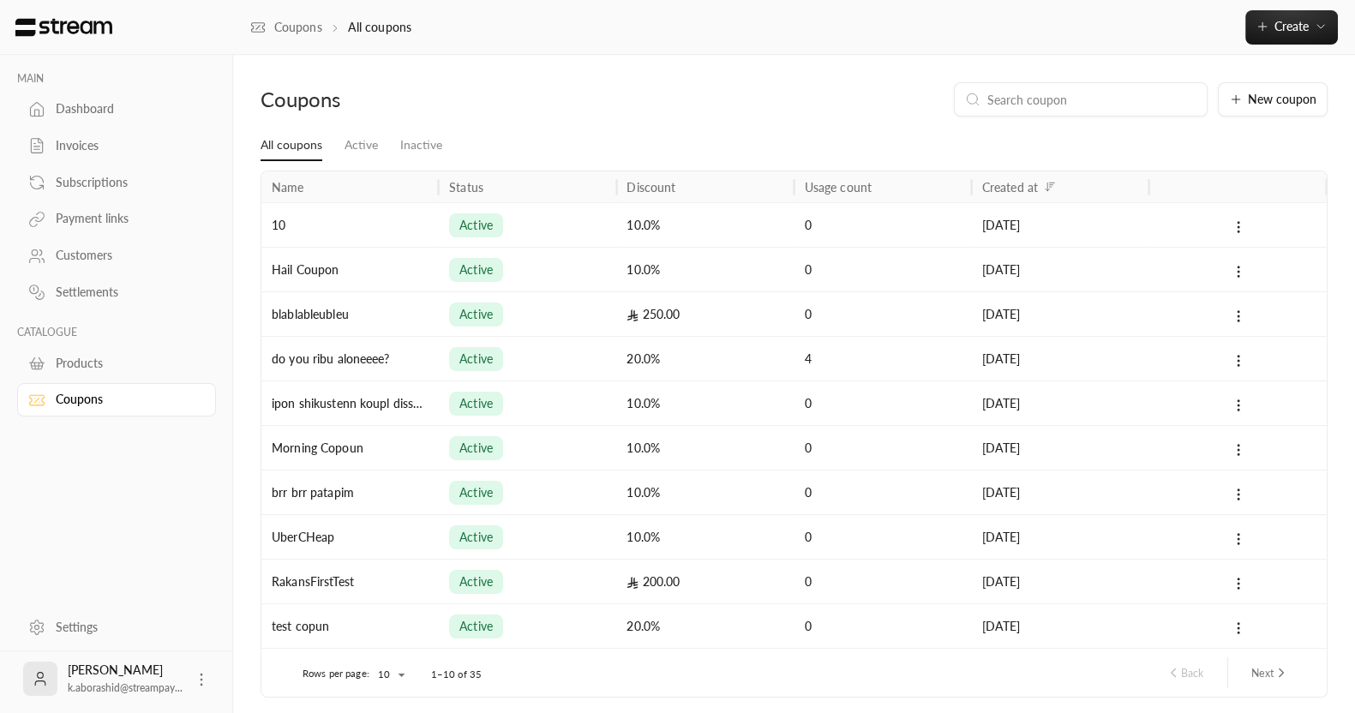
click at [89, 297] on div "Settlements" at bounding box center [125, 292] width 139 height 17
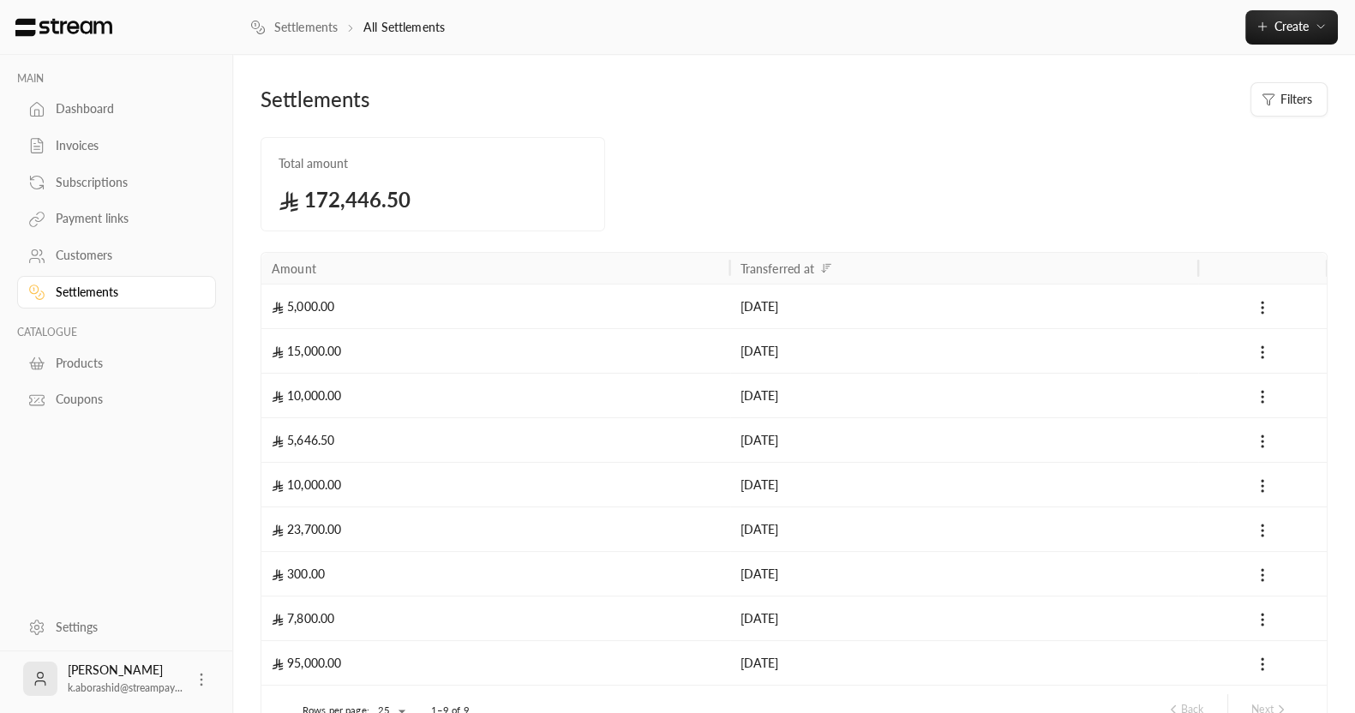
click at [76, 243] on link "Customers" at bounding box center [116, 255] width 199 height 33
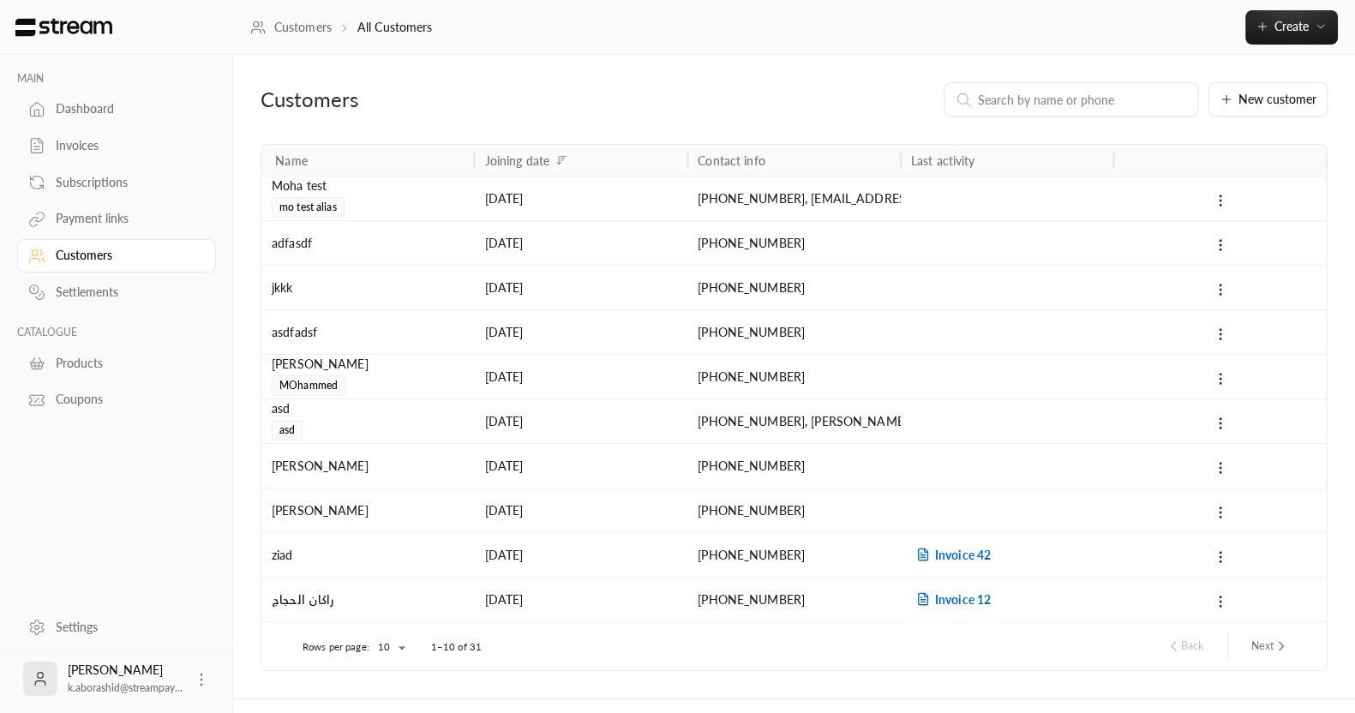
click at [141, 206] on link "Payment links" at bounding box center [116, 218] width 199 height 33
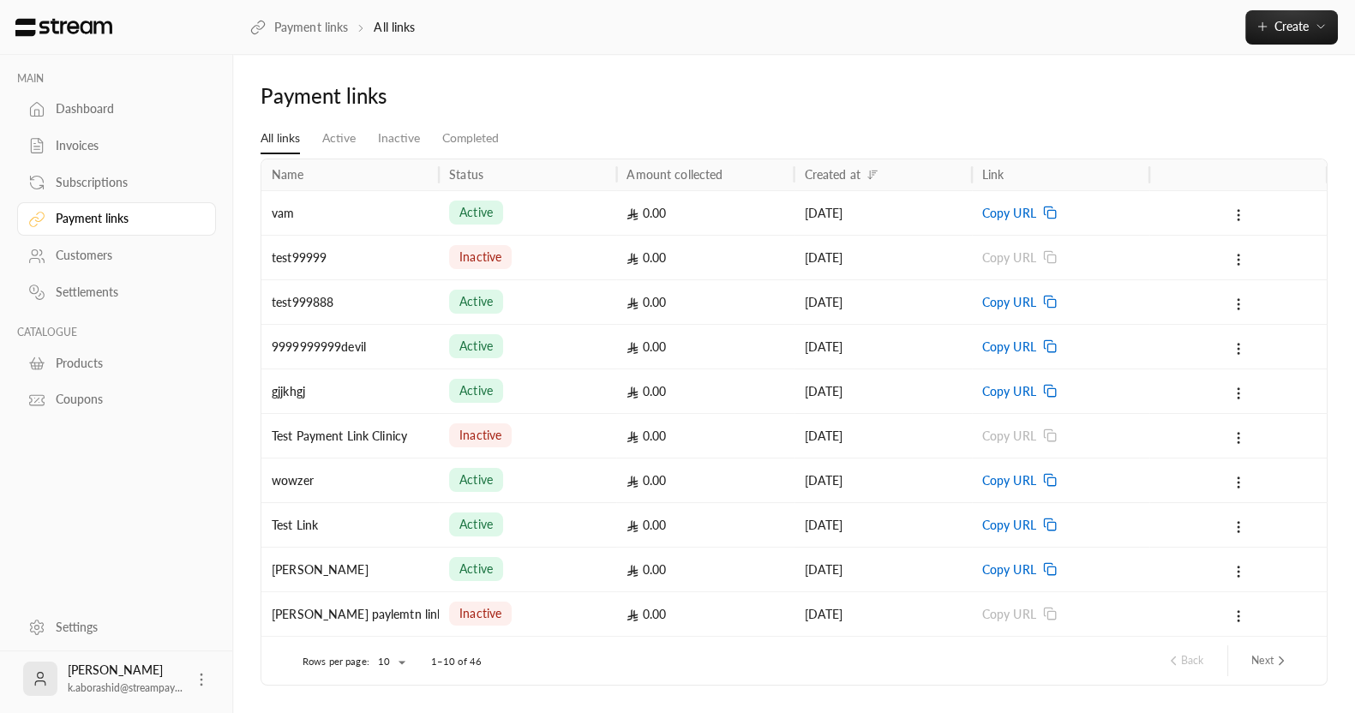
click at [88, 181] on div "Subscriptions" at bounding box center [125, 182] width 139 height 17
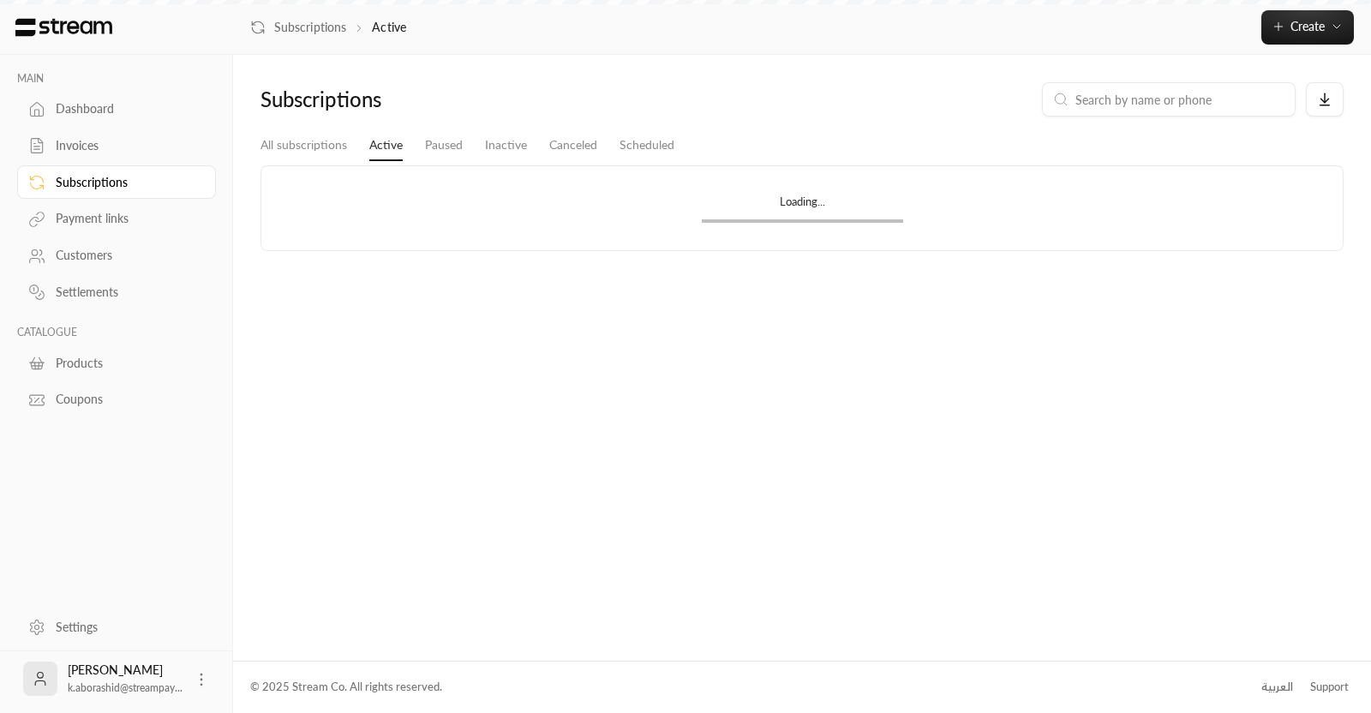
click at [82, 141] on div "Invoices" at bounding box center [125, 145] width 139 height 17
